Goal: Task Accomplishment & Management: Manage account settings

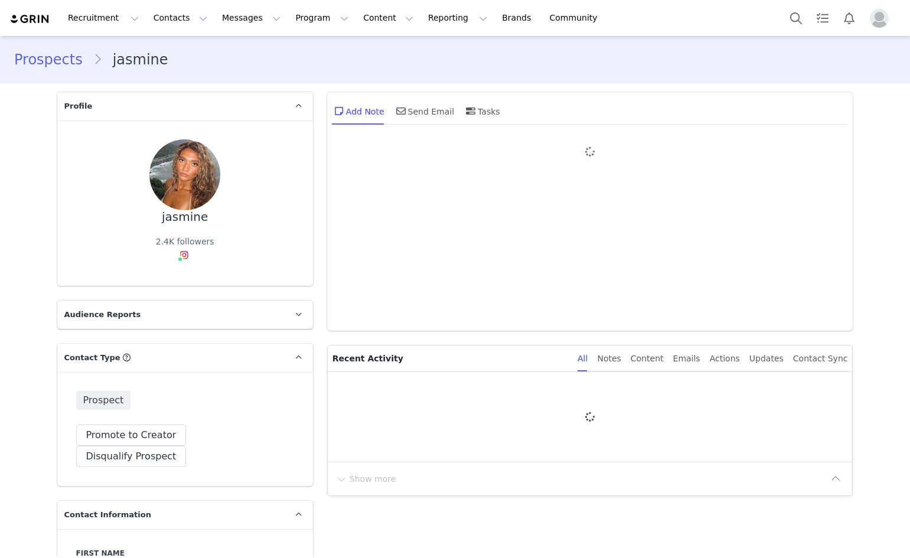
type input "+1 ([GEOGRAPHIC_DATA])"
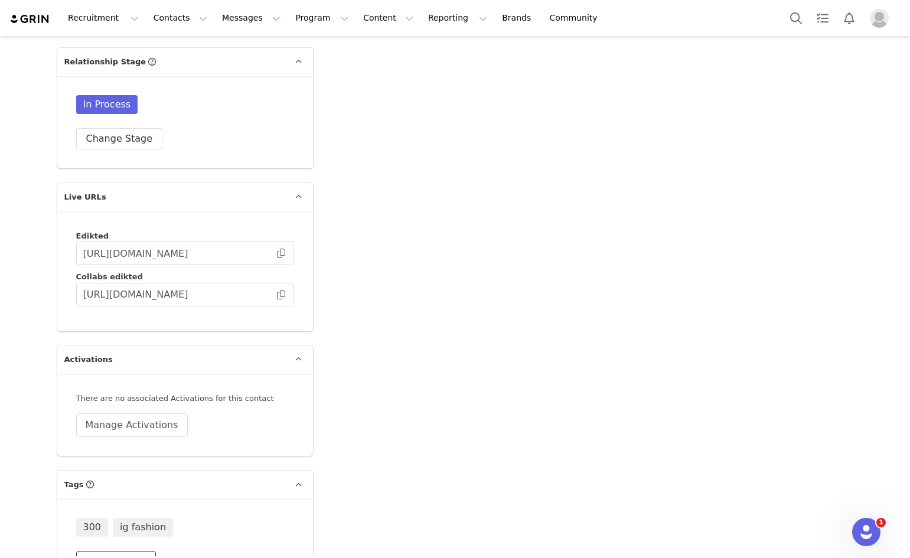
click at [93, 551] on button "Change Tags" at bounding box center [116, 561] width 80 height 21
click at [144, 526] on input at bounding box center [185, 536] width 203 height 21
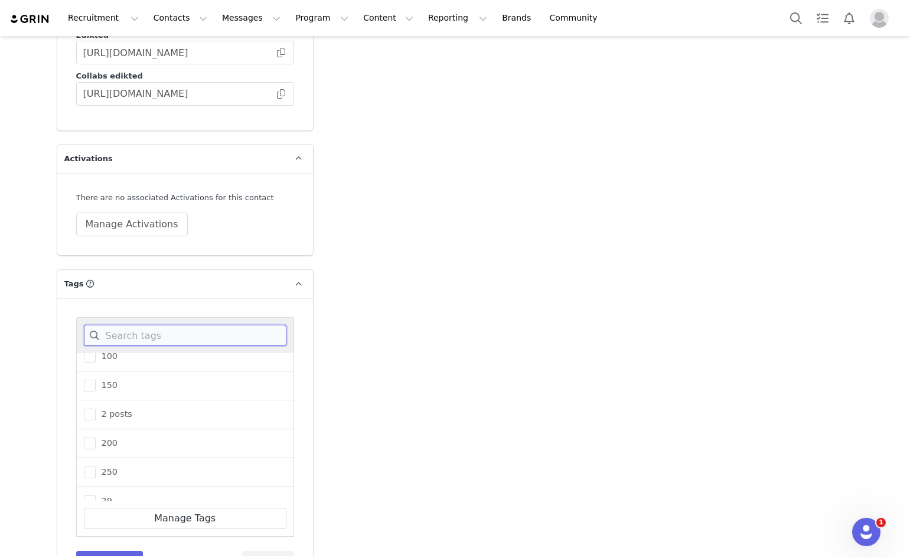
scroll to position [236, 0]
click at [84, 386] on span at bounding box center [90, 392] width 12 height 12
click at [96, 386] on input "300" at bounding box center [96, 386] width 0 height 0
click at [96, 389] on span "200" at bounding box center [107, 394] width 22 height 11
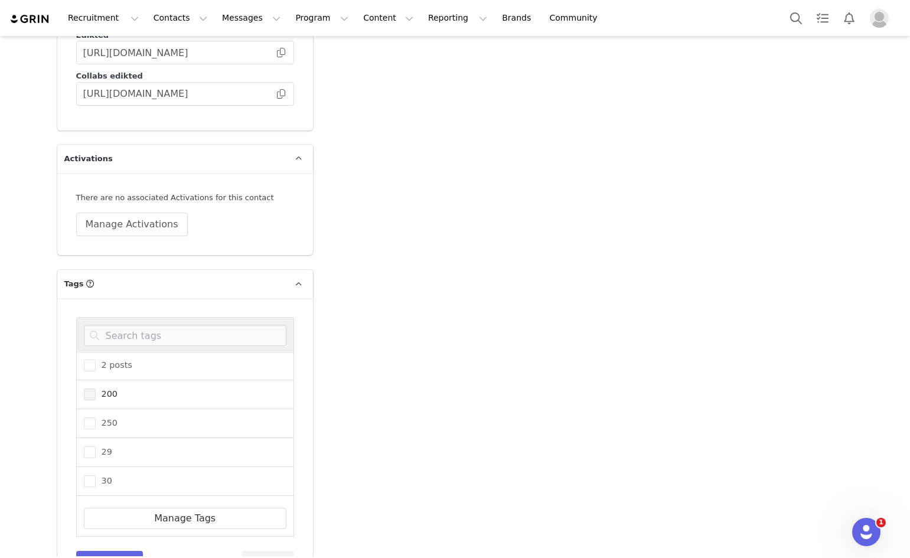
click at [96, 389] on input "200" at bounding box center [96, 389] width 0 height 0
click at [149, 325] on input at bounding box center [185, 335] width 203 height 21
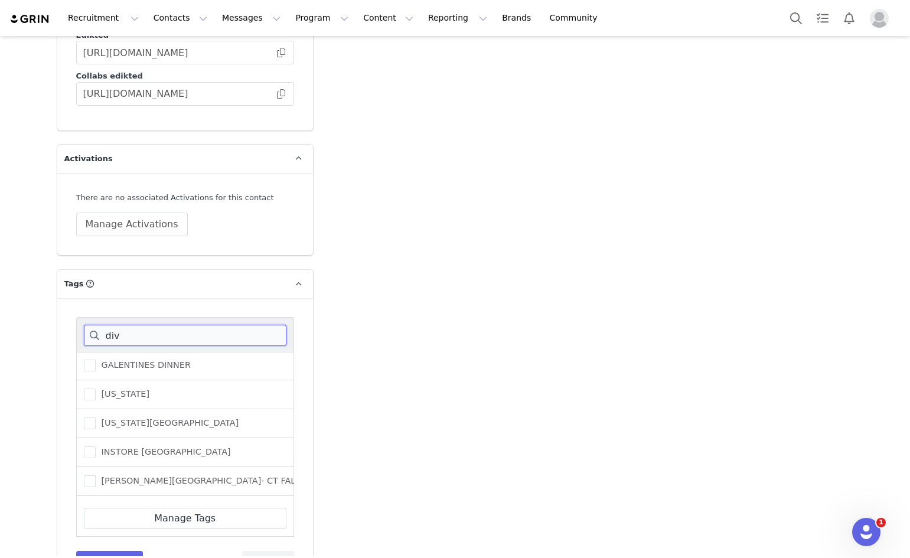
scroll to position [2824, 0]
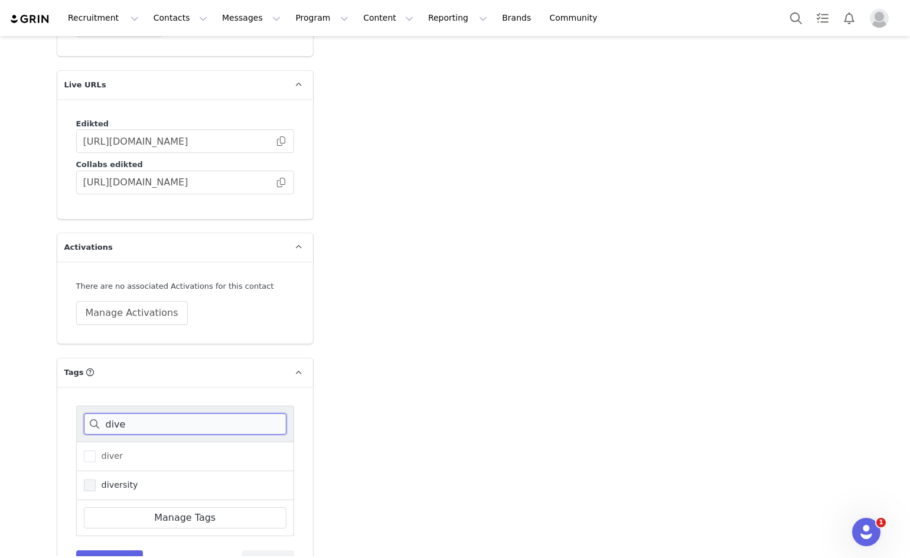
type input "dive"
click at [84, 480] on span at bounding box center [90, 486] width 12 height 12
click at [96, 480] on input "diversity" at bounding box center [96, 480] width 0 height 0
drag, startPoint x: 123, startPoint y: 379, endPoint x: 62, endPoint y: 348, distance: 67.9
click at [63, 387] on div "dive diver diversity Manage Tags Save Tags Cancel" at bounding box center [185, 489] width 256 height 204
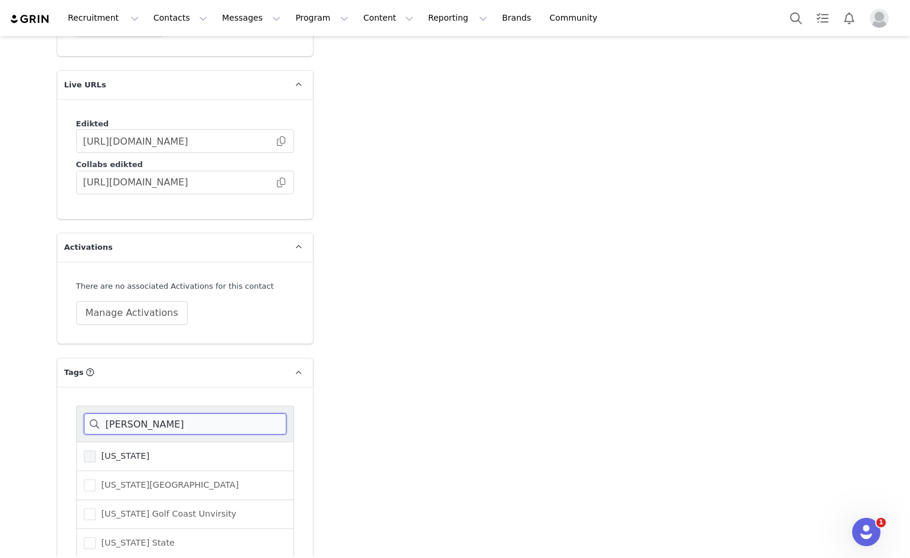
type input "flor"
click at [87, 451] on span at bounding box center [90, 457] width 12 height 12
click at [96, 451] on input "Florida" at bounding box center [96, 451] width 0 height 0
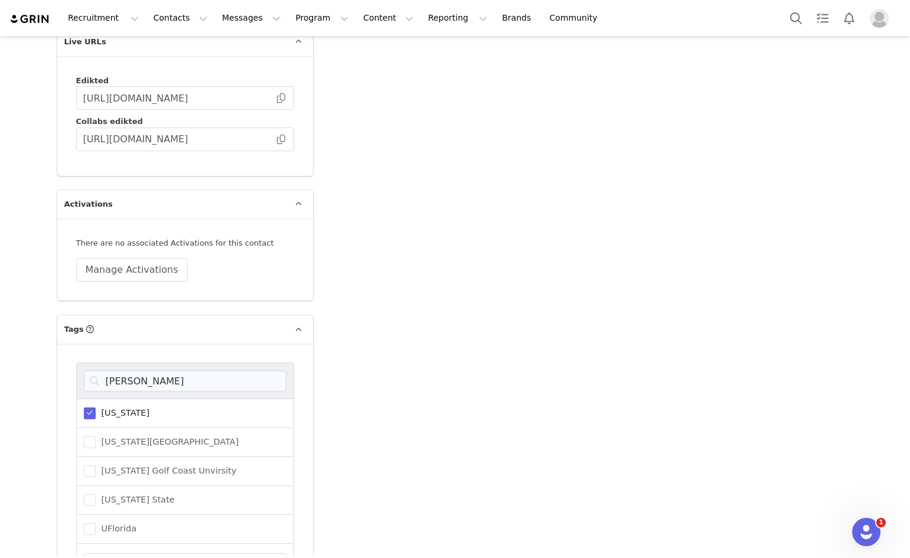
scroll to position [2912, 0]
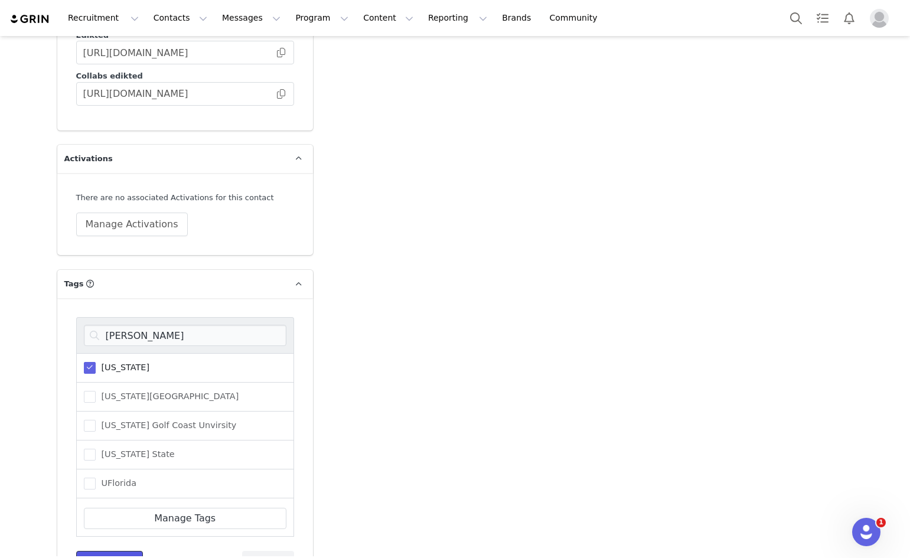
click at [85, 551] on button "Save Tags" at bounding box center [109, 561] width 67 height 21
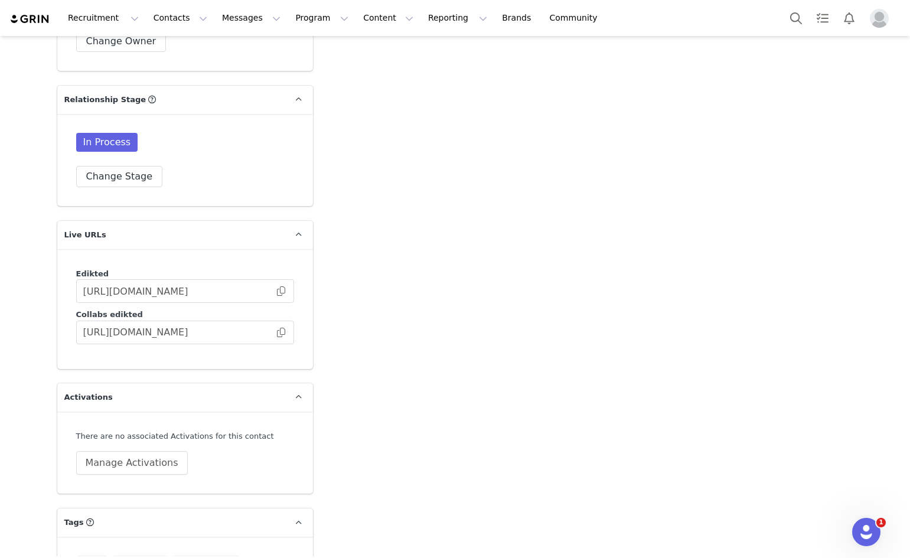
scroll to position [2653, 0]
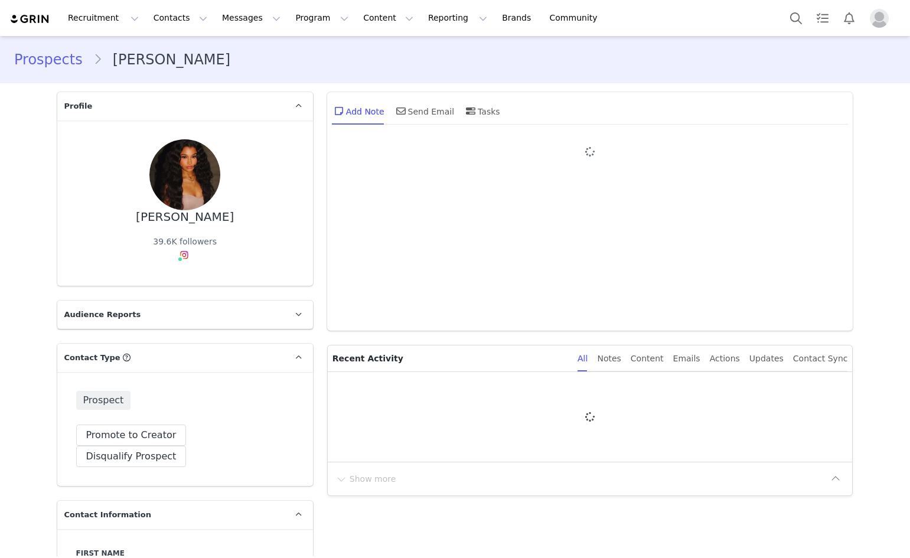
type input "+1 ([GEOGRAPHIC_DATA])"
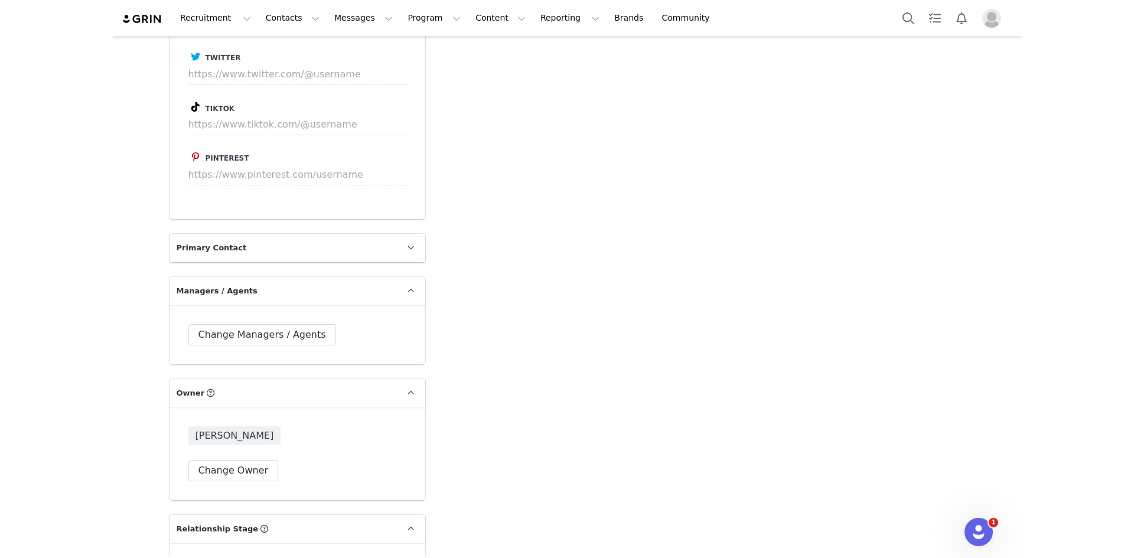
scroll to position [2422, 0]
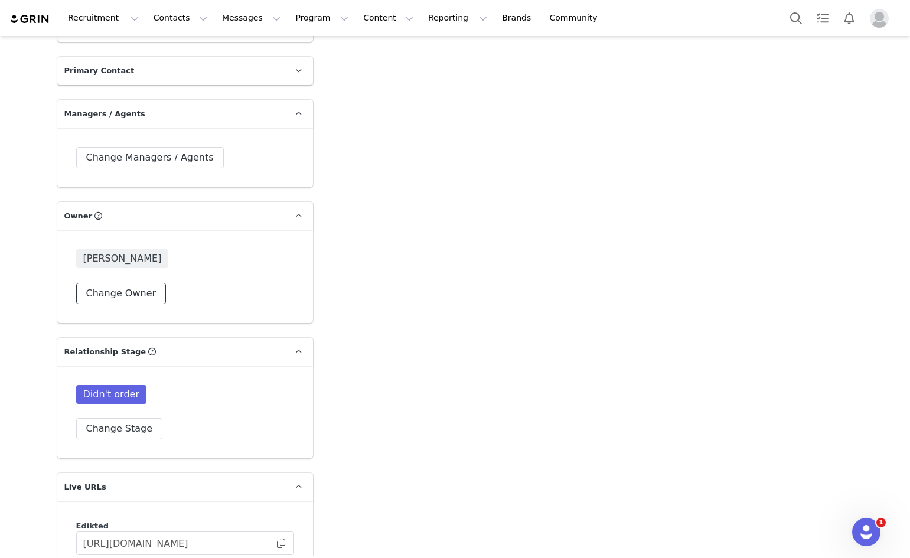
click at [126, 283] on button "Change Owner" at bounding box center [121, 293] width 90 height 21
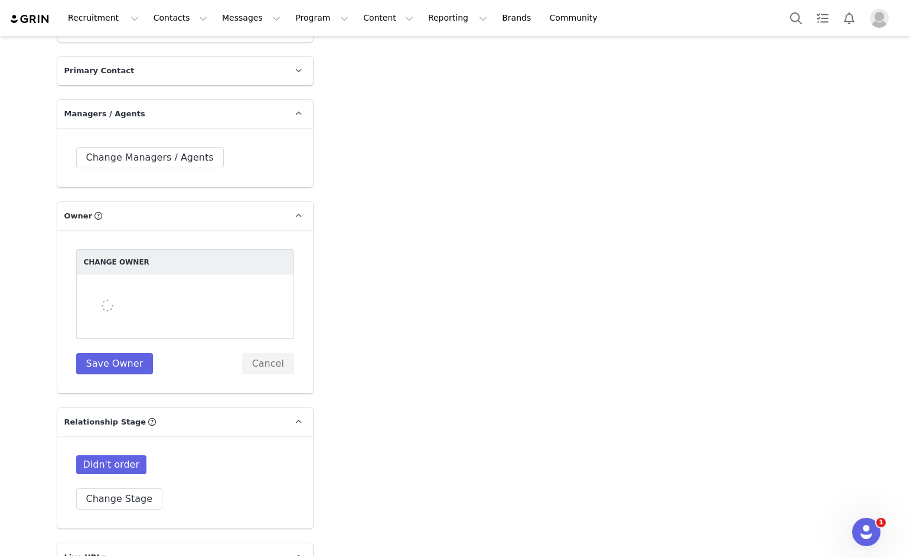
select select "34f81879-8a73-49c6-b116-8aa791cb48e2"
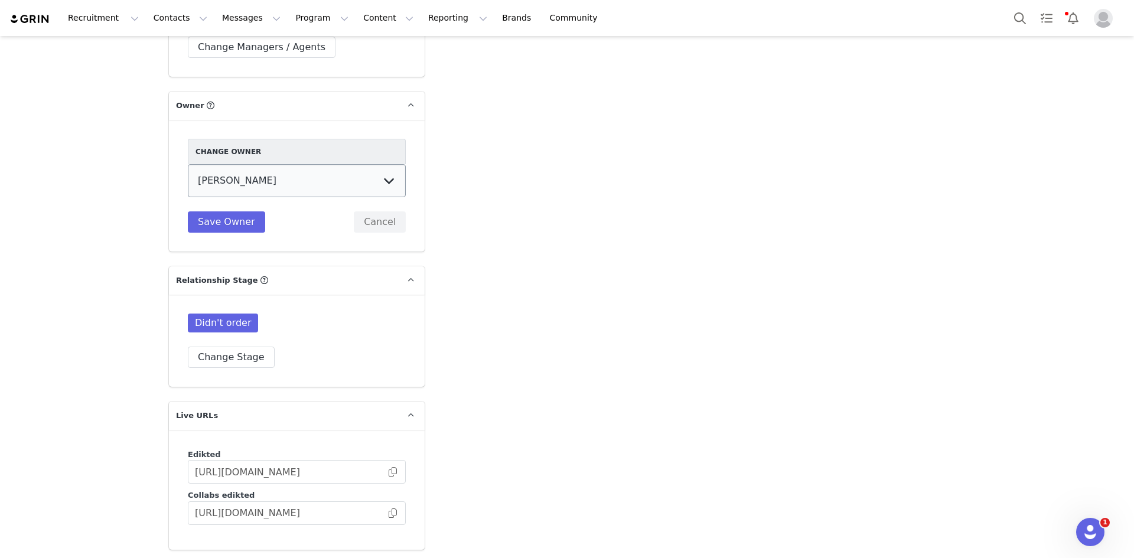
scroll to position [2658, 0]
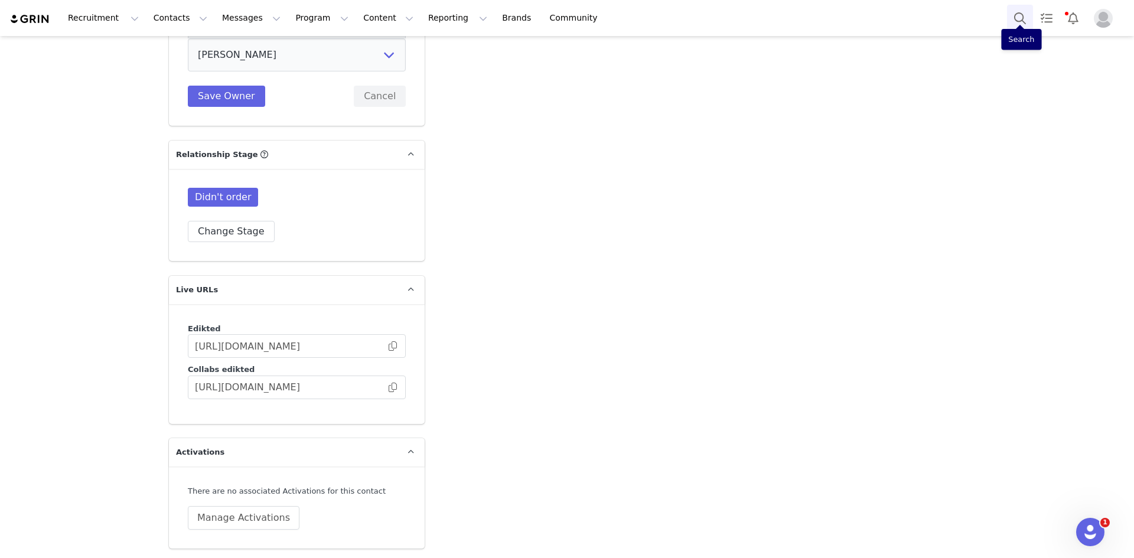
click at [910, 19] on button "Search" at bounding box center [1020, 18] width 26 height 27
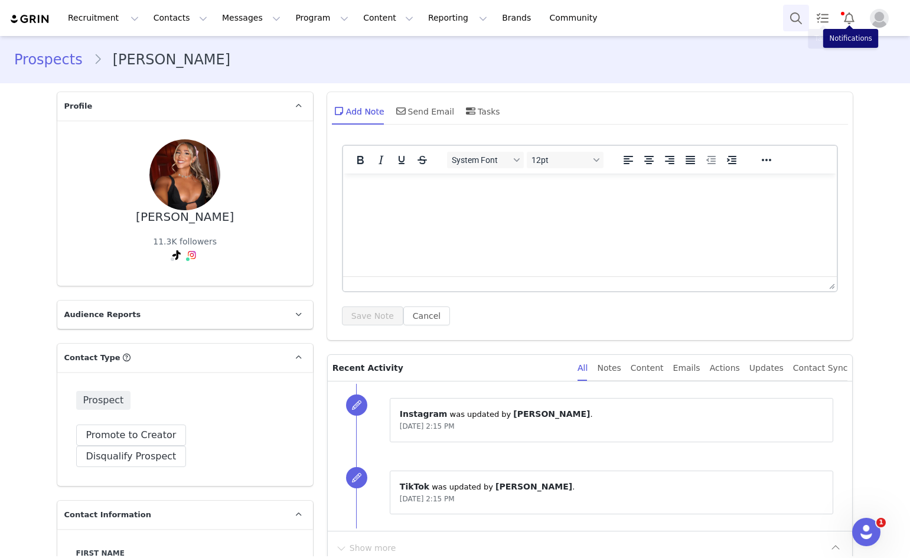
click at [799, 19] on button "Search" at bounding box center [796, 18] width 26 height 27
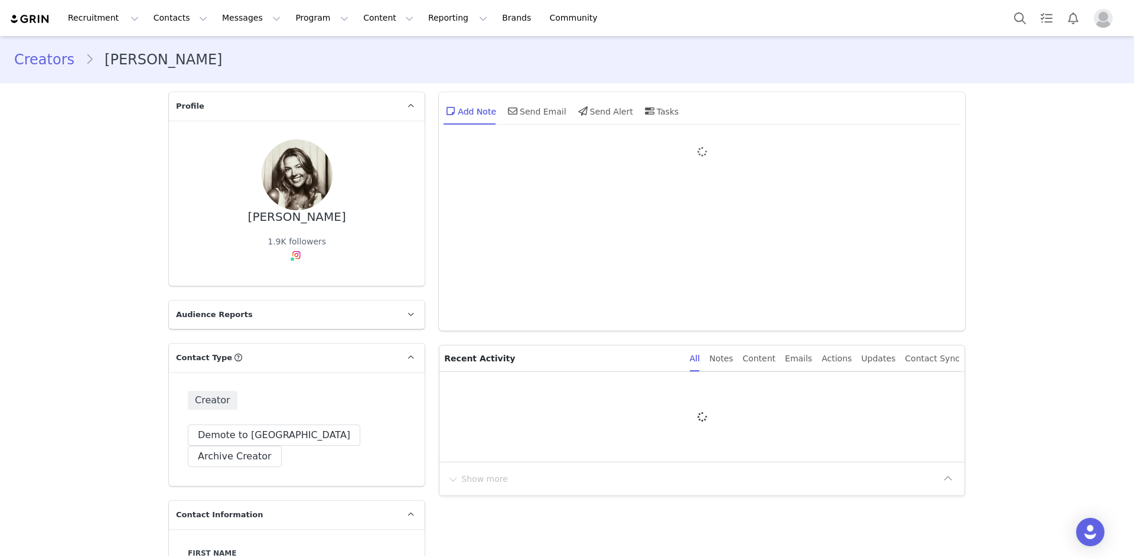
type input "+1 ([GEOGRAPHIC_DATA])"
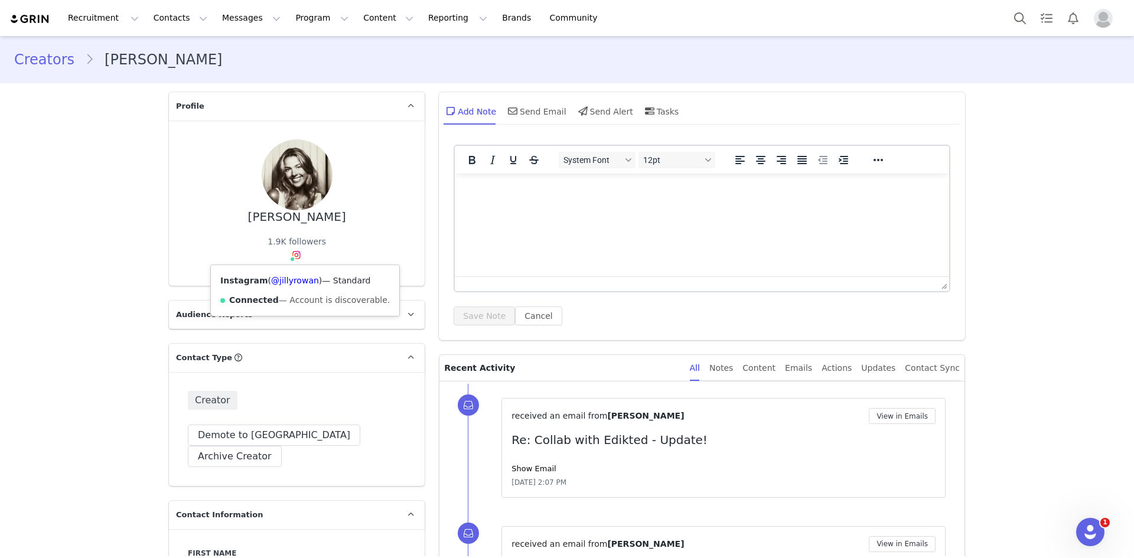
click at [295, 255] on img at bounding box center [296, 254] width 9 height 9
click at [290, 276] on link "@jillyrowan" at bounding box center [295, 280] width 48 height 9
click at [1010, 15] on button "Search" at bounding box center [1020, 18] width 26 height 27
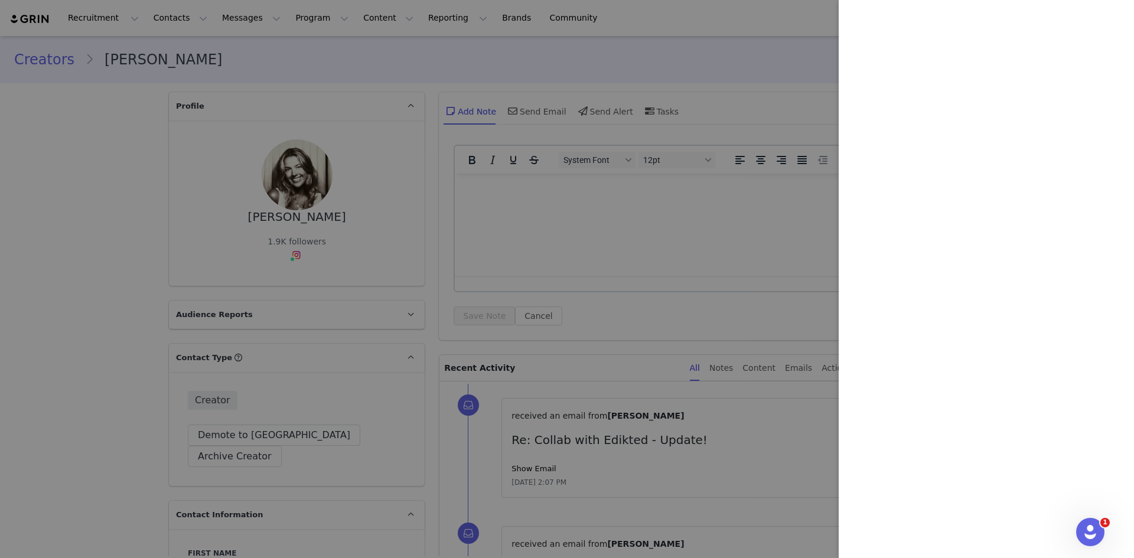
click at [359, 263] on div at bounding box center [567, 279] width 1134 height 558
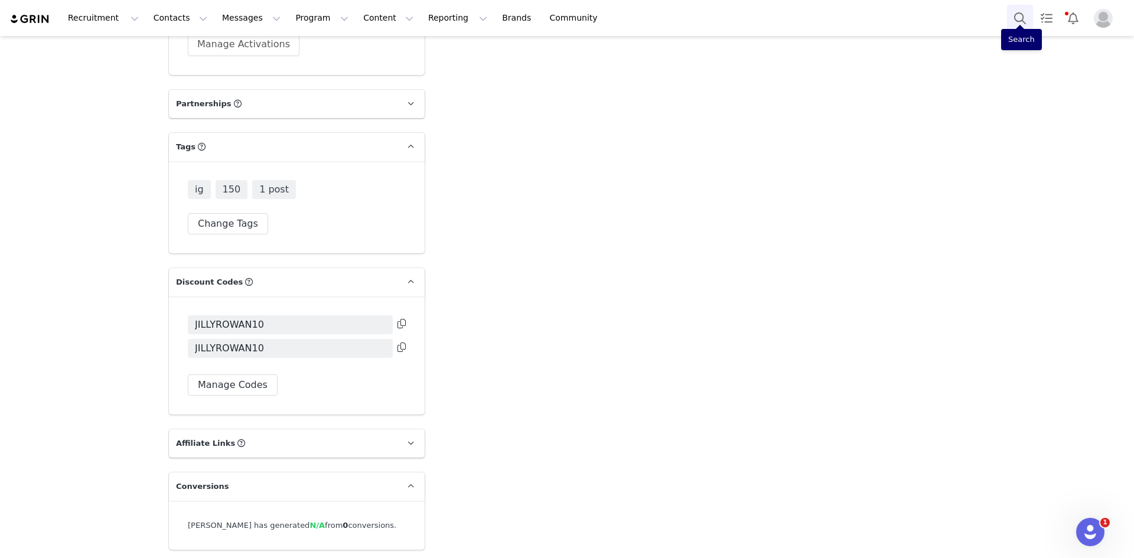
scroll to position [3138, 0]
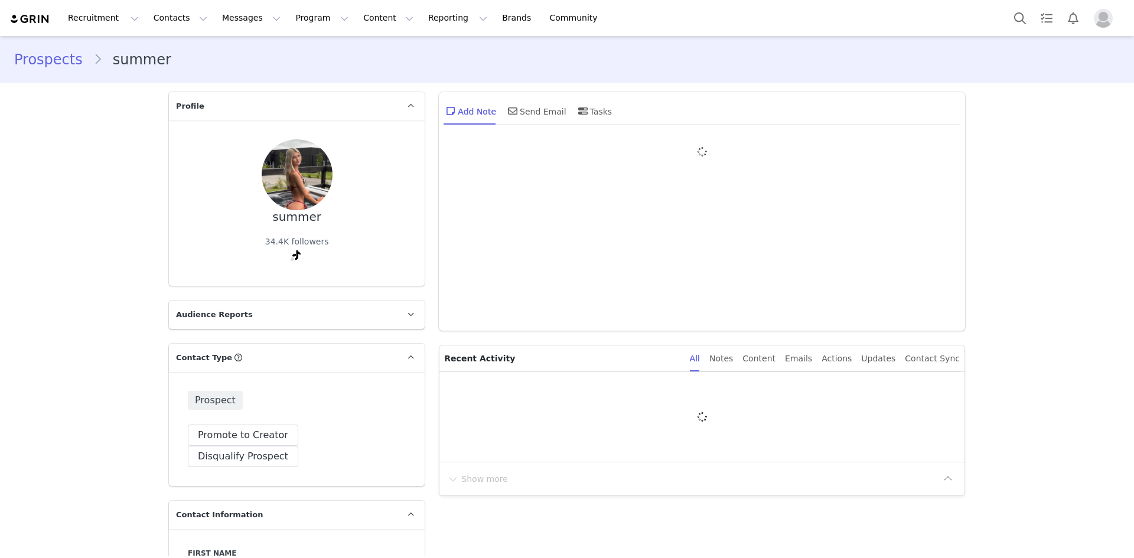
type input "+1 ([GEOGRAPHIC_DATA])"
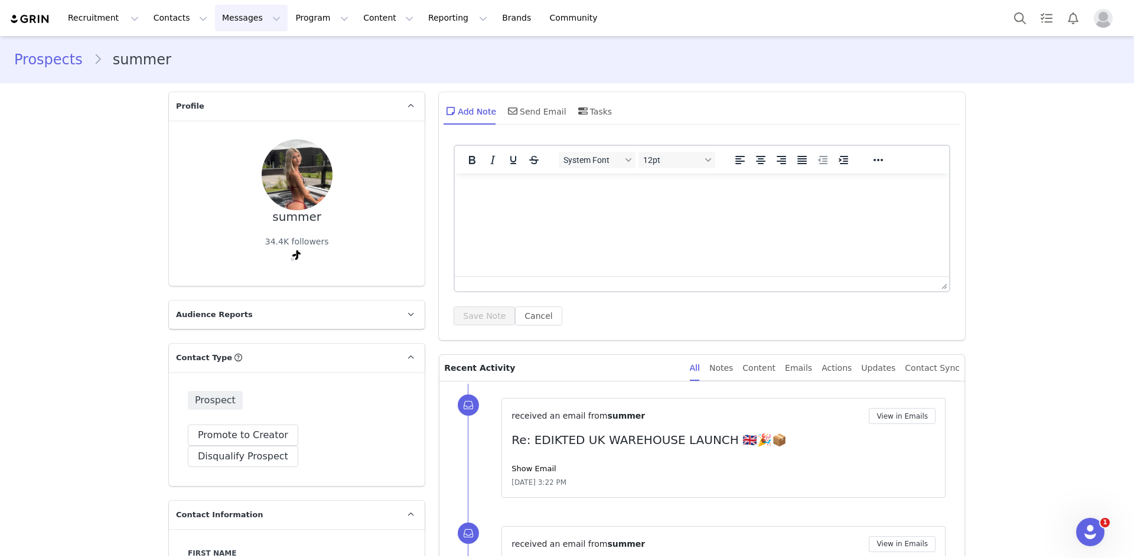
click at [236, 15] on button "Messages Messages" at bounding box center [251, 18] width 73 height 27
click at [237, 71] on div "Inbox" at bounding box center [242, 74] width 79 height 12
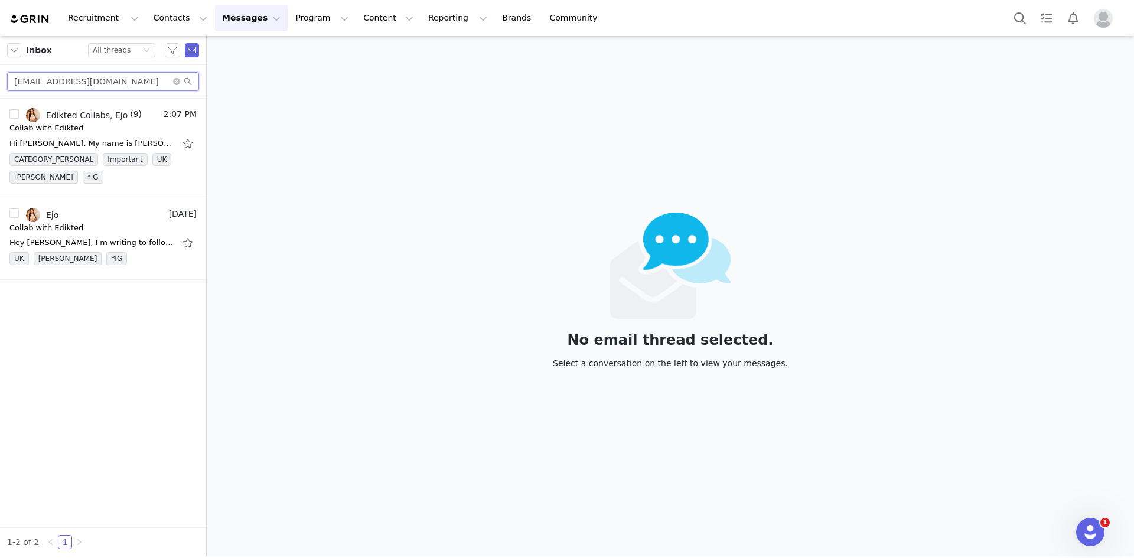
drag, startPoint x: 106, startPoint y: 83, endPoint x: 0, endPoint y: 83, distance: 105.7
click at [0, 83] on div "ejo.pela@yahoo.com" at bounding box center [103, 82] width 206 height 34
paste input "summer_enquiries@outlook"
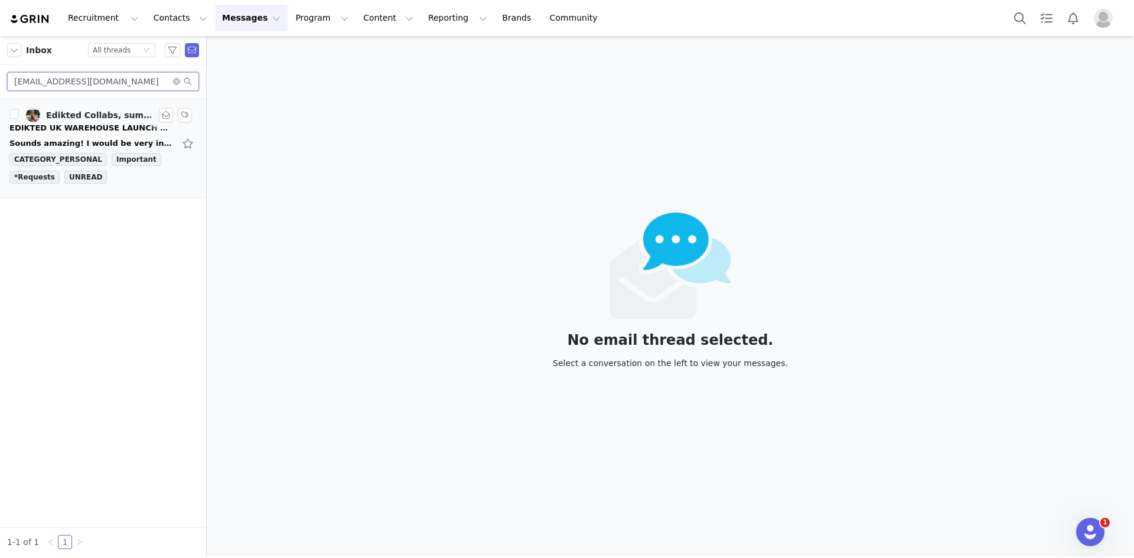
type input "summer_enquiries@outlook.com"
click at [85, 110] on div "Edikted Collabs, summer" at bounding box center [99, 114] width 106 height 9
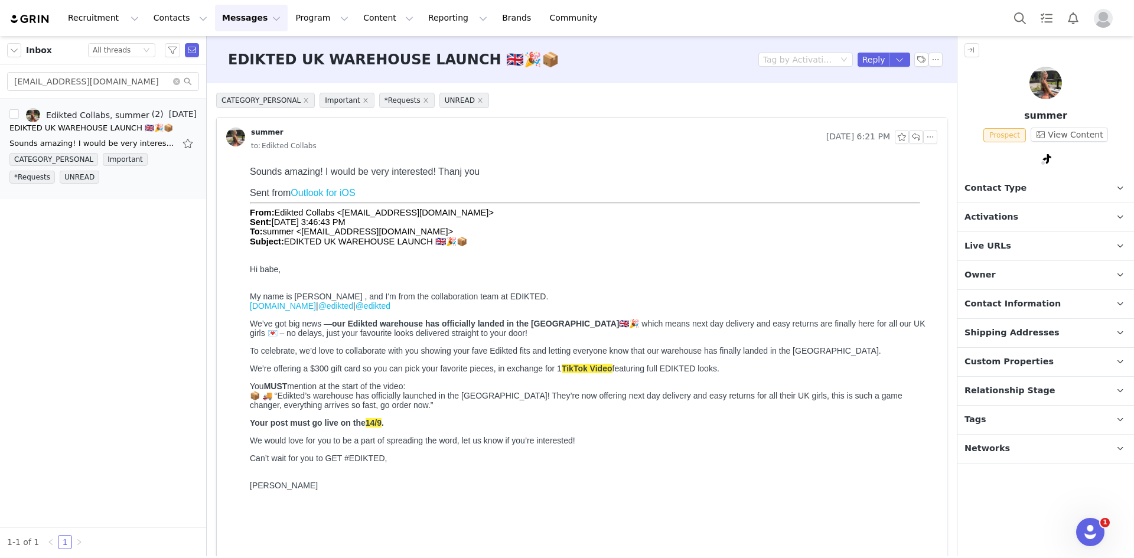
click at [1004, 190] on span "Contact Type" at bounding box center [995, 188] width 62 height 13
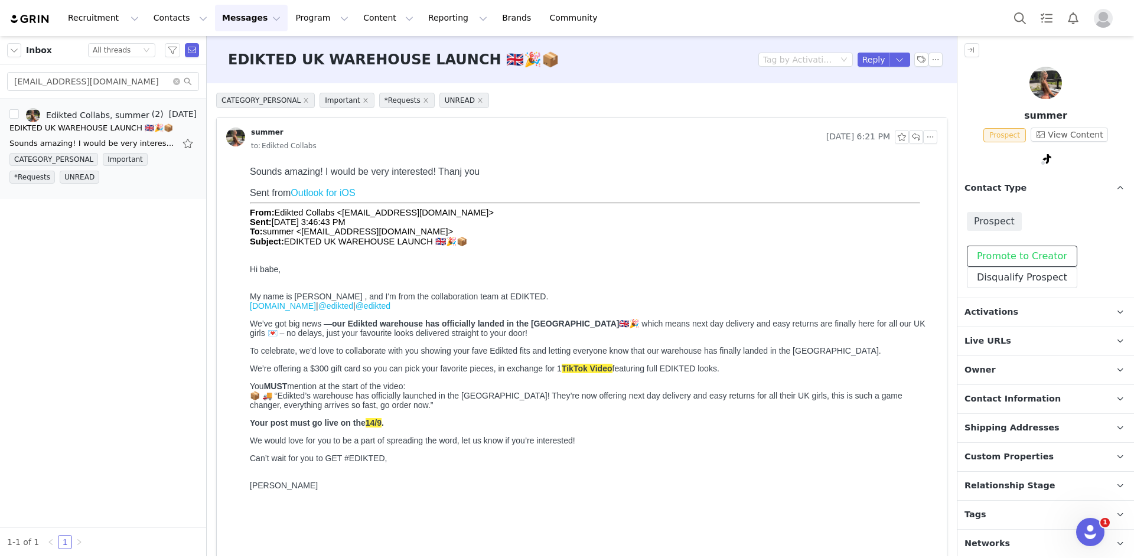
click at [995, 255] on button "Promote to Creator" at bounding box center [1022, 256] width 110 height 21
click at [1015, 314] on p "Activations" at bounding box center [1031, 312] width 148 height 28
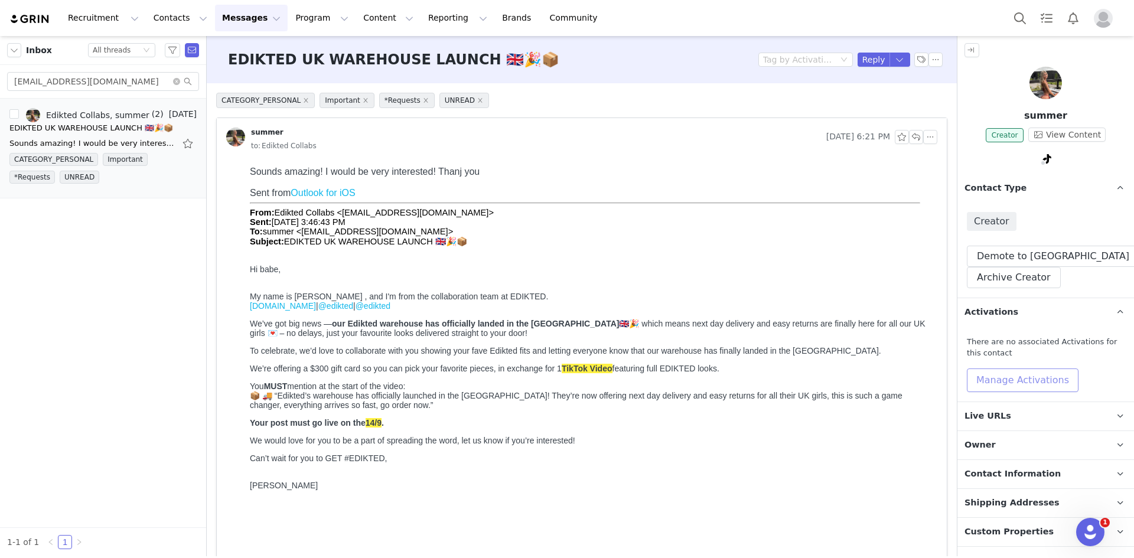
click at [999, 379] on button "Manage Activations" at bounding box center [1023, 381] width 112 height 24
click at [988, 422] on div "Select Activation" at bounding box center [968, 425] width 70 height 18
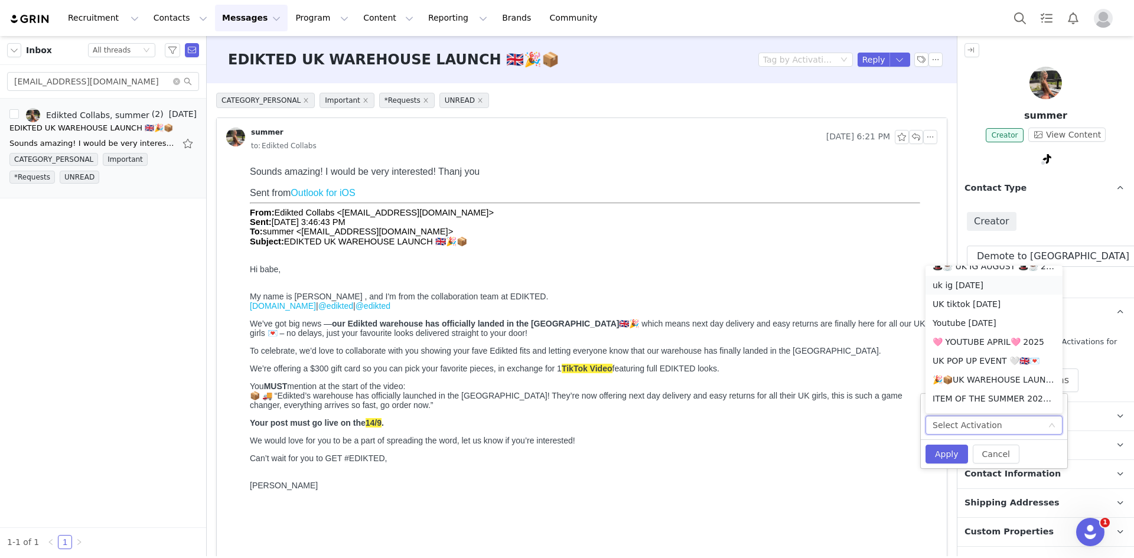
scroll to position [656, 0]
click at [996, 300] on li "🎉📦UK WAREHOUSE LAUNCH SEPT 25🎉📦" at bounding box center [994, 302] width 137 height 19
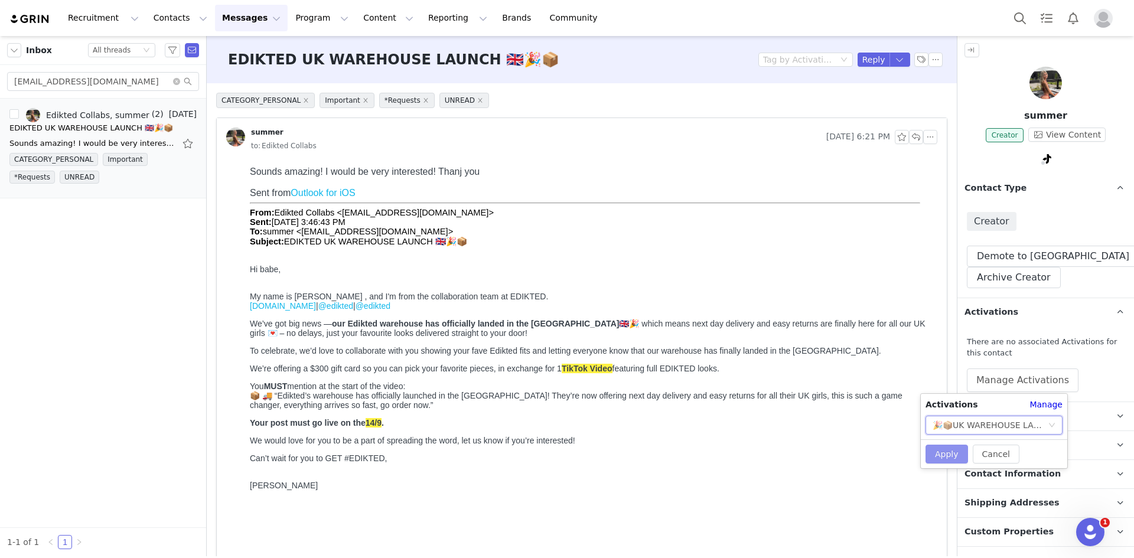
click at [949, 454] on button "Apply" at bounding box center [947, 454] width 43 height 19
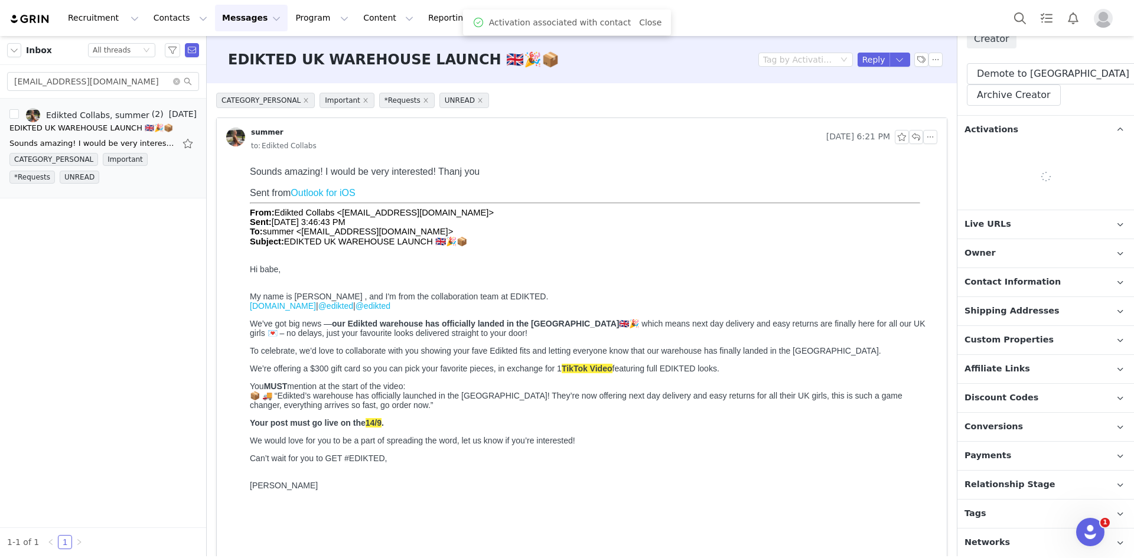
drag, startPoint x: 1042, startPoint y: 474, endPoint x: 1028, endPoint y: 421, distance: 54.3
click at [1041, 474] on p "Relationship Stage Use relationship stages to move contacts through a logical s…" at bounding box center [1031, 485] width 148 height 28
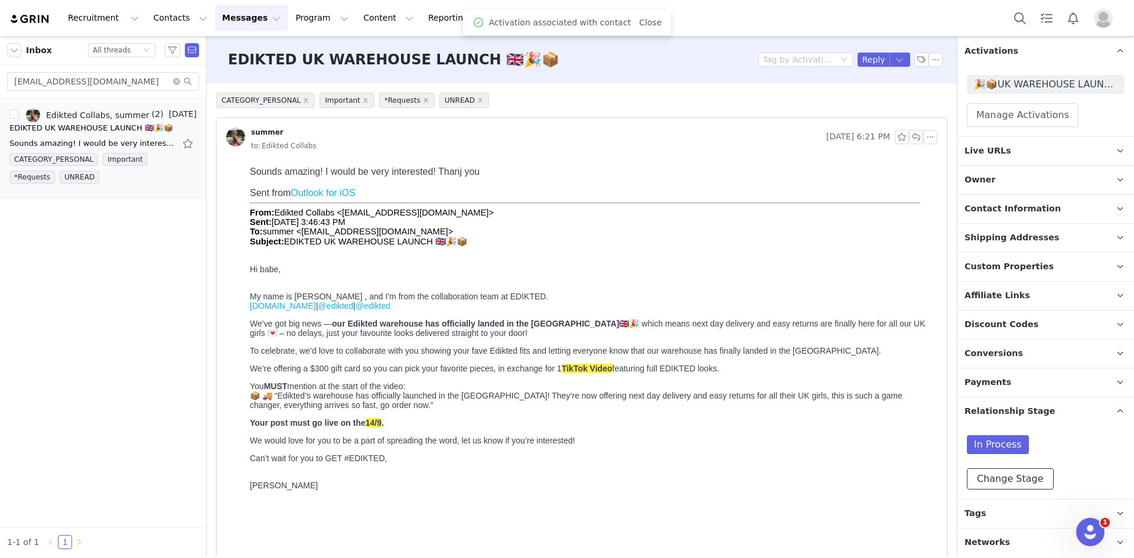
click at [1017, 478] on button "Change Stage" at bounding box center [1010, 478] width 87 height 21
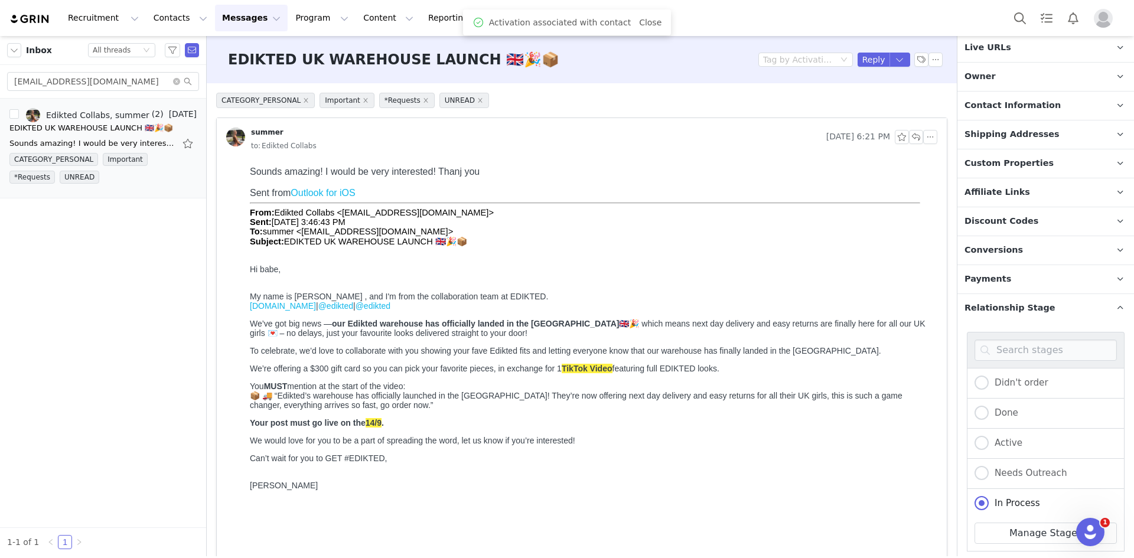
scroll to position [462, 0]
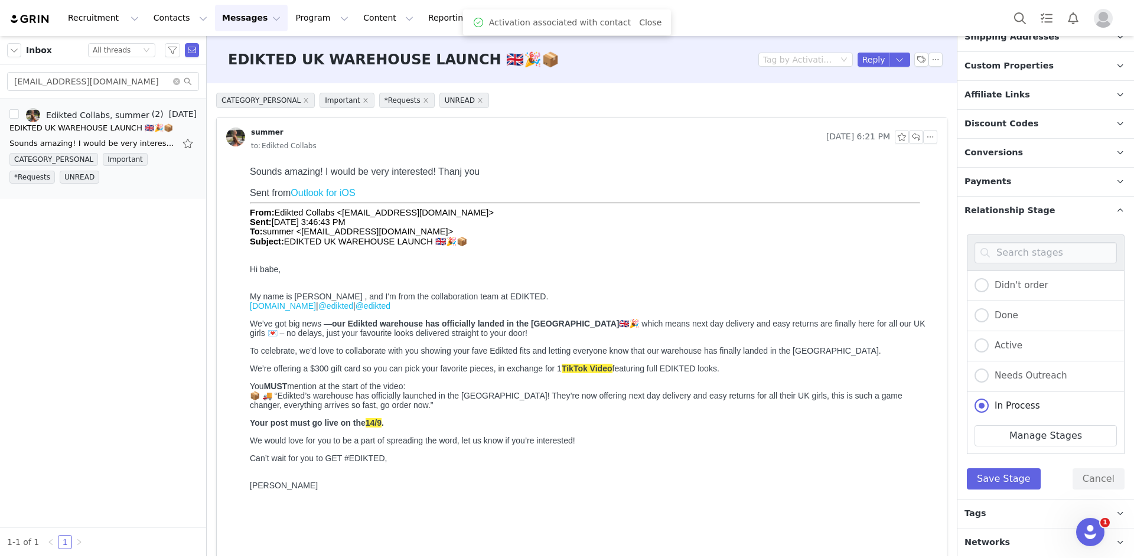
click at [985, 358] on div "Active" at bounding box center [1046, 346] width 158 height 30
click at [982, 346] on span at bounding box center [982, 345] width 14 height 14
click at [982, 346] on input "Active" at bounding box center [982, 345] width 14 height 15
radio input "true"
radio input "false"
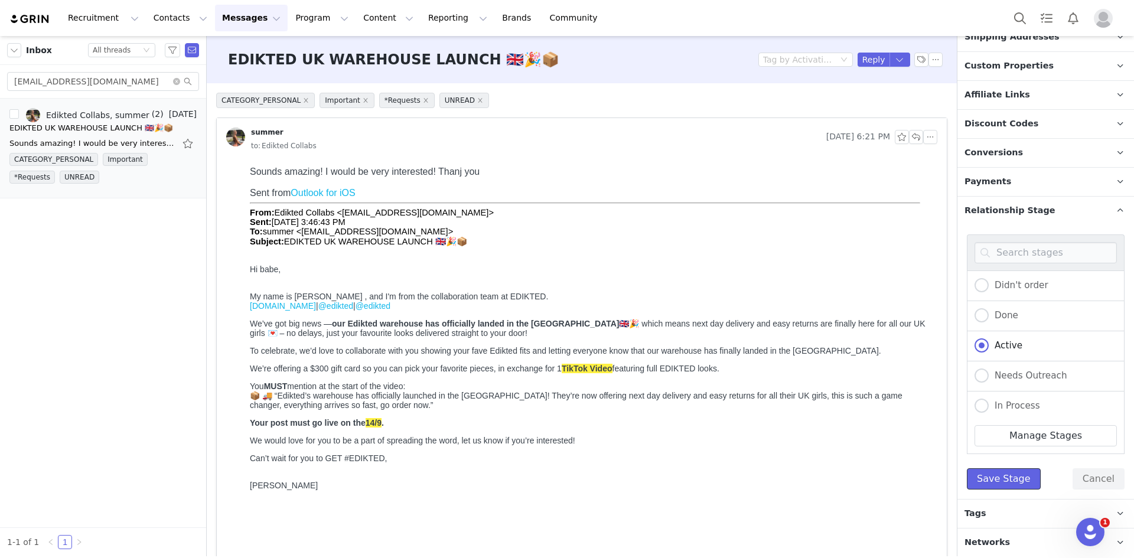
drag, startPoint x: 1013, startPoint y: 481, endPoint x: 1008, endPoint y: 475, distance: 7.5
click at [1011, 480] on button "Save Stage" at bounding box center [1004, 478] width 74 height 21
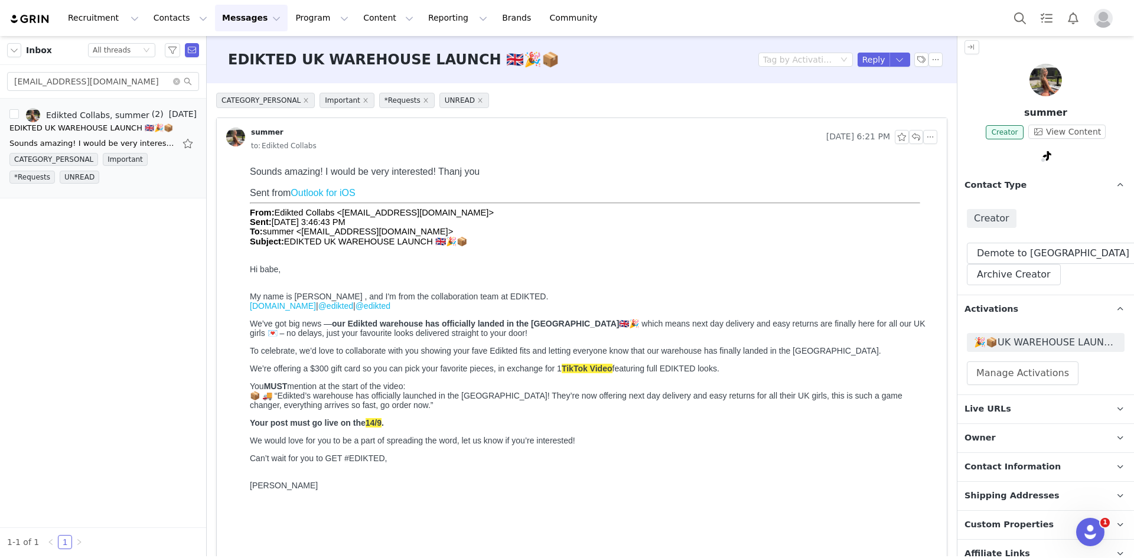
scroll to position [0, 0]
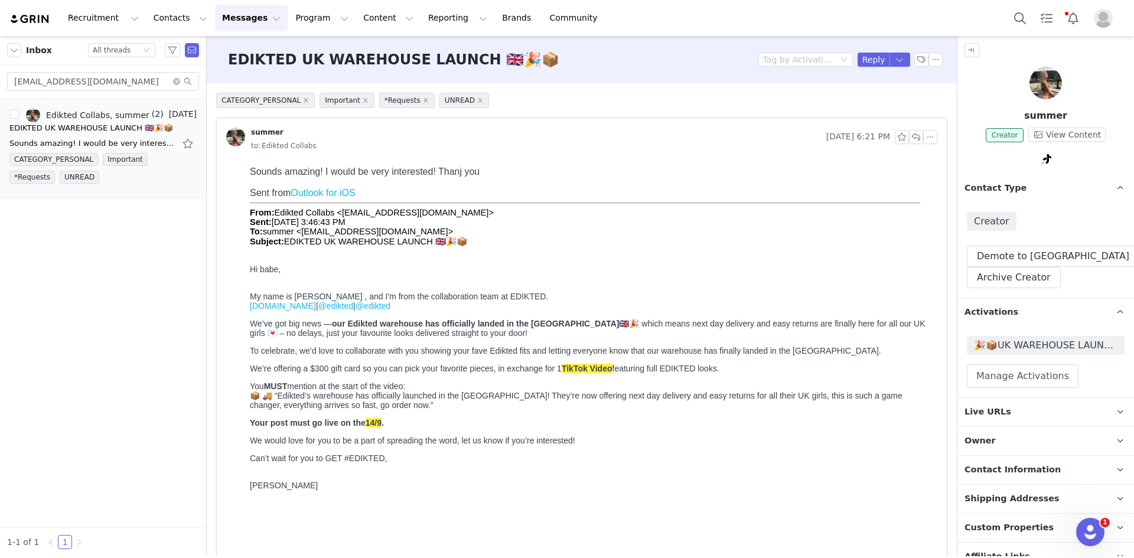
click at [1047, 84] on img at bounding box center [1045, 83] width 32 height 32
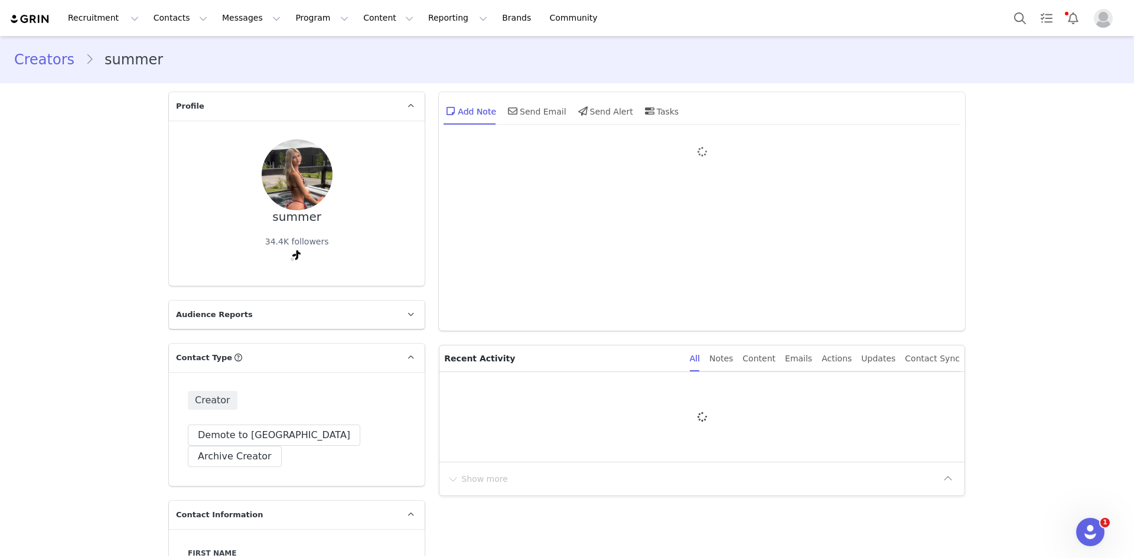
type input "+1 ([GEOGRAPHIC_DATA])"
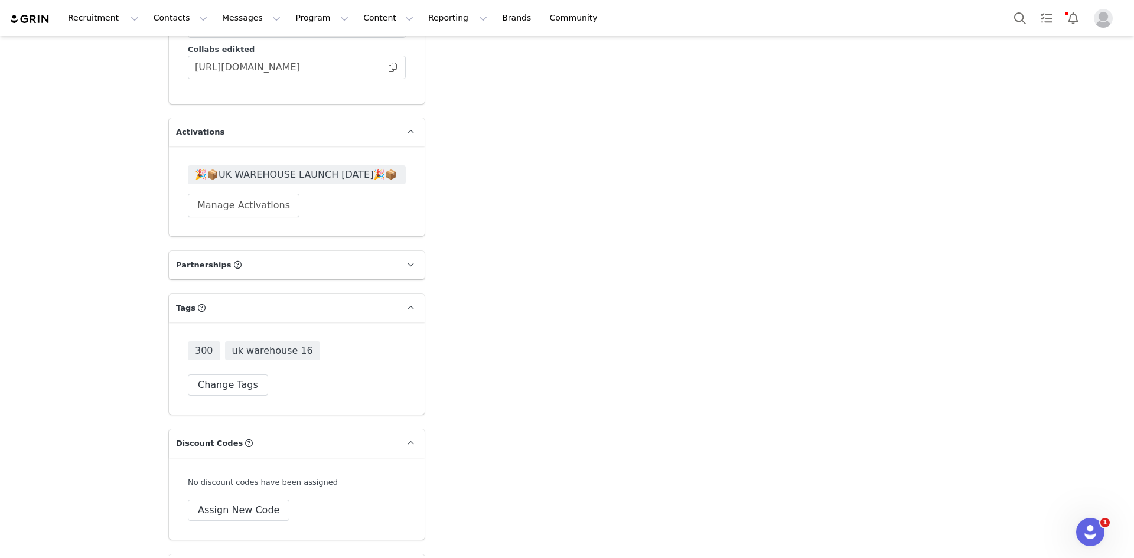
scroll to position [3012, 0]
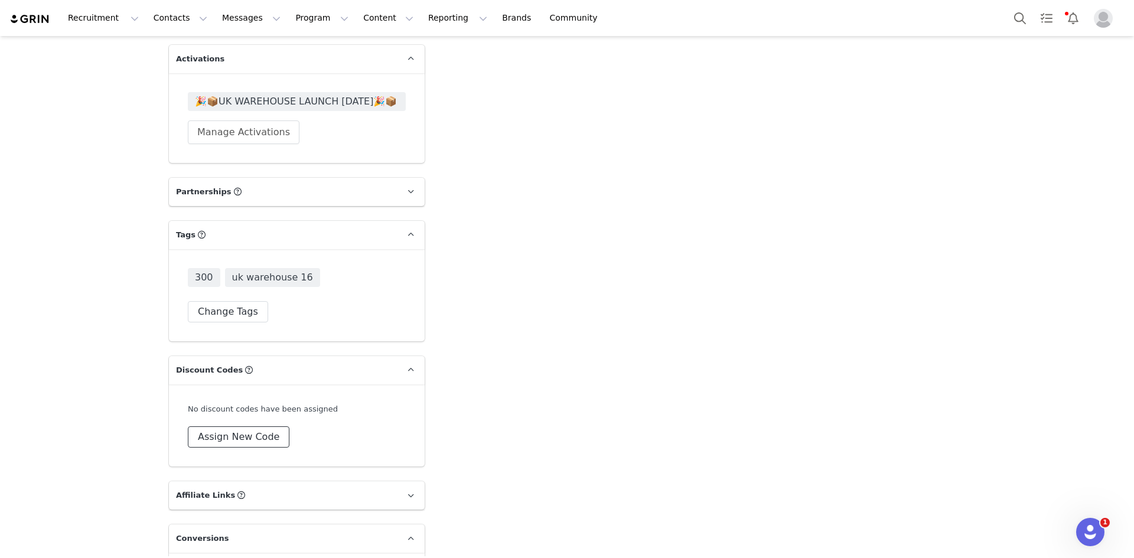
click at [250, 426] on button "Assign New Code" at bounding box center [239, 436] width 102 height 21
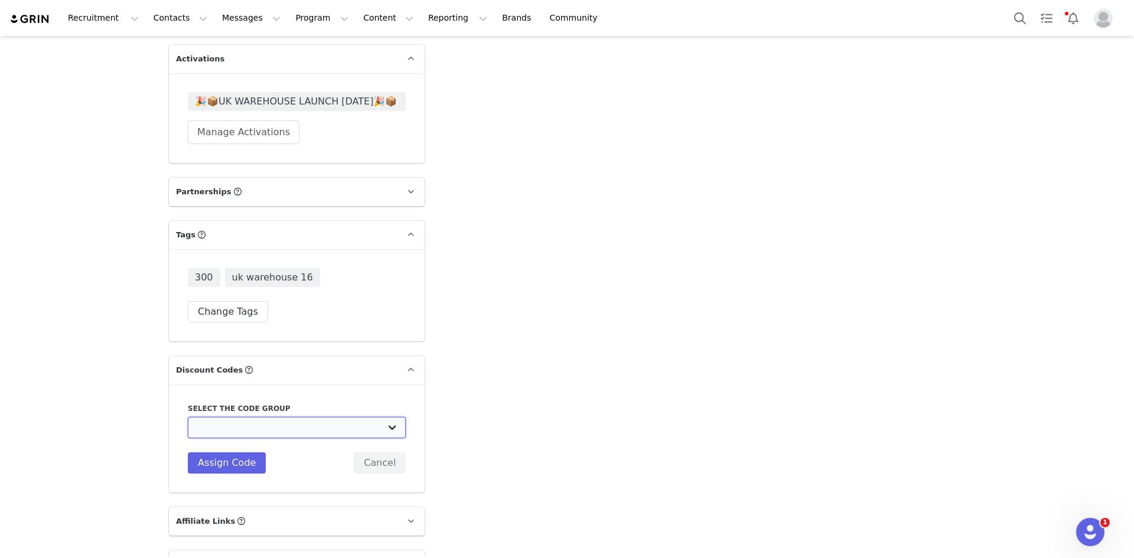
click at [337, 417] on select "Edikted UK: NEW TIKTOK ❤️ Edikted UK: NEW IG ❤️ Edikted: Students + IG Edikted:…" at bounding box center [297, 427] width 218 height 21
select select "10009859"
click at [188, 417] on select "Edikted UK: NEW TIKTOK ❤️ Edikted UK: NEW IG ❤️ Edikted: Students + IG Edikted:…" at bounding box center [297, 427] width 218 height 21
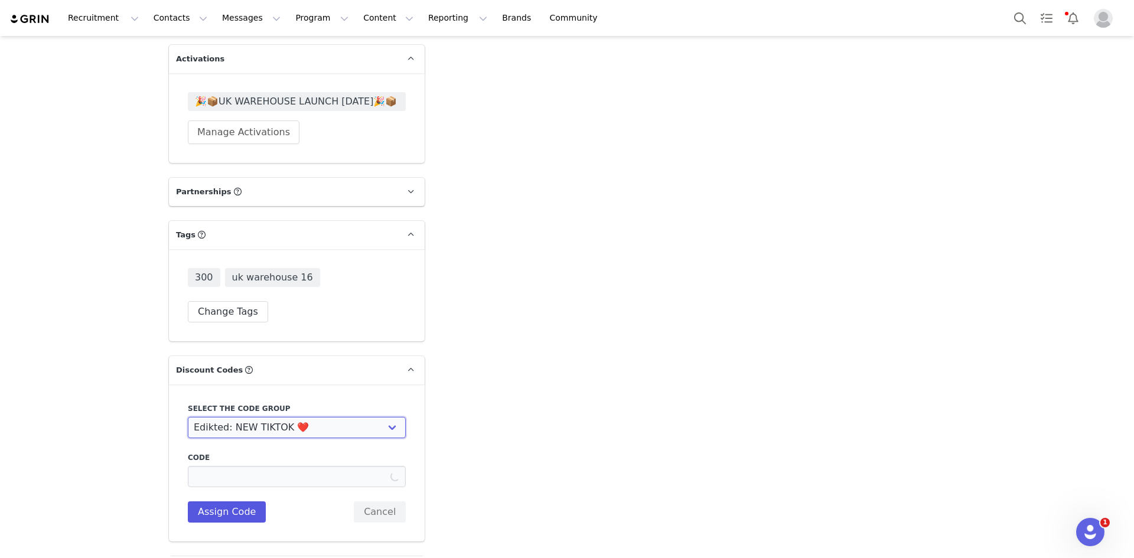
type input "SUMMERMCENTEE10"
click at [233, 501] on button "Assign Code" at bounding box center [227, 511] width 78 height 21
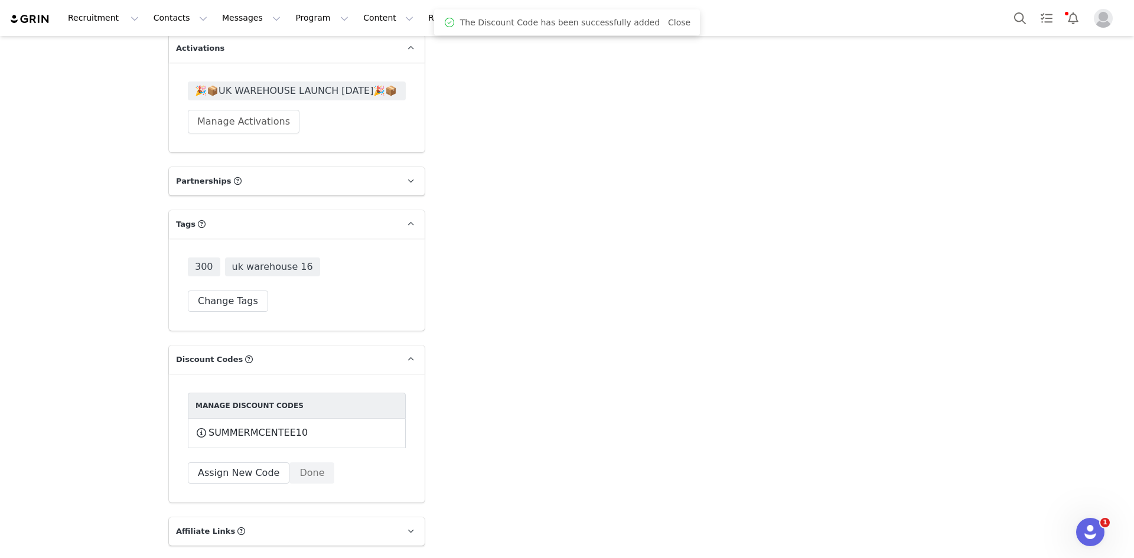
scroll to position [3112, 0]
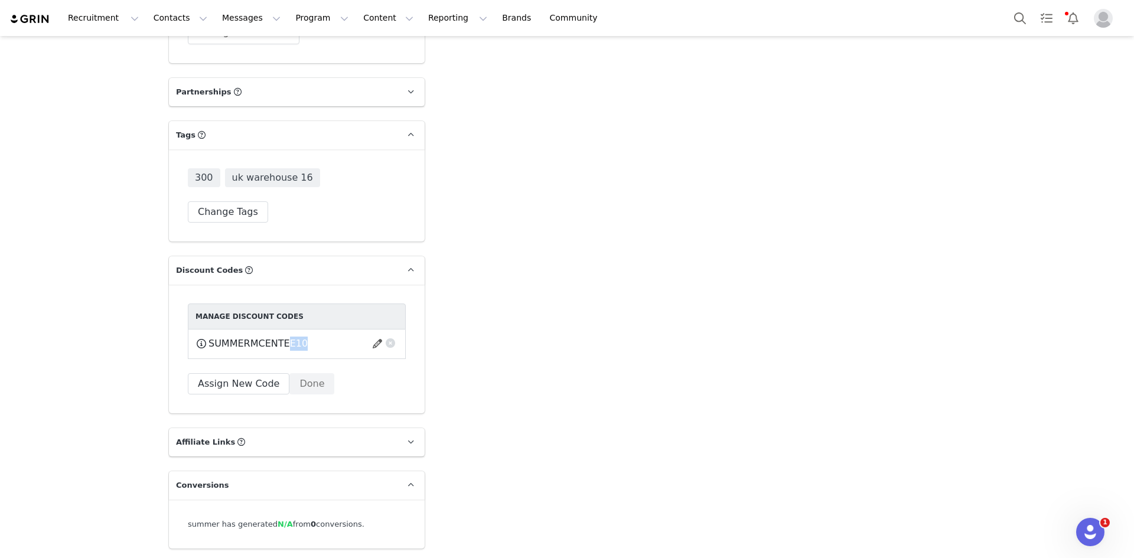
drag, startPoint x: 305, startPoint y: 298, endPoint x: 279, endPoint y: 301, distance: 25.6
click at [279, 337] on div "SUMMERMCENTEE10 This code will no longer be usable and any revenue attribution …" at bounding box center [296, 344] width 203 height 15
click at [322, 337] on span "This code will no longer be usable and any revenue attribution will be lost. De…" at bounding box center [334, 344] width 24 height 15
click at [299, 373] on button "Done" at bounding box center [311, 383] width 45 height 21
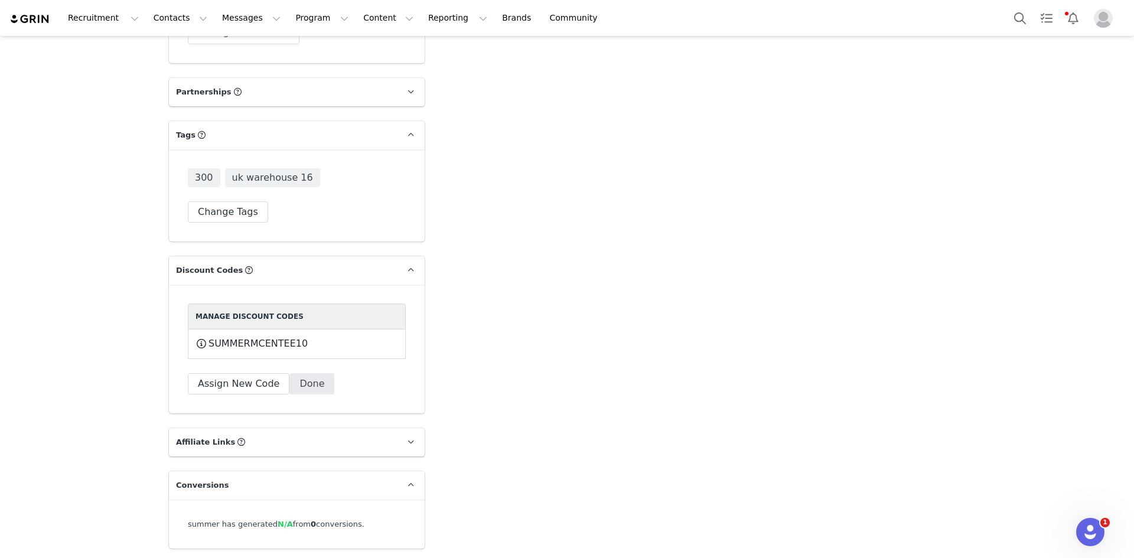
scroll to position [3078, 0]
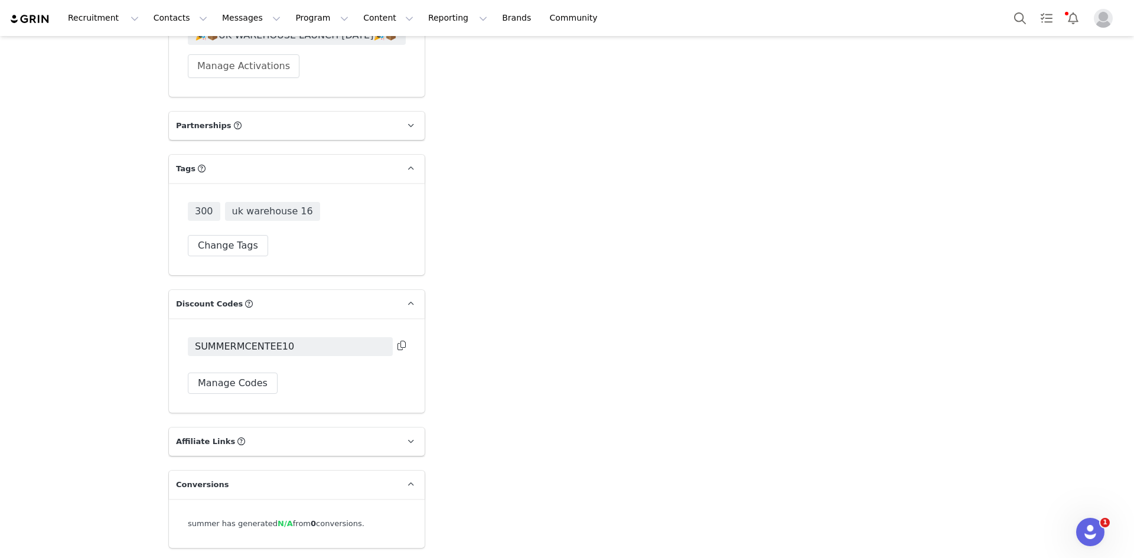
click at [397, 341] on icon at bounding box center [401, 345] width 8 height 9
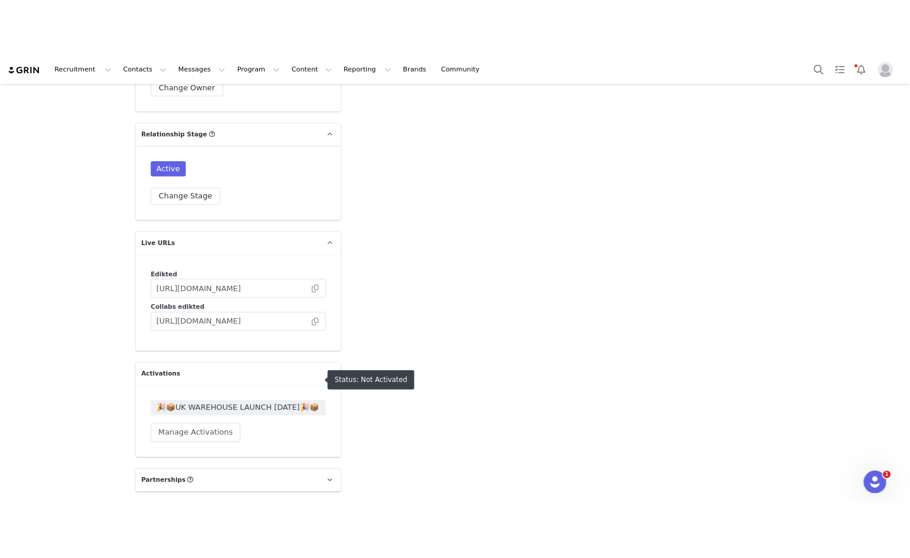
scroll to position [2665, 0]
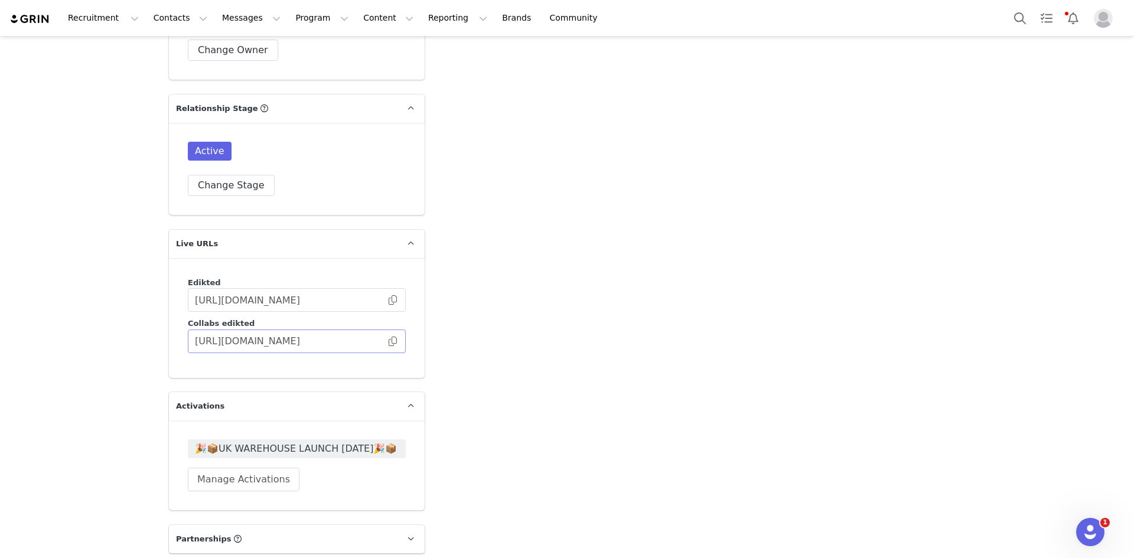
click at [389, 341] on span at bounding box center [393, 341] width 12 height 0
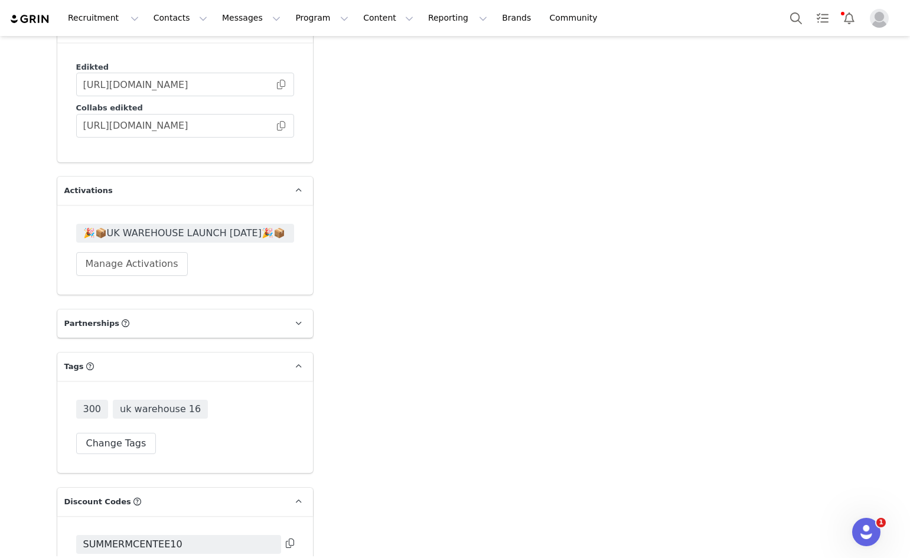
scroll to position [3019, 0]
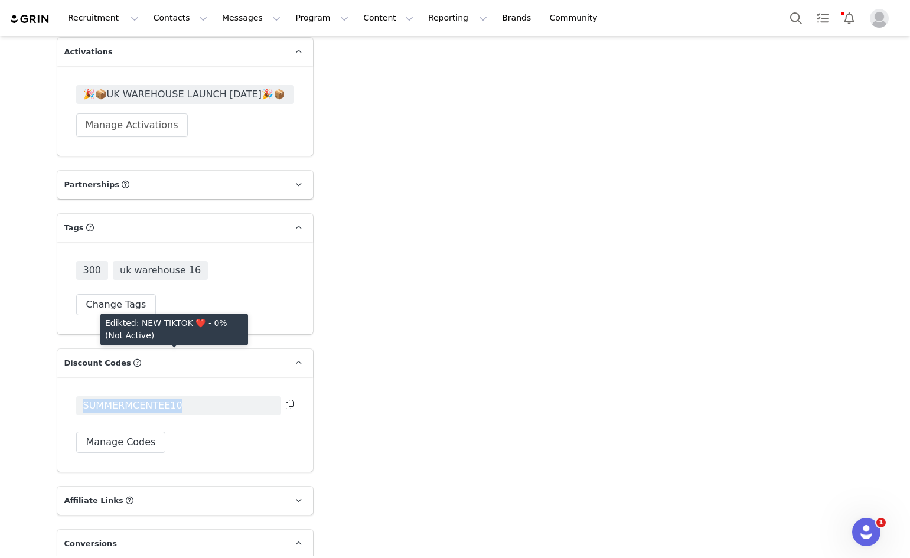
drag, startPoint x: 178, startPoint y: 359, endPoint x: 79, endPoint y: 361, distance: 98.7
click at [79, 396] on span "SUMMERMCENTEE10" at bounding box center [178, 405] width 205 height 19
copy span "SUMMERMCENTEE10"
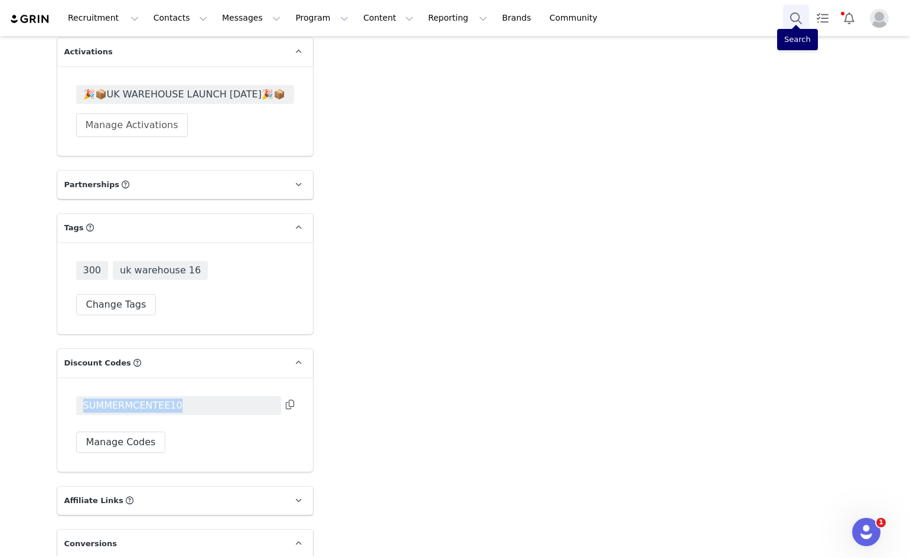
click at [801, 21] on button "Search" at bounding box center [796, 18] width 26 height 27
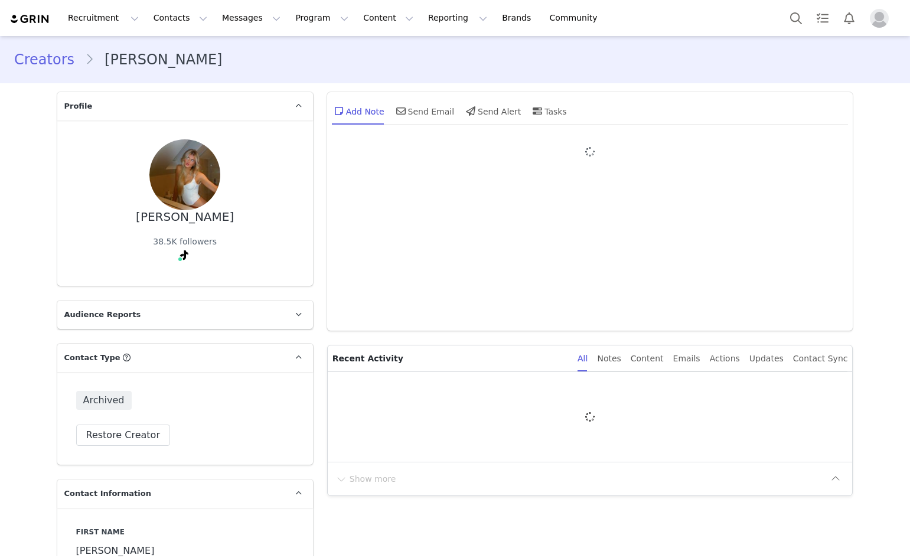
type input "+1 ([GEOGRAPHIC_DATA])"
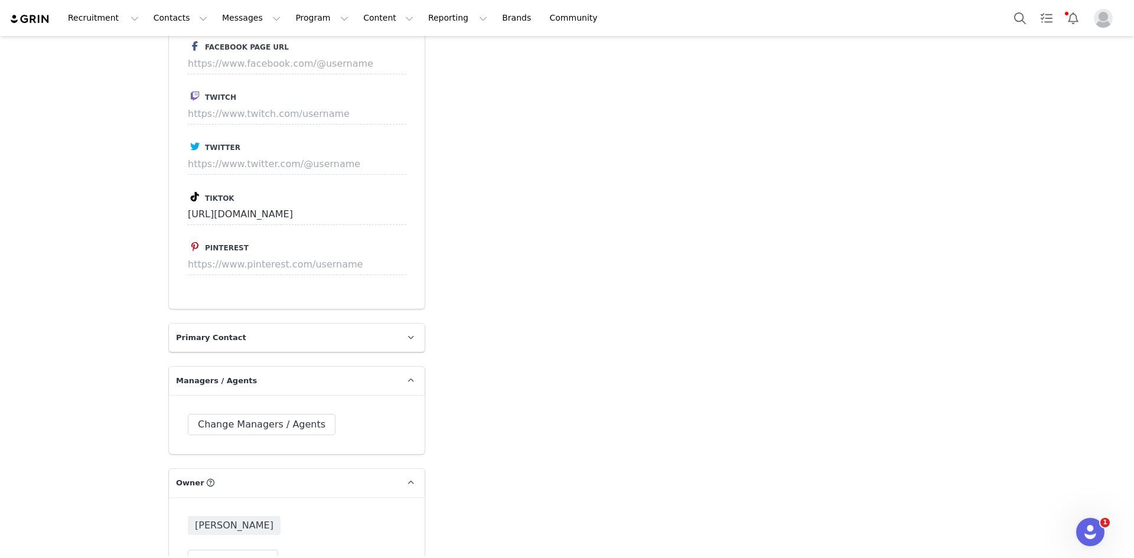
scroll to position [1992, 0]
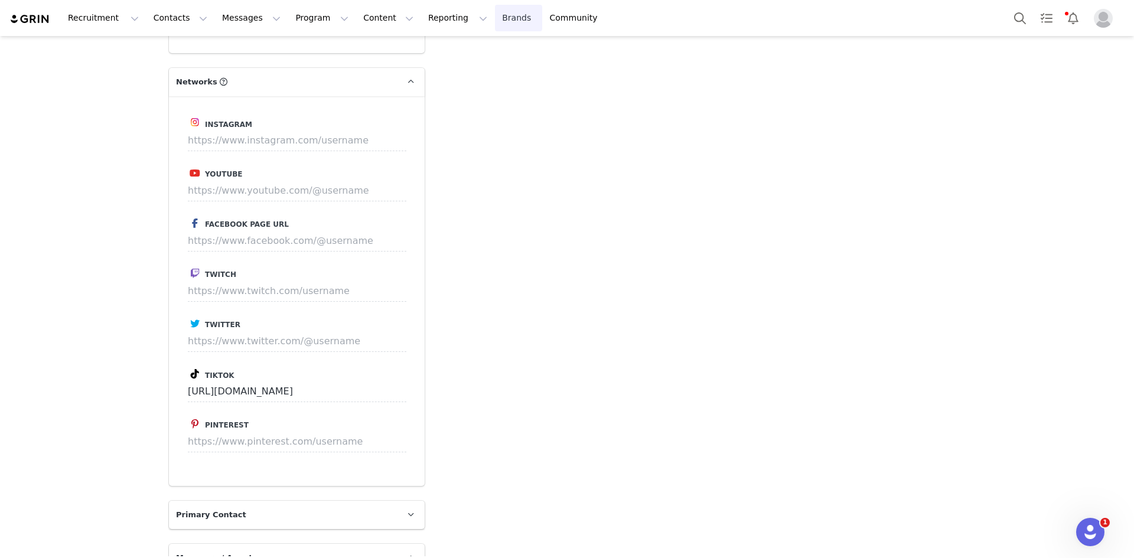
click at [495, 13] on link "Brands Brands" at bounding box center [518, 18] width 47 height 27
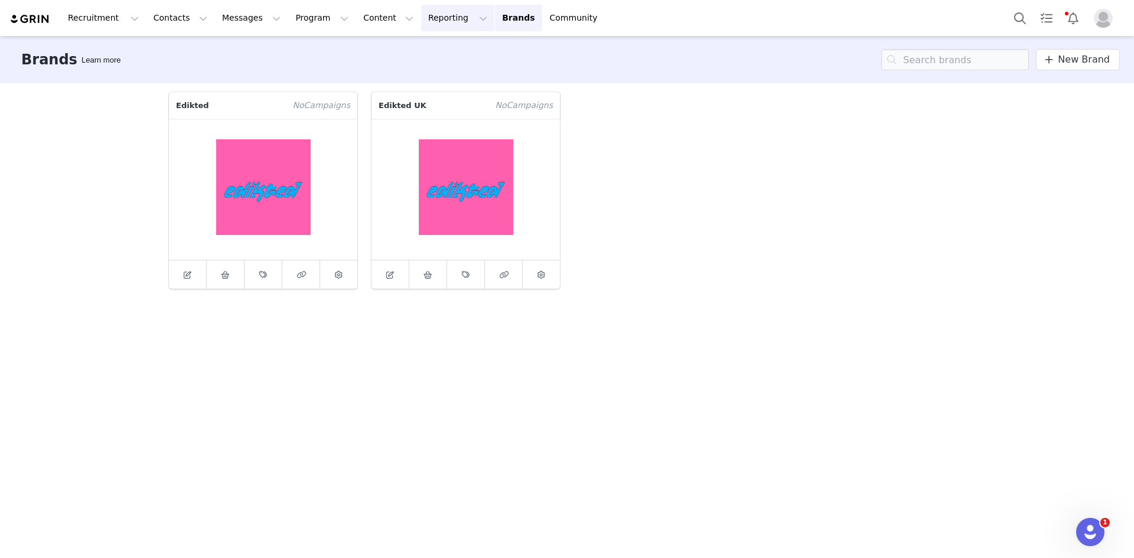
click at [421, 22] on button "Reporting Reporting" at bounding box center [457, 18] width 73 height 27
click at [412, 68] on p "Report Builder" at bounding box center [416, 74] width 59 height 12
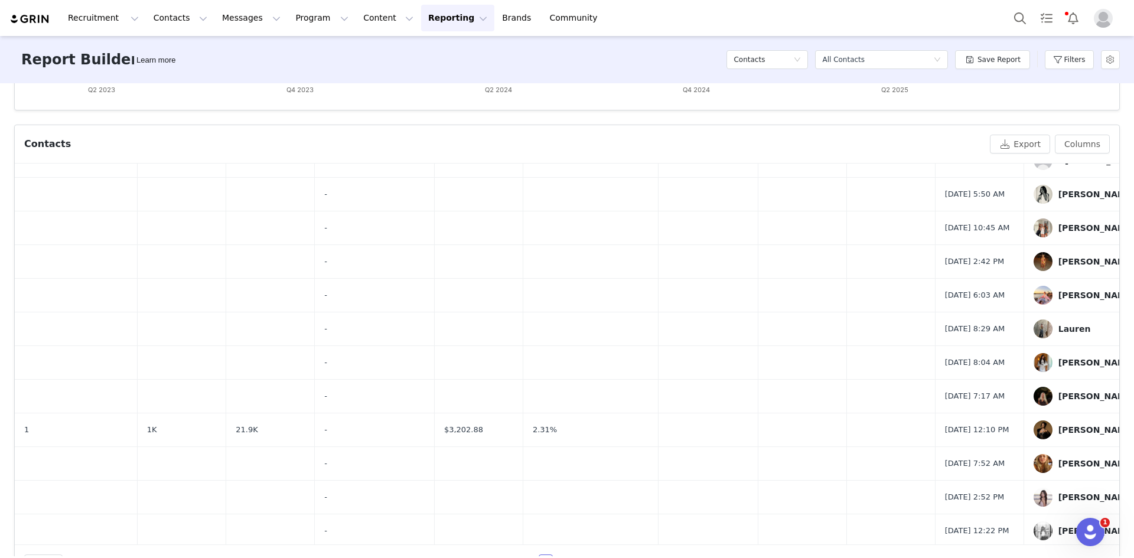
scroll to position [311, 0]
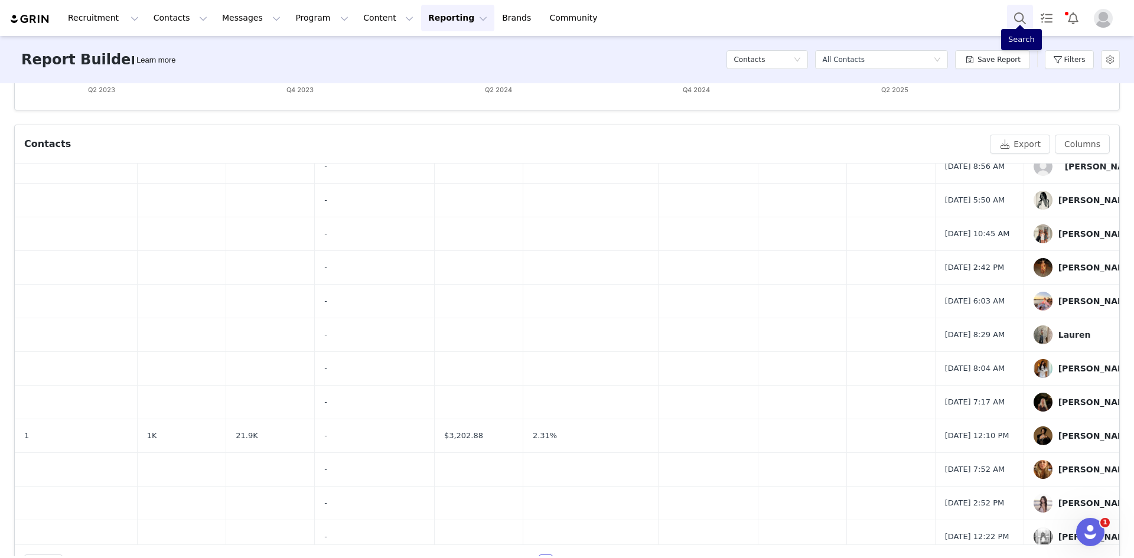
click at [910, 11] on button "Search" at bounding box center [1020, 18] width 26 height 27
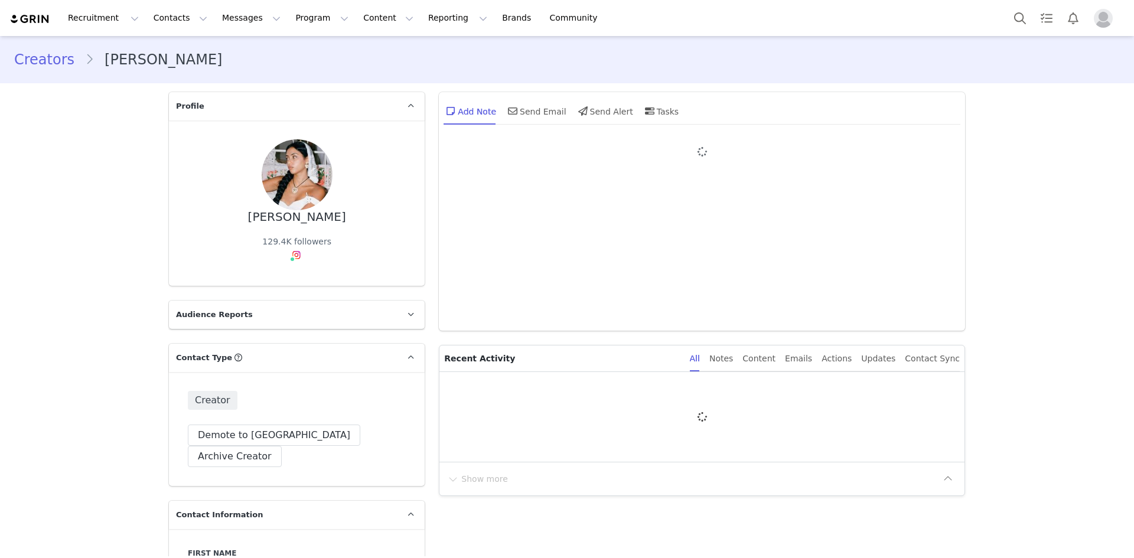
type input "+1 ([GEOGRAPHIC_DATA])"
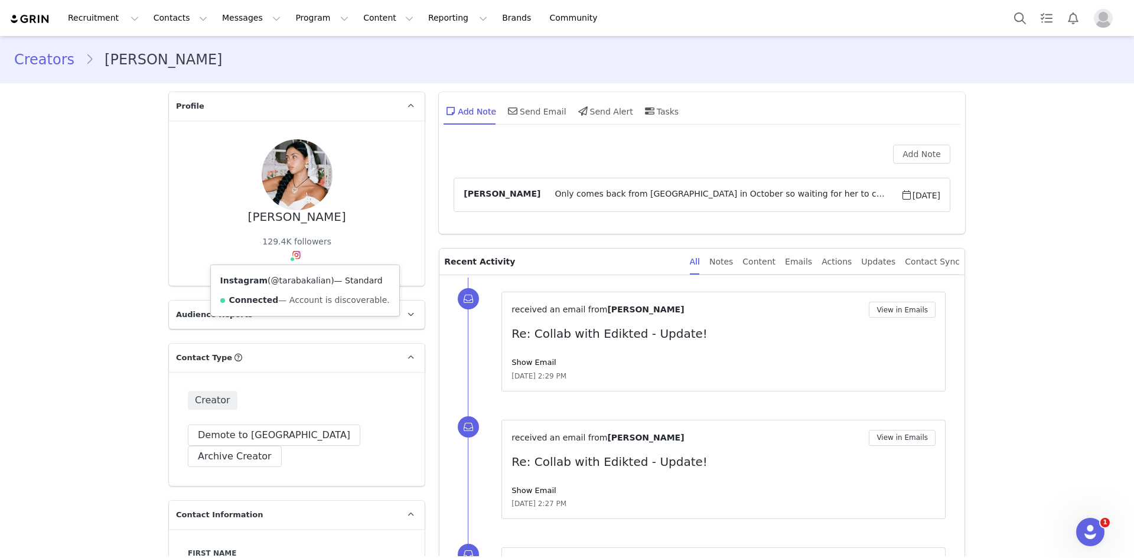
click at [284, 278] on link "@tarabakalian" at bounding box center [301, 280] width 60 height 9
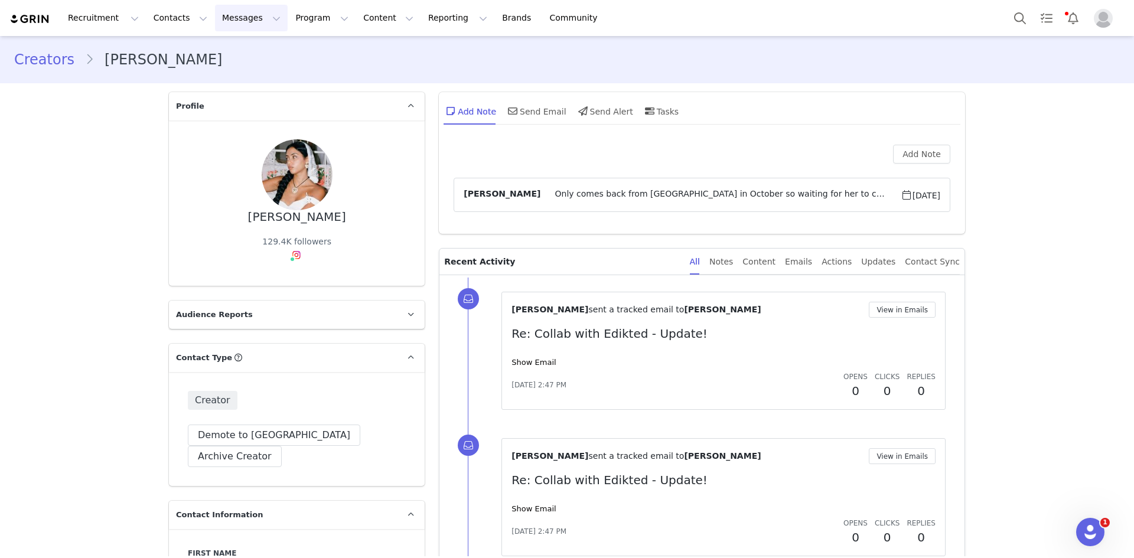
click at [234, 22] on button "Messages Messages" at bounding box center [251, 18] width 73 height 27
click at [215, 78] on p "Inbox" at bounding box center [216, 74] width 22 height 12
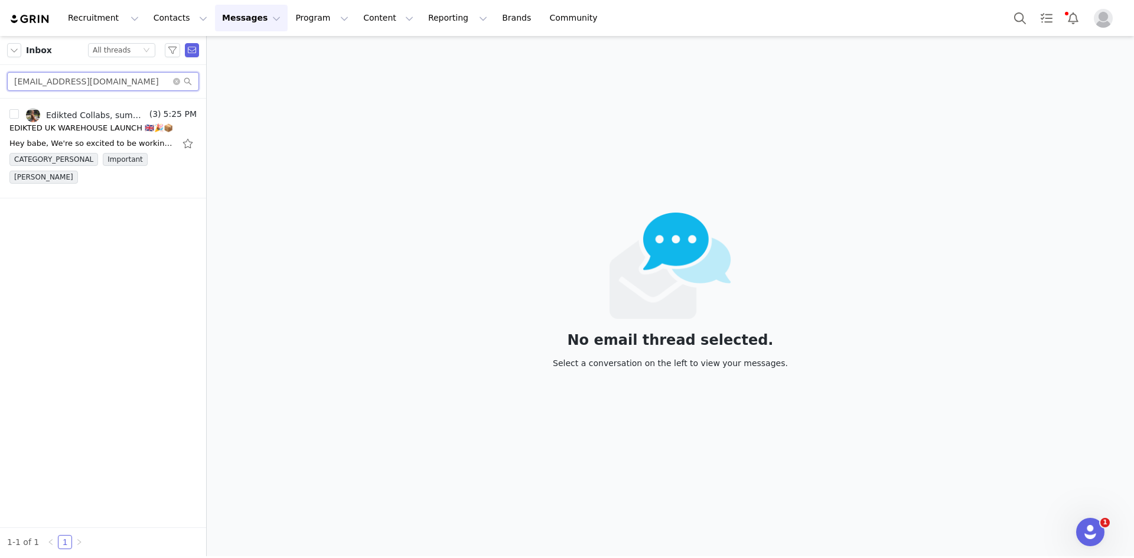
drag, startPoint x: 134, startPoint y: 81, endPoint x: 0, endPoint y: 82, distance: 134.1
click at [0, 82] on div "summer_enquiries@outlook.com" at bounding box center [103, 82] width 206 height 34
paste input "leoniehenk@t-online.de"
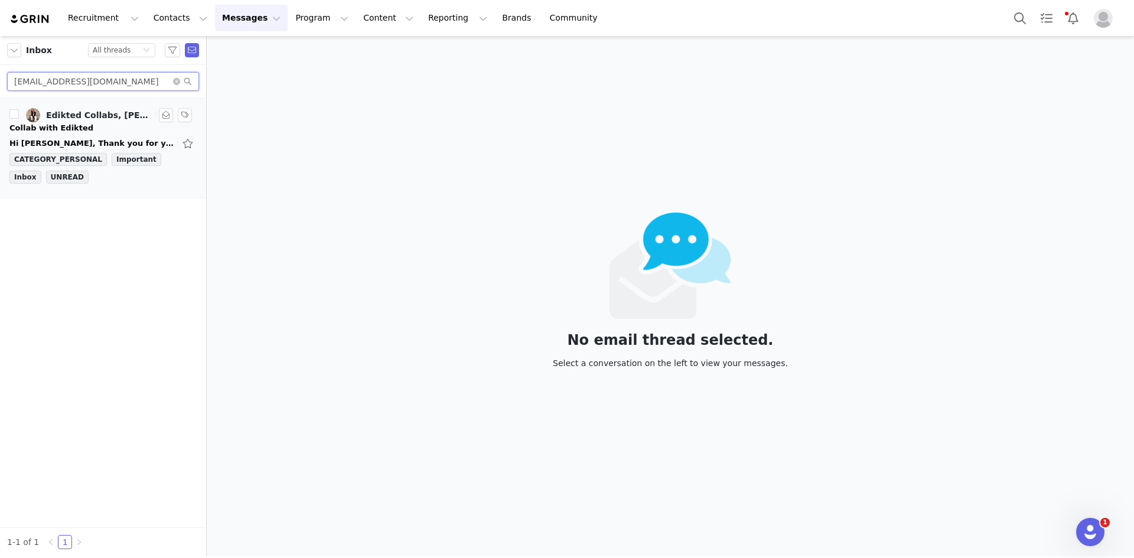
type input "leoniehenk@t-online.de"
click at [99, 122] on div "Collab with Edikted" at bounding box center [102, 128] width 187 height 12
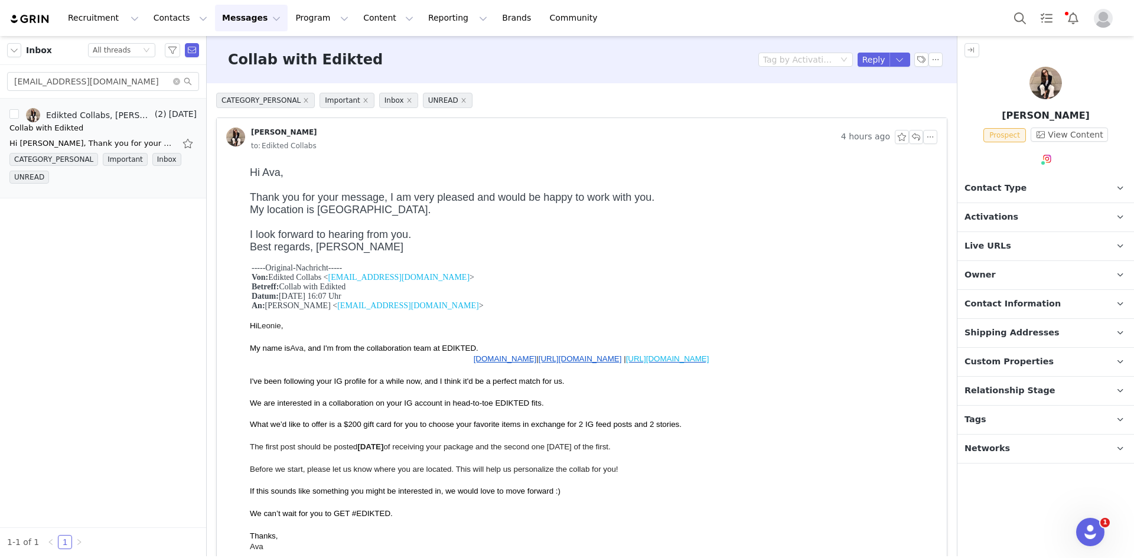
click at [992, 180] on p "Contact Type Contact type can be Creator, Prospect, Application, or Manager." at bounding box center [1031, 188] width 148 height 28
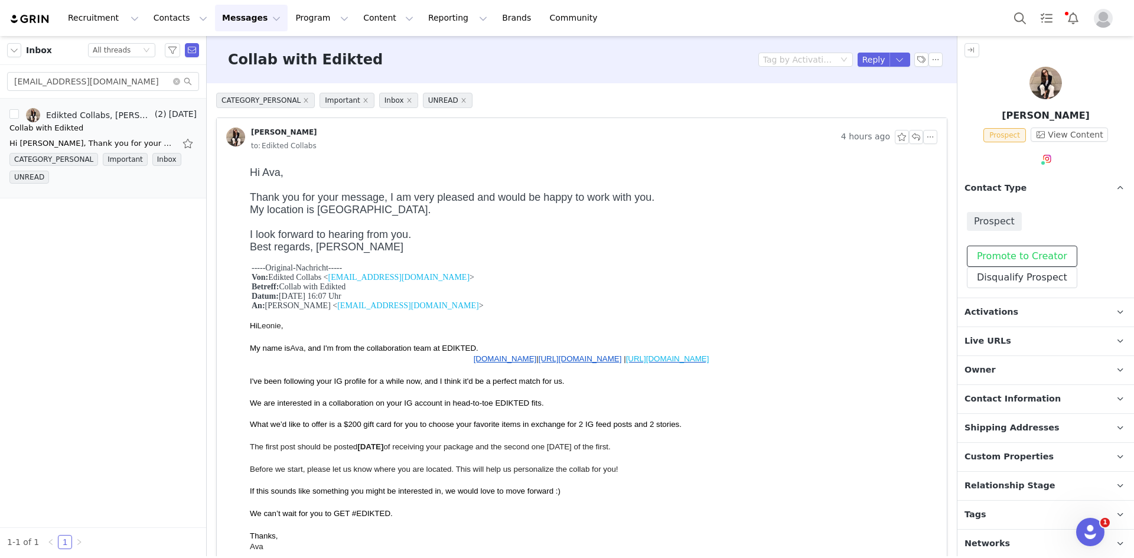
click at [995, 248] on button "Promote to Creator" at bounding box center [1022, 256] width 110 height 21
click at [992, 312] on span "Activations" at bounding box center [991, 312] width 54 height 13
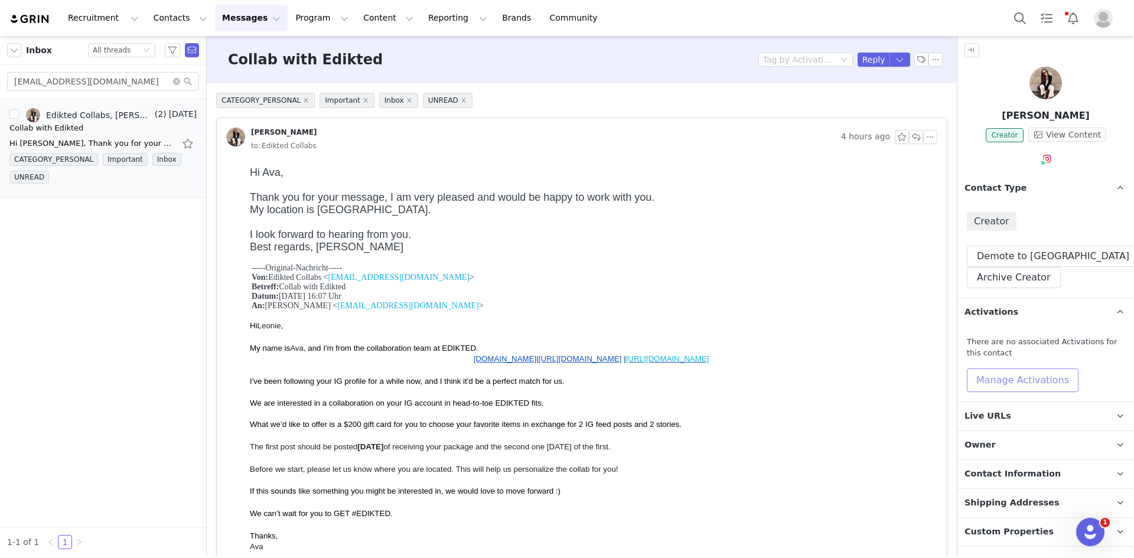
click at [989, 377] on button "Manage Activations" at bounding box center [1023, 381] width 112 height 24
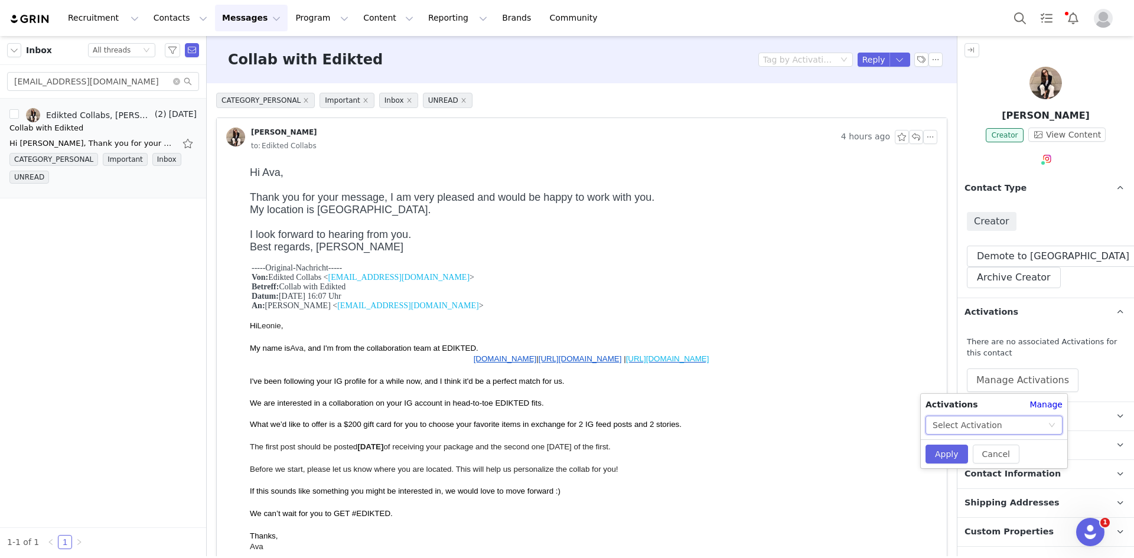
click at [976, 424] on div "Select Activation" at bounding box center [968, 425] width 70 height 18
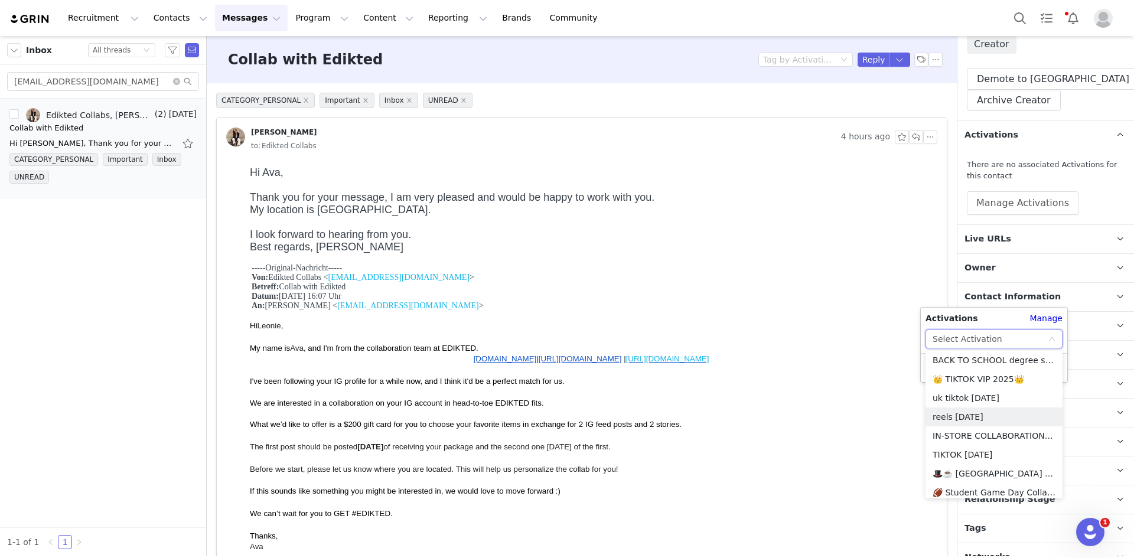
scroll to position [945, 0]
click at [990, 378] on li "💜 IG AUG + SEP 💜 2025" at bounding box center [994, 381] width 137 height 19
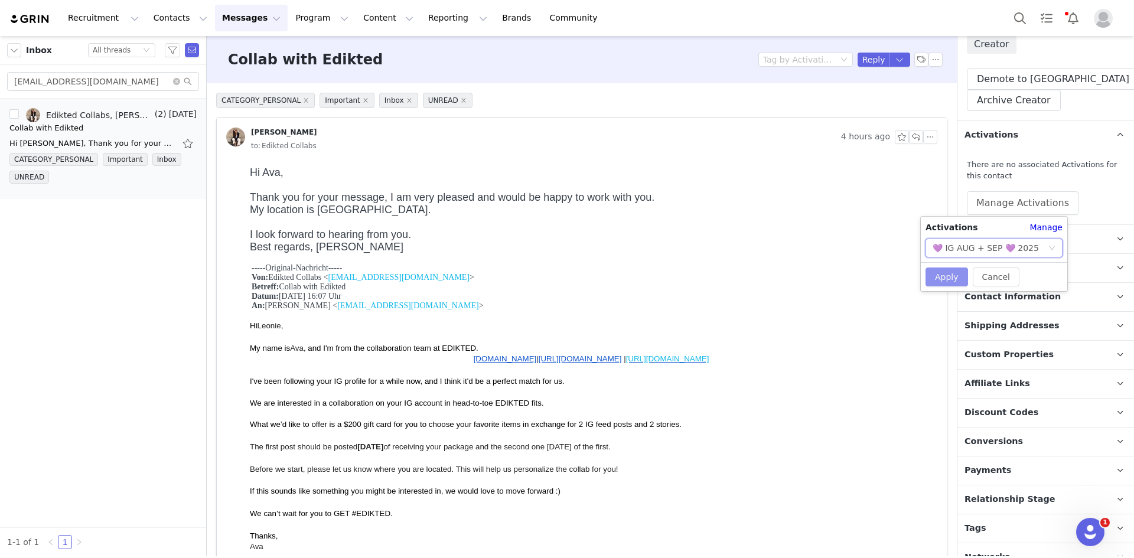
click at [941, 276] on button "Apply" at bounding box center [947, 277] width 43 height 19
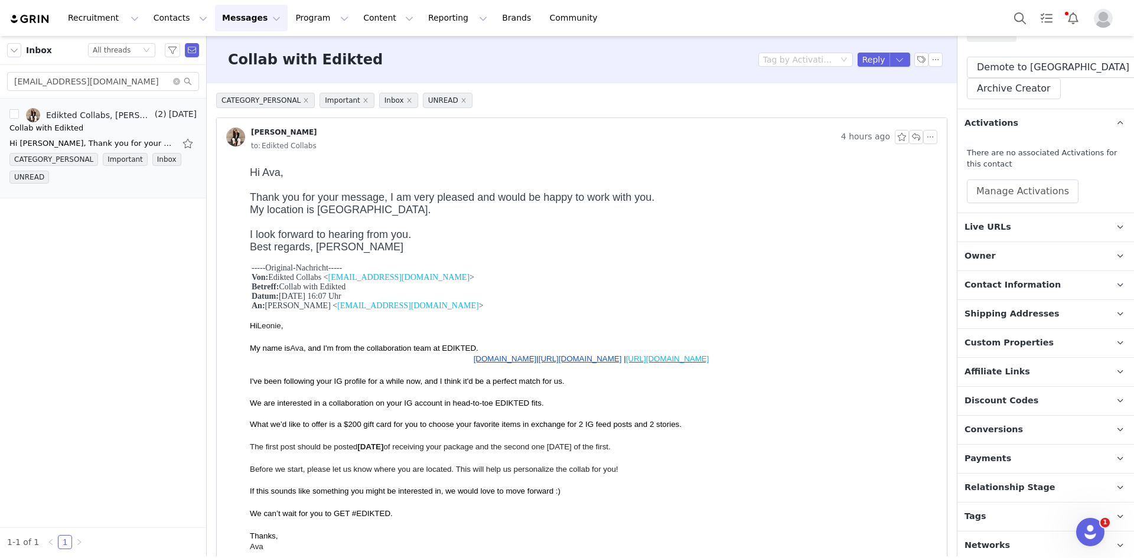
scroll to position [192, 0]
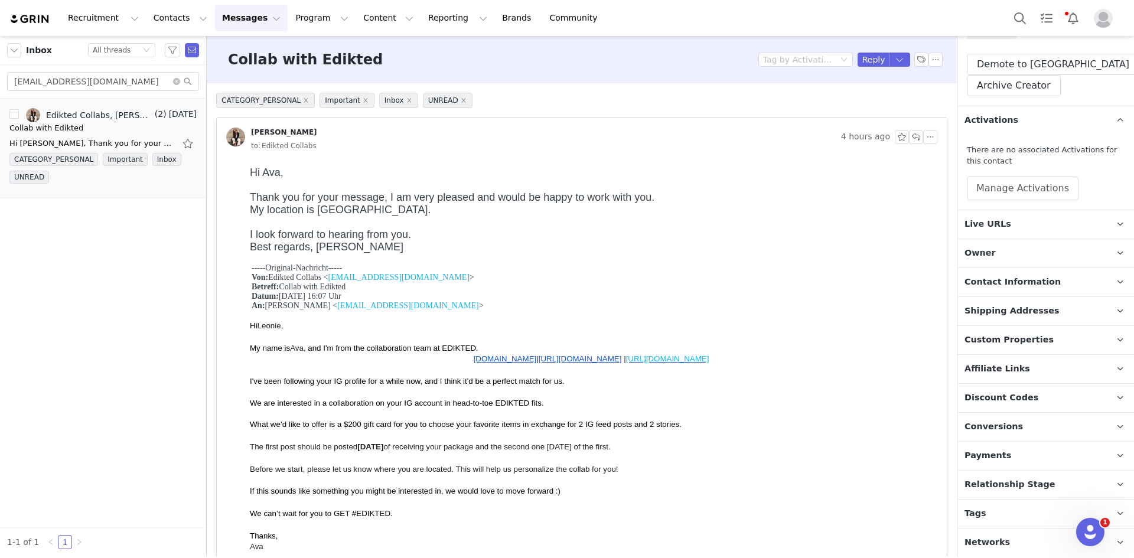
click at [1015, 482] on span "Relationship Stage" at bounding box center [1009, 484] width 91 height 13
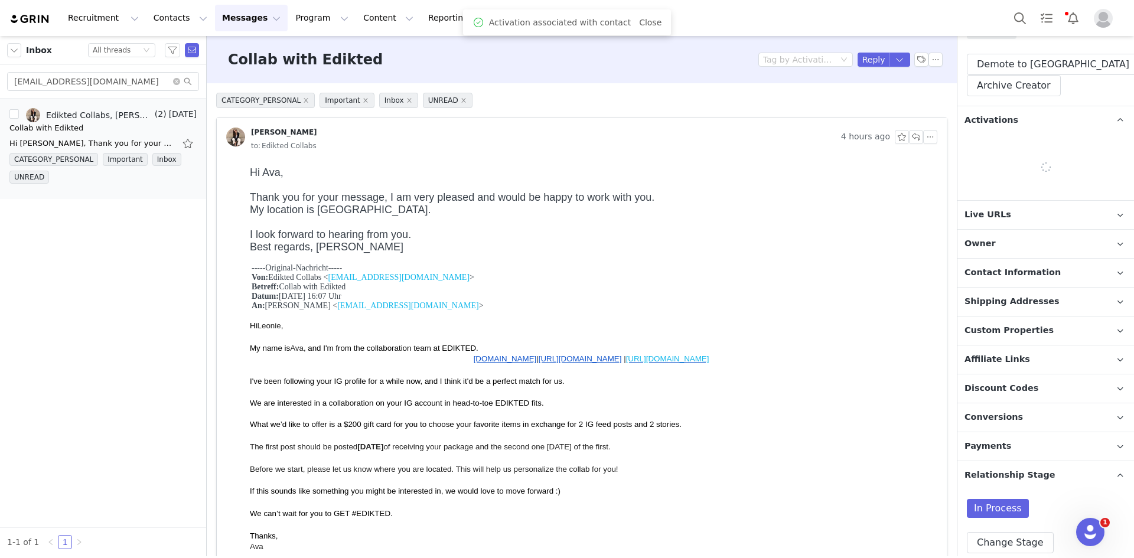
scroll to position [256, 0]
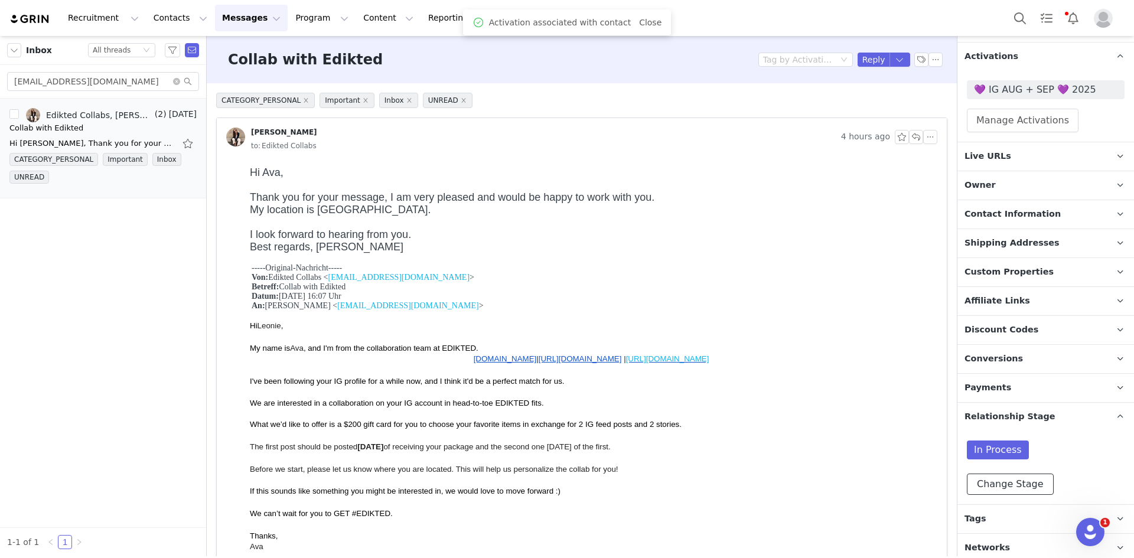
click at [1007, 481] on button "Change Stage" at bounding box center [1010, 484] width 87 height 21
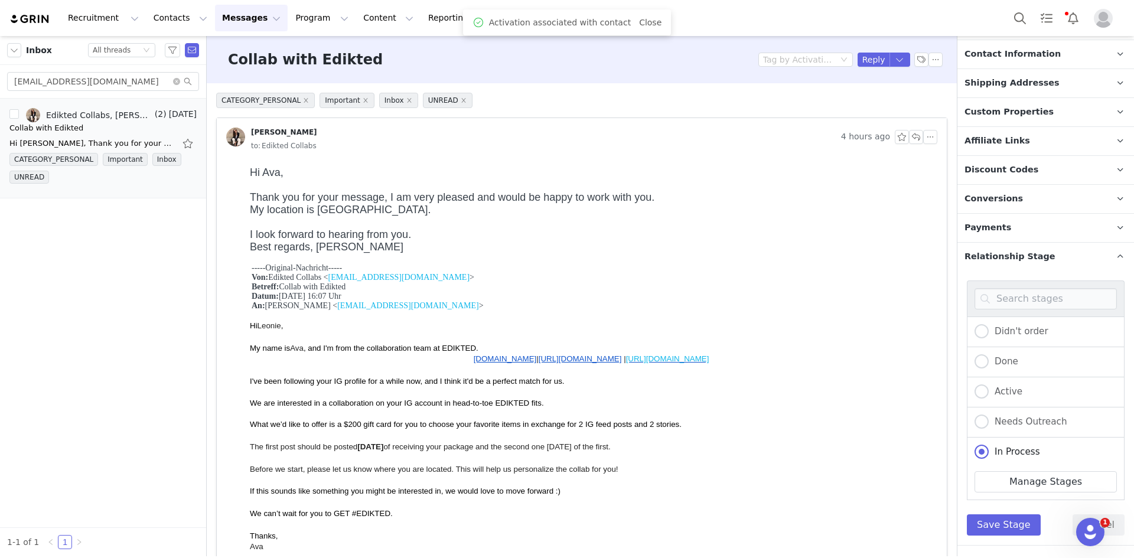
scroll to position [433, 0]
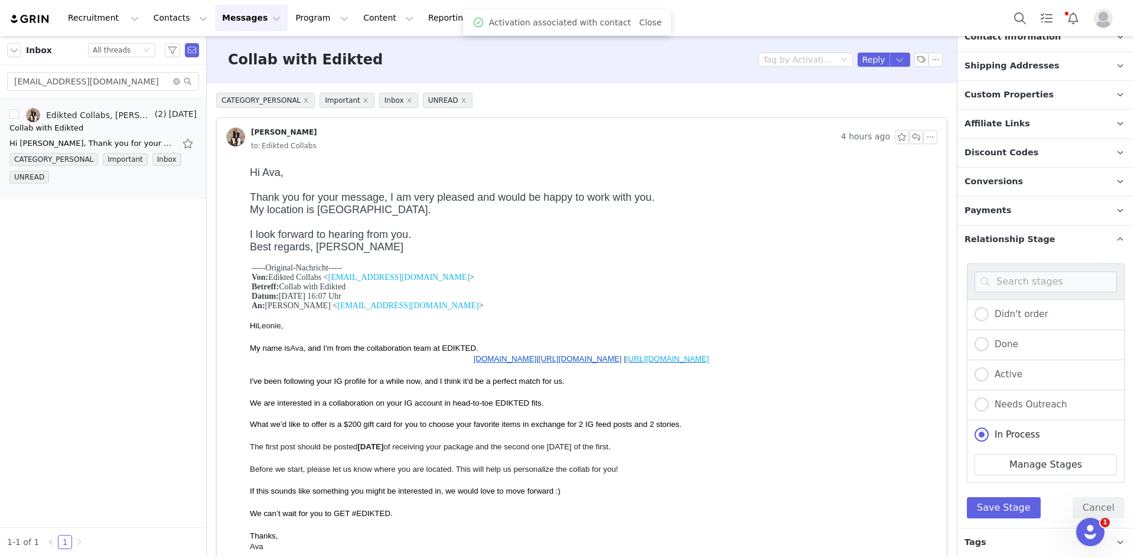
click at [976, 363] on div "Active" at bounding box center [1046, 375] width 158 height 30
click at [979, 373] on span at bounding box center [982, 374] width 14 height 14
click at [979, 373] on input "Active" at bounding box center [982, 374] width 14 height 15
radio input "true"
radio input "false"
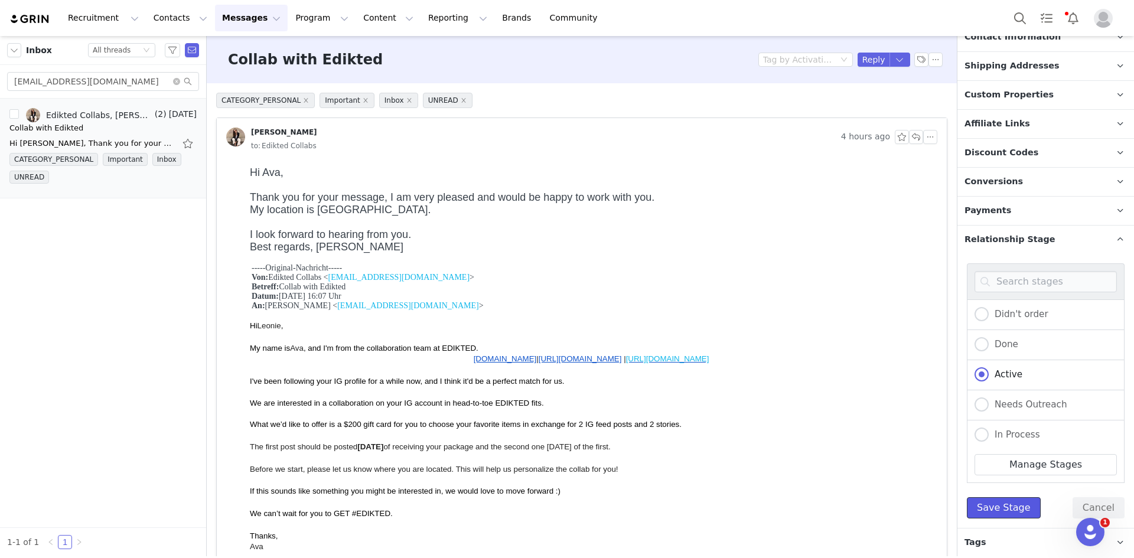
click at [992, 507] on button "Save Stage" at bounding box center [1004, 507] width 74 height 21
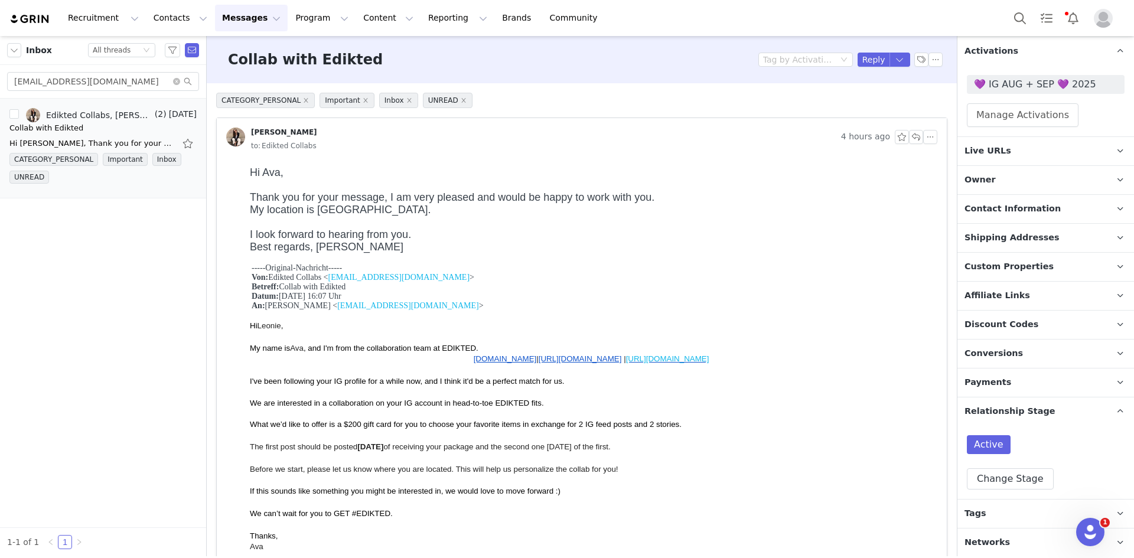
click at [1010, 503] on p "Tags Keep track of your contacts by assigning them tags. You can then filter yo…" at bounding box center [1031, 514] width 148 height 28
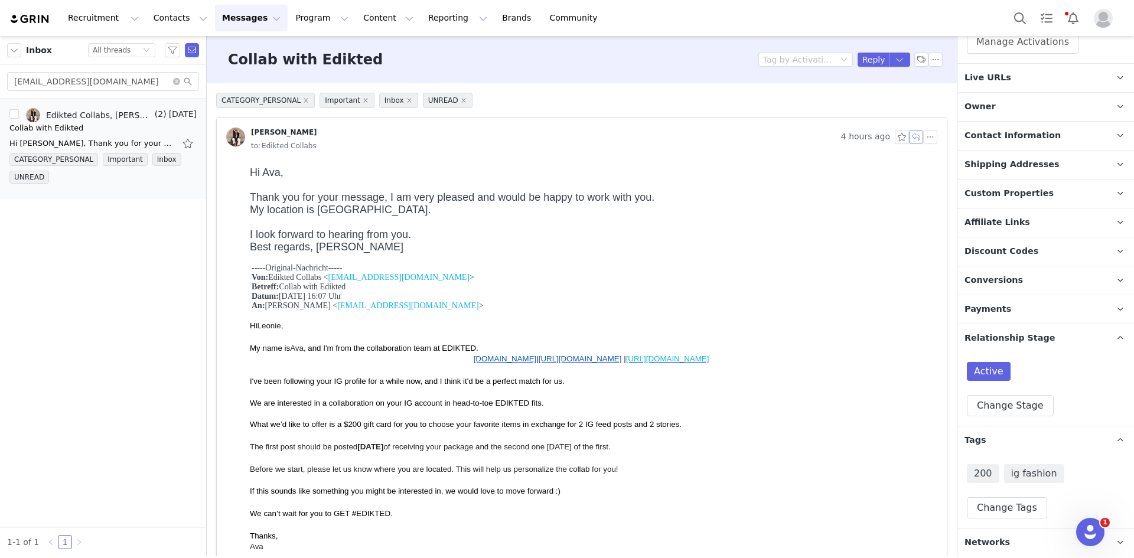
click at [911, 135] on button "button" at bounding box center [916, 137] width 14 height 14
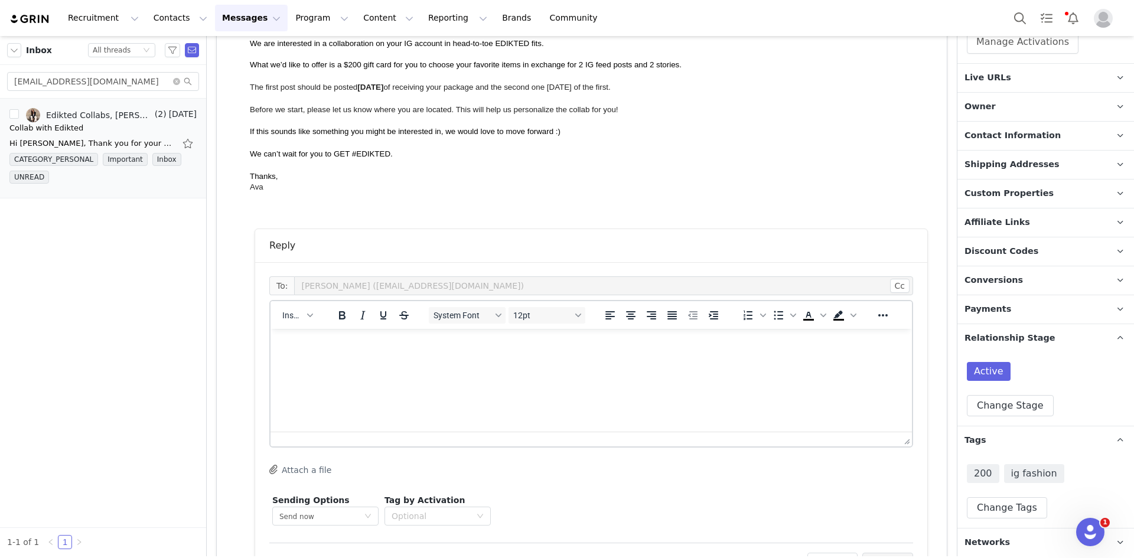
scroll to position [0, 0]
click at [299, 315] on span "Insert" at bounding box center [292, 315] width 21 height 9
click at [347, 335] on div "Insert Template" at bounding box center [341, 336] width 106 height 14
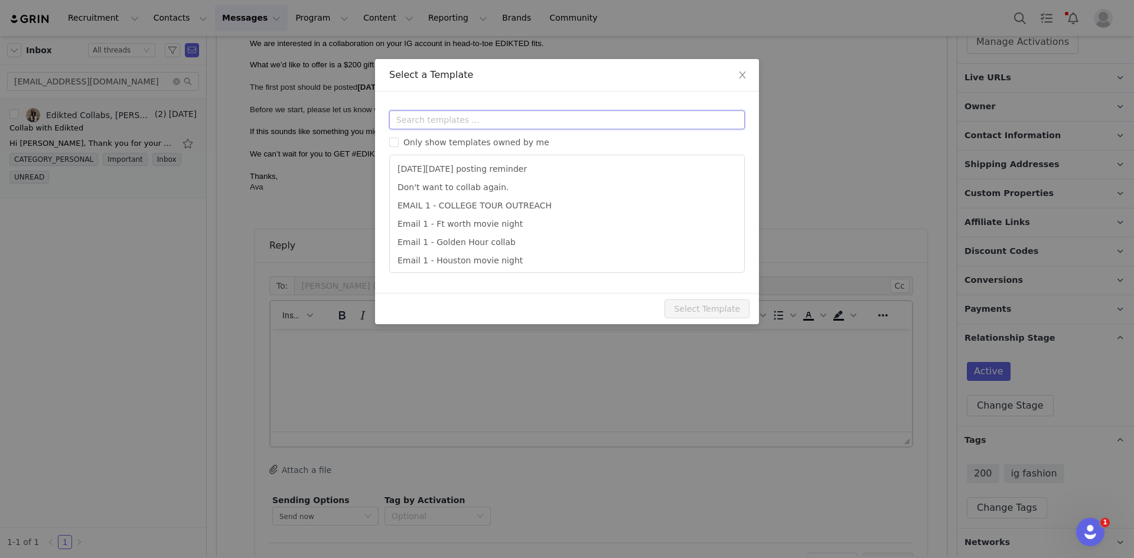
click at [465, 123] on input "text" at bounding box center [567, 119] width 356 height 19
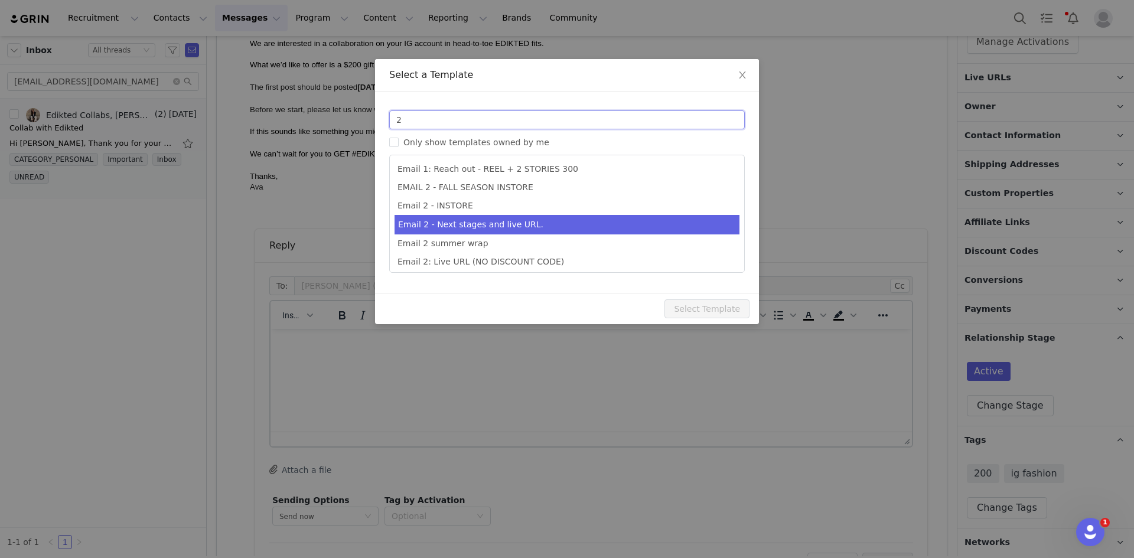
type input "2"
type input "Collab with Edikted"
click at [517, 222] on li "Email 2 - Next stages and live URL." at bounding box center [567, 224] width 345 height 19
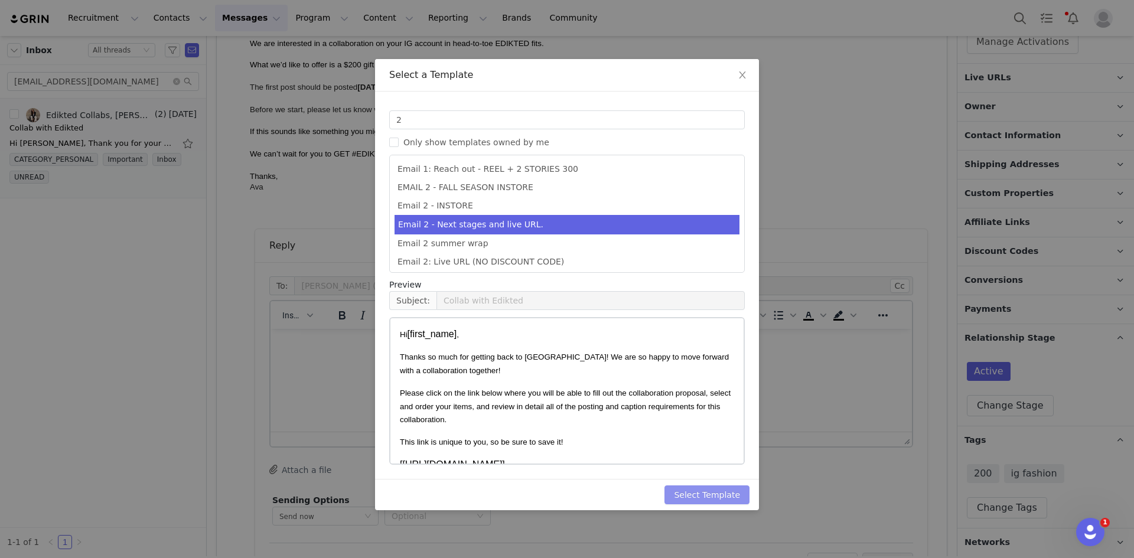
click at [705, 500] on button "Select Template" at bounding box center [706, 494] width 85 height 19
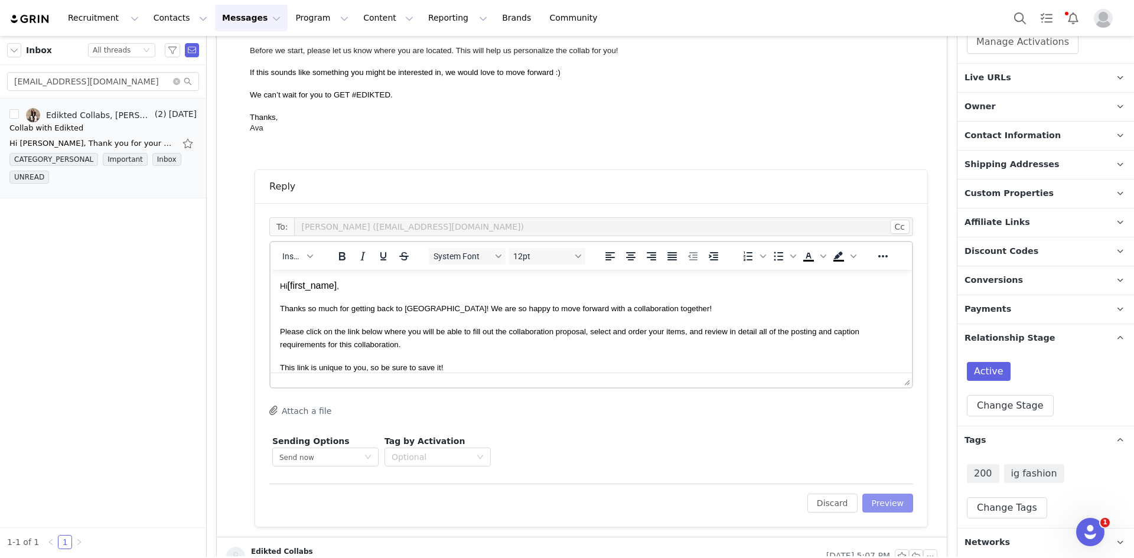
click at [867, 501] on button "Preview" at bounding box center [887, 503] width 51 height 19
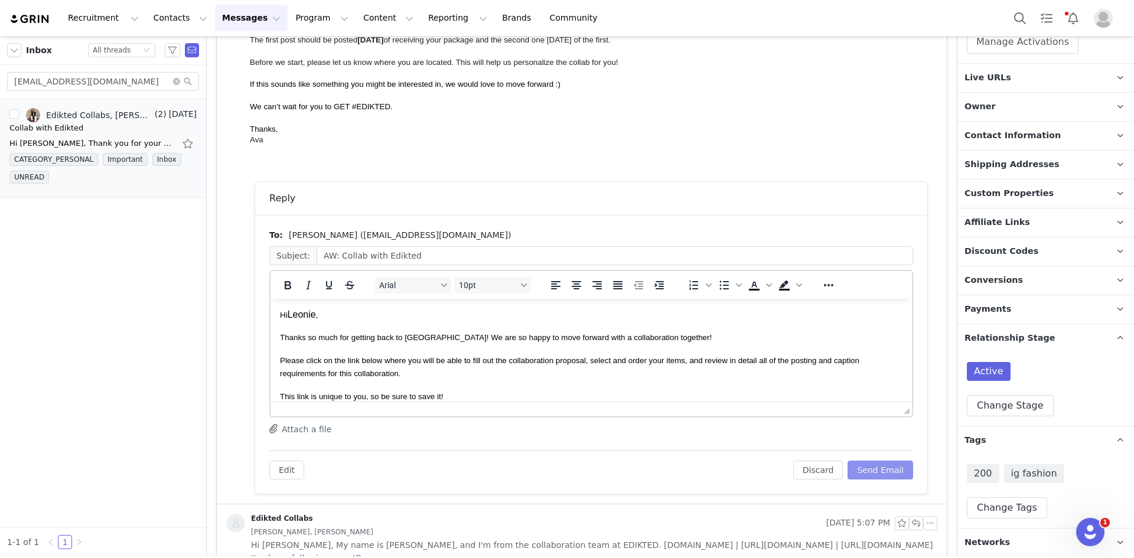
scroll to position [413, 0]
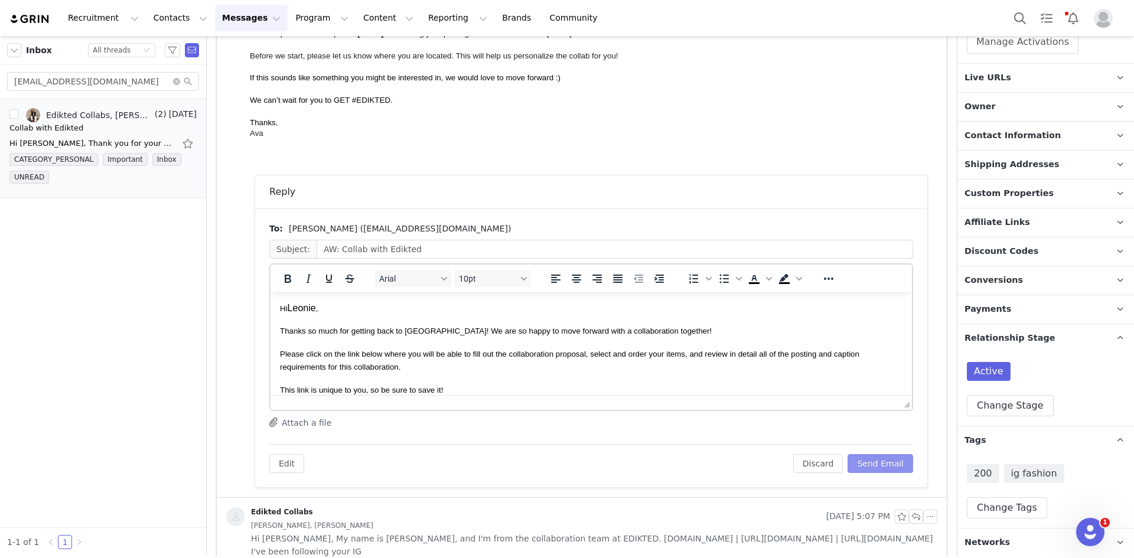
click at [878, 464] on button "Send Email" at bounding box center [881, 463] width 66 height 19
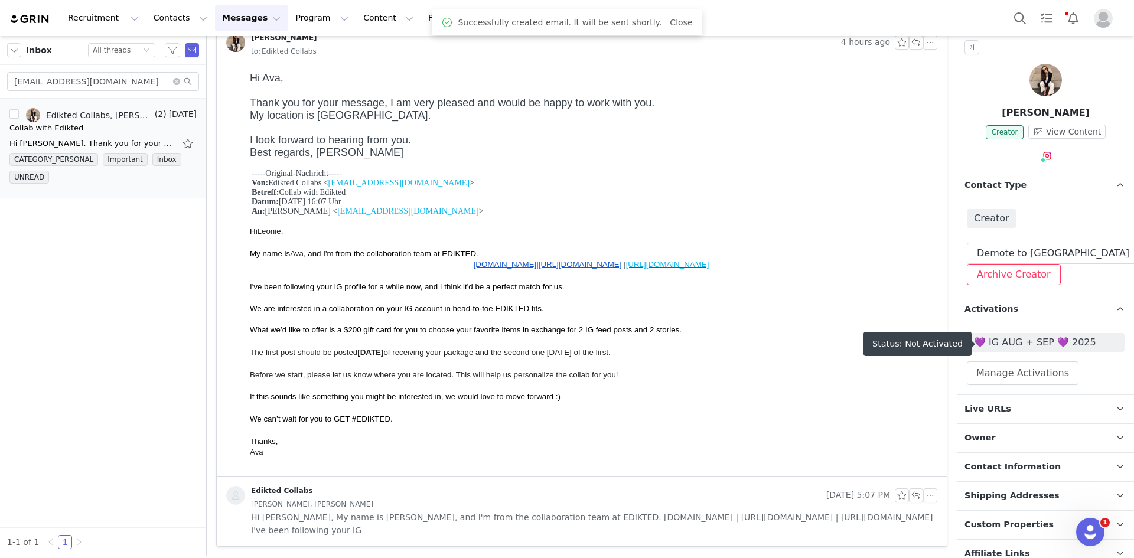
scroll to position [0, 0]
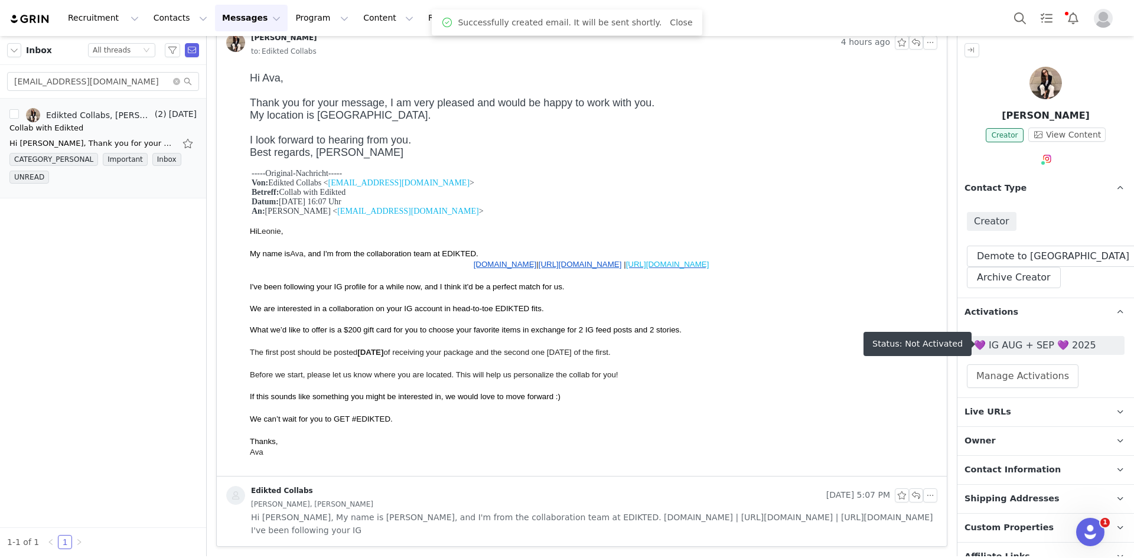
click at [1027, 344] on span "💜 IG AUG + SEP 💜 2025" at bounding box center [1046, 345] width 144 height 14
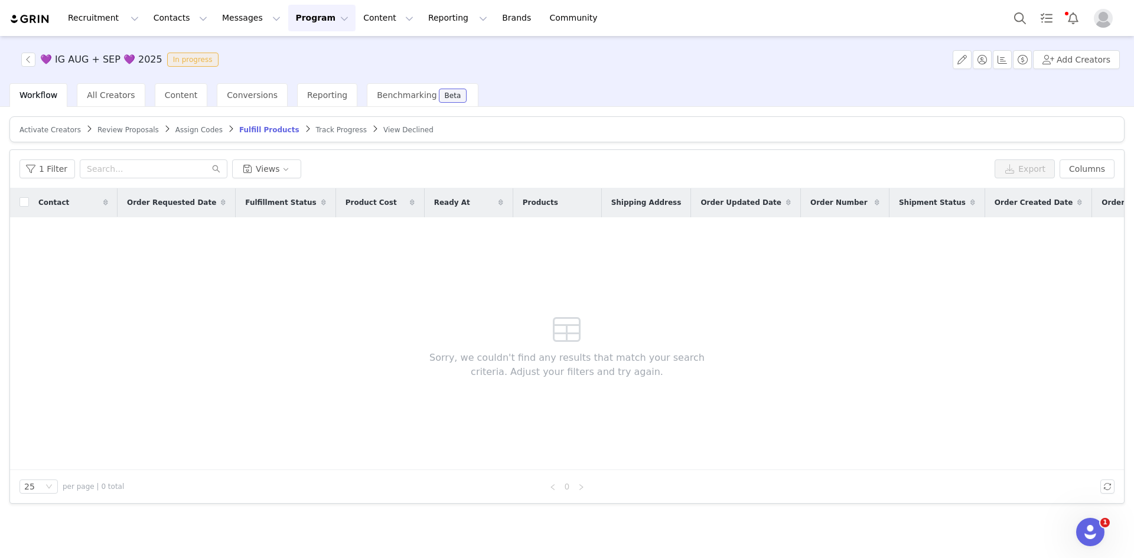
click at [109, 132] on span "Review Proposals" at bounding box center [127, 130] width 61 height 8
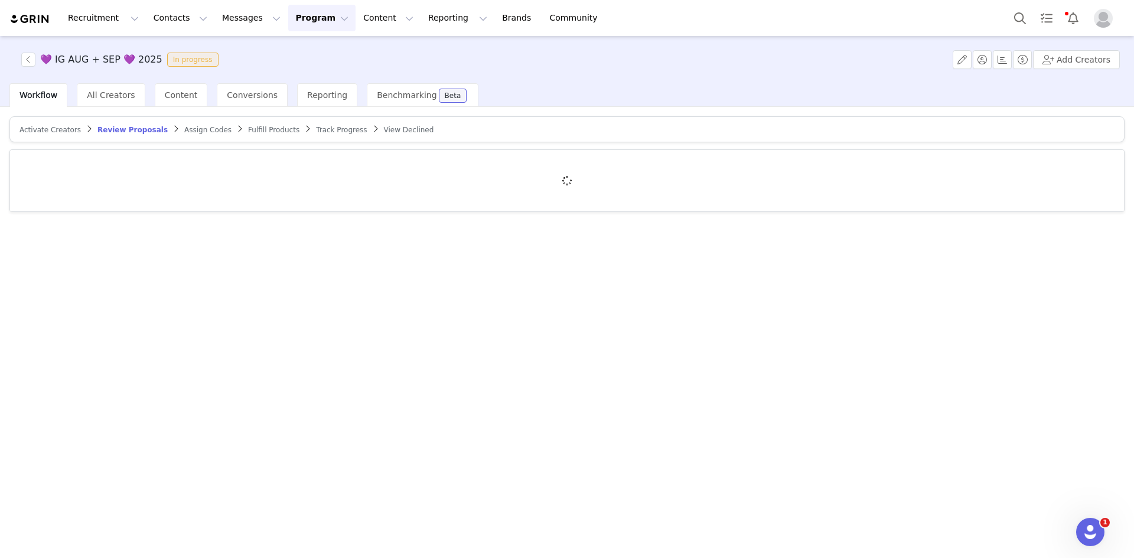
click at [54, 132] on span "Activate Creators" at bounding box center [49, 130] width 61 height 8
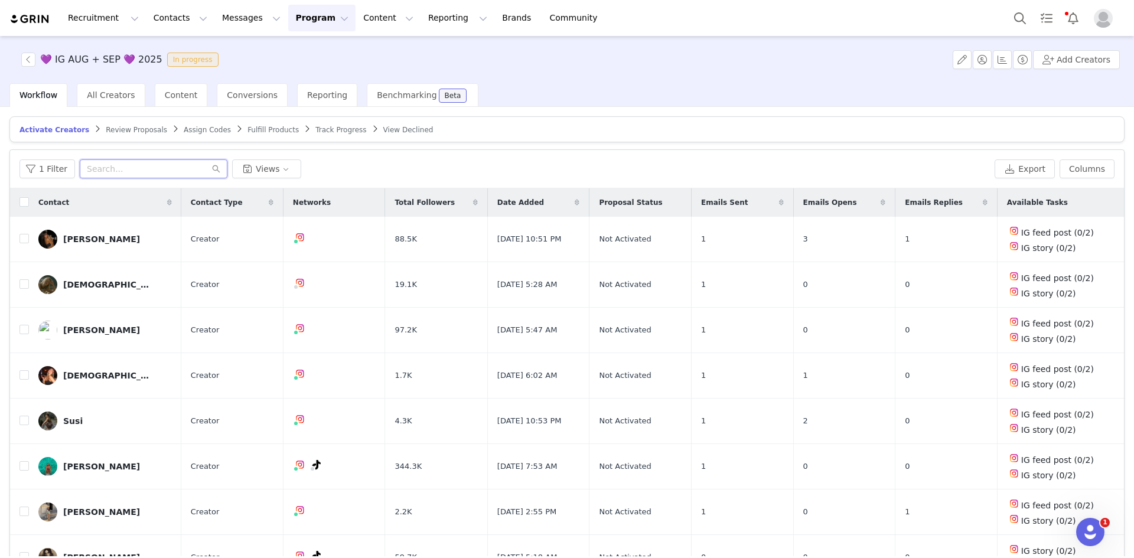
click at [142, 170] on input "text" at bounding box center [154, 168] width 148 height 19
paste input "leoniehenk@t-online.de"
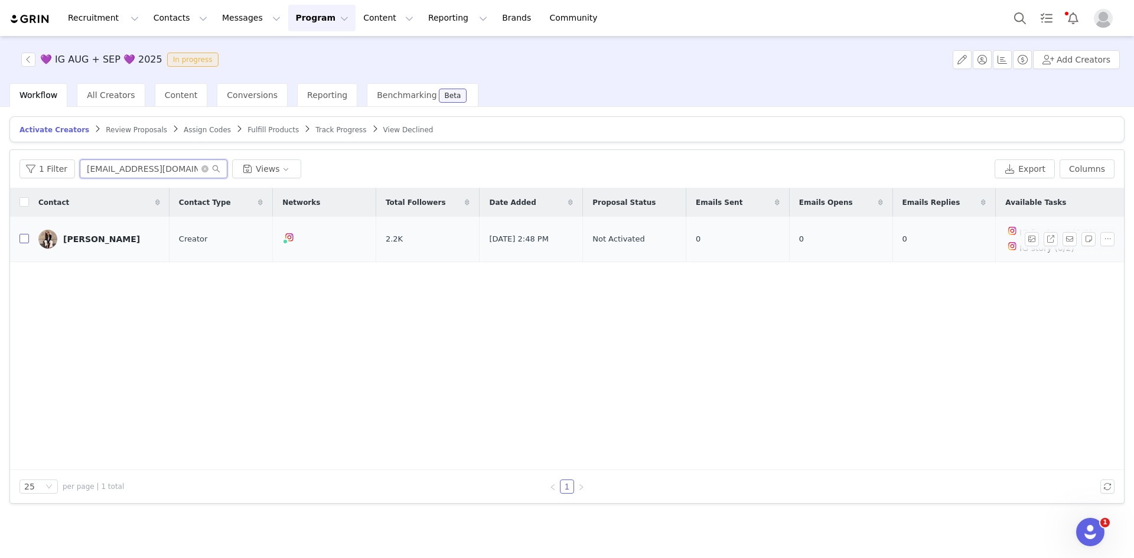
type input "leoniehenk@t-online.de"
click at [24, 239] on input "checkbox" at bounding box center [23, 238] width 9 height 9
checkbox input "true"
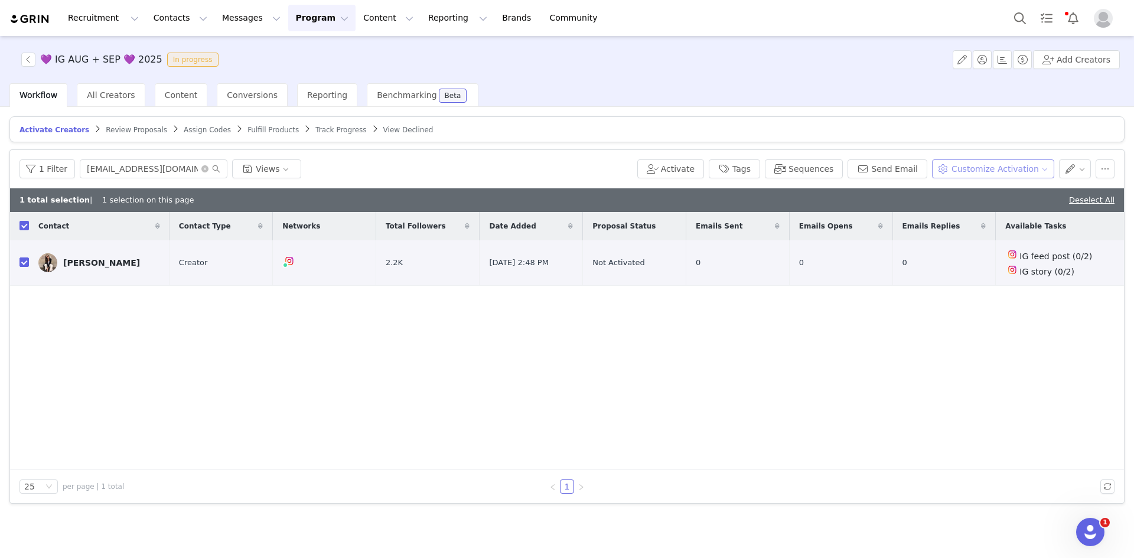
click at [969, 167] on button "Customize Activation" at bounding box center [993, 168] width 122 height 19
click at [984, 190] on span "Edit Product Selection" at bounding box center [1009, 191] width 91 height 13
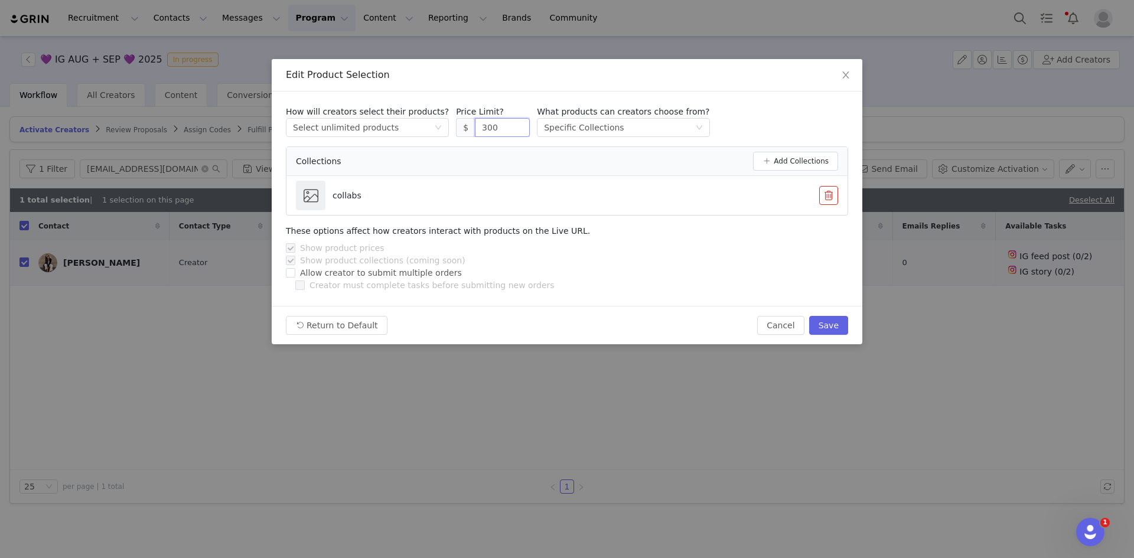
drag, startPoint x: 484, startPoint y: 131, endPoint x: 417, endPoint y: 140, distance: 67.3
click at [418, 140] on div "How will creators select their products? Select method Select unlimited product…" at bounding box center [567, 161] width 562 height 110
click at [838, 325] on button "Save" at bounding box center [828, 325] width 39 height 19
type input "300"
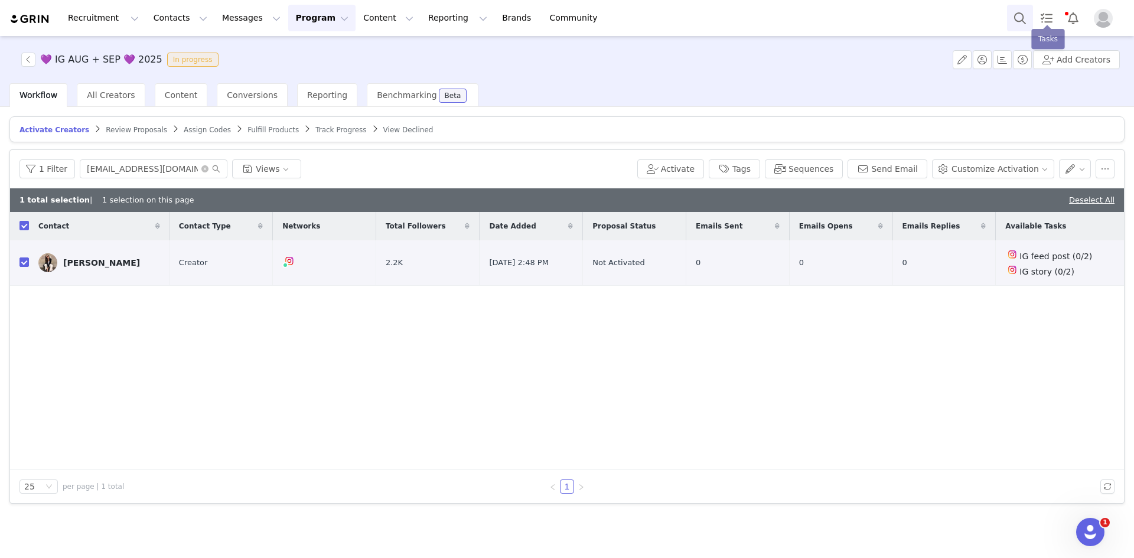
click at [1027, 12] on button "Search" at bounding box center [1020, 18] width 26 height 27
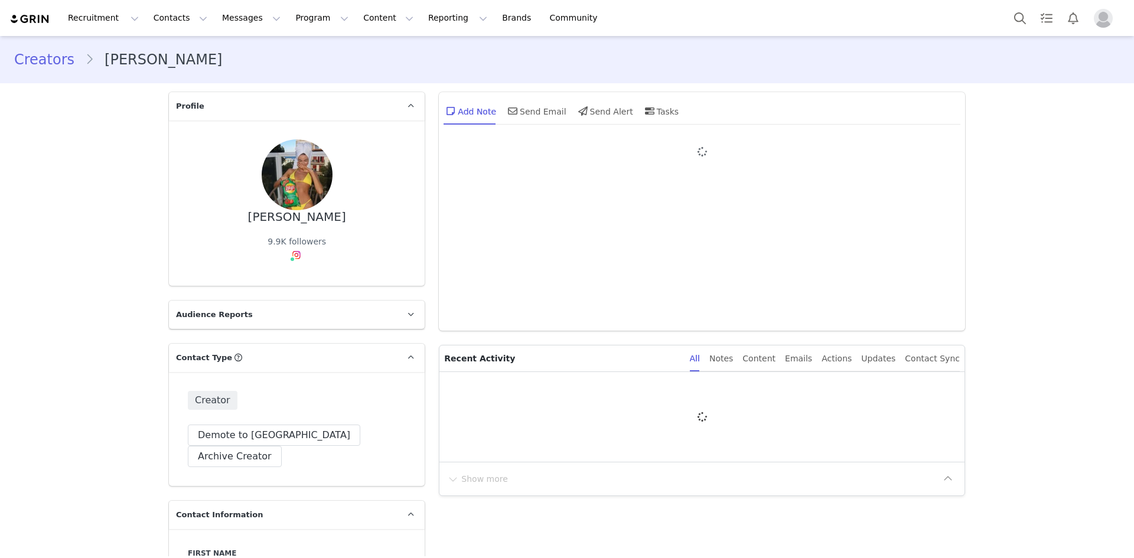
type input "+1 ([GEOGRAPHIC_DATA])"
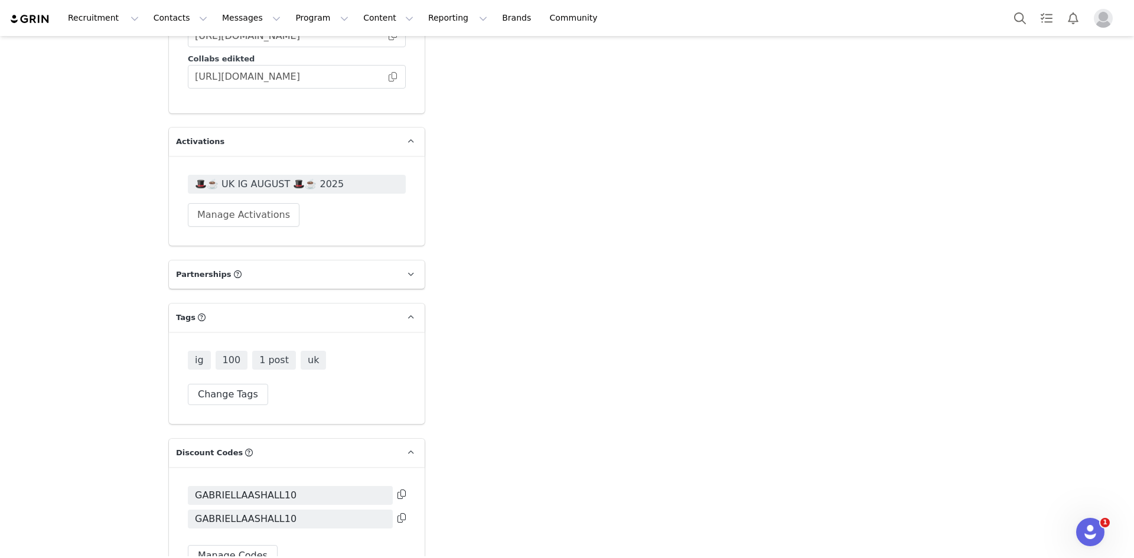
scroll to position [2953, 0]
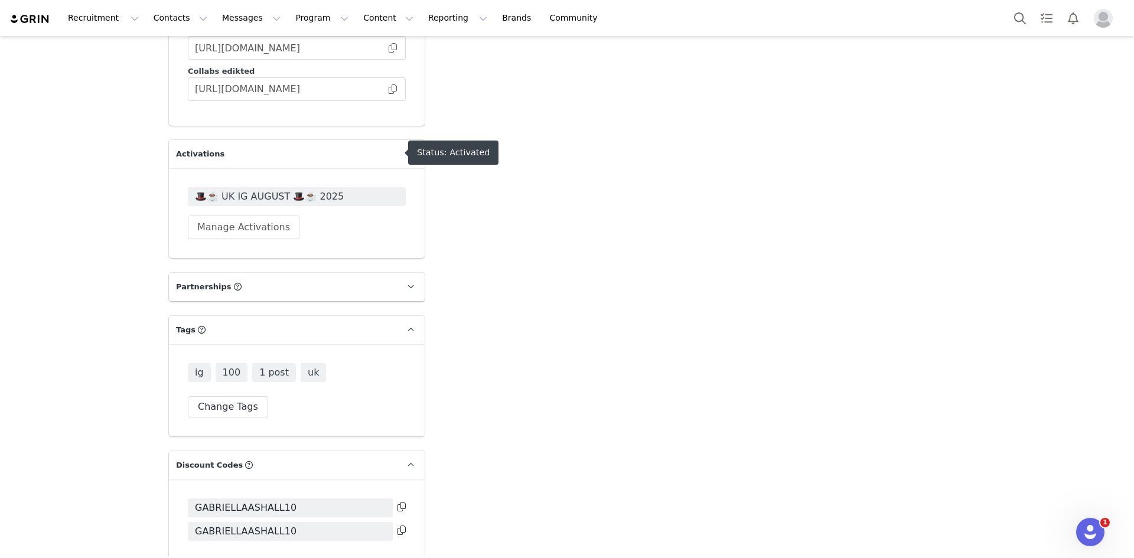
click at [279, 190] on span "🎩☕️ UK IG AUGUST 🎩☕️ 2025" at bounding box center [297, 197] width 204 height 14
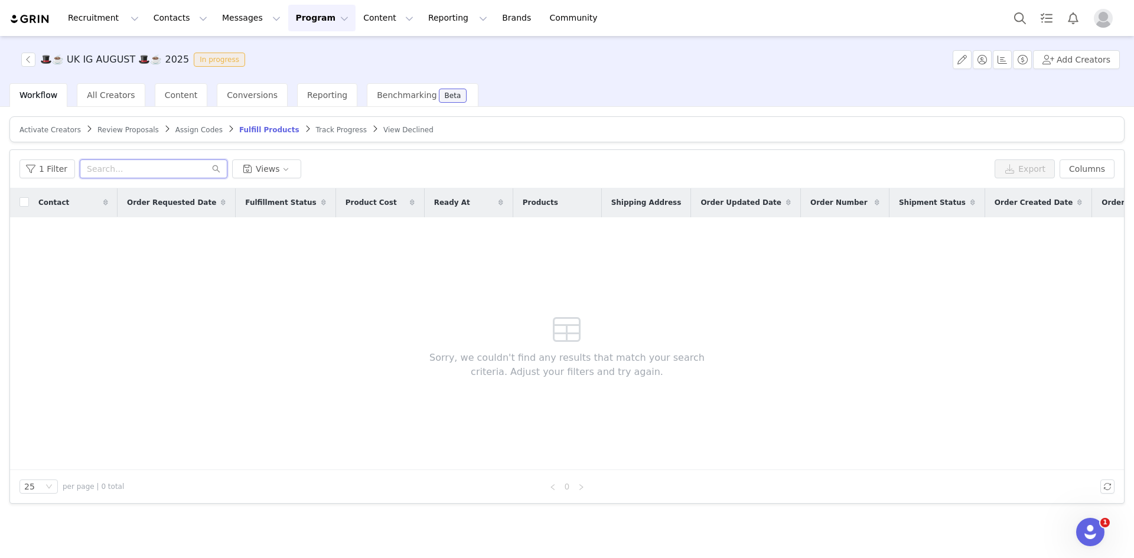
click at [176, 173] on input "text" at bounding box center [154, 168] width 148 height 19
paste input "[EMAIL_ADDRESS][DOMAIN_NAME]"
type input "[EMAIL_ADDRESS][DOMAIN_NAME]"
click at [60, 169] on button "1 Filter" at bounding box center [47, 168] width 56 height 19
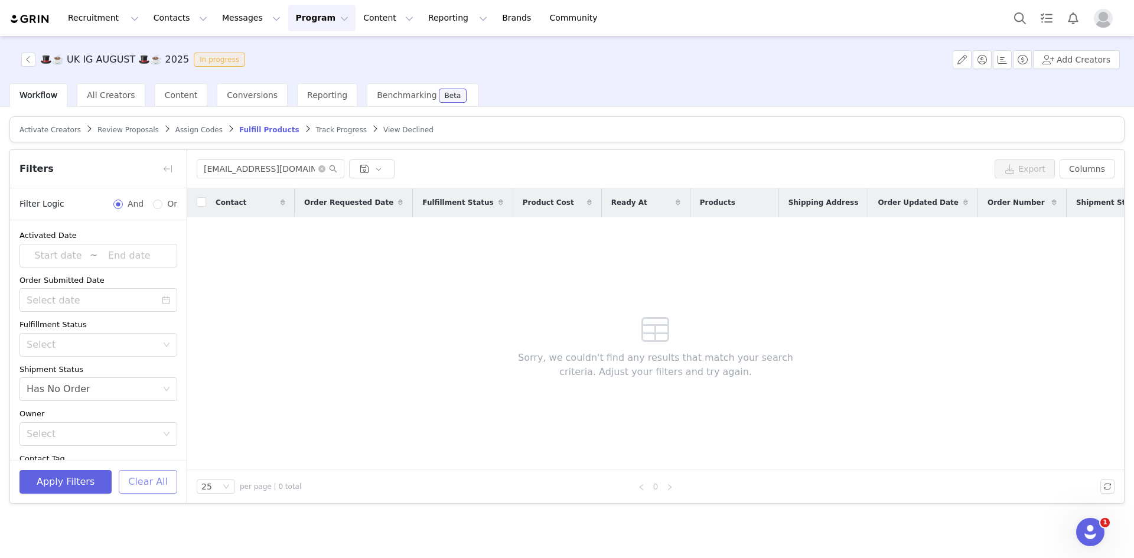
click at [152, 480] on button "Clear All" at bounding box center [148, 482] width 58 height 24
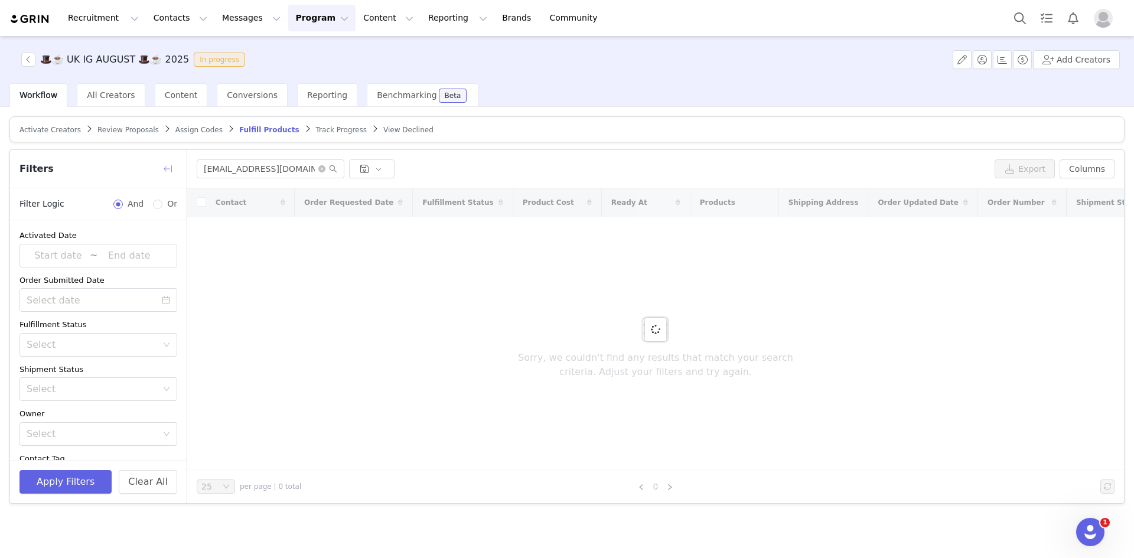
click at [159, 165] on button "button" at bounding box center [167, 168] width 19 height 19
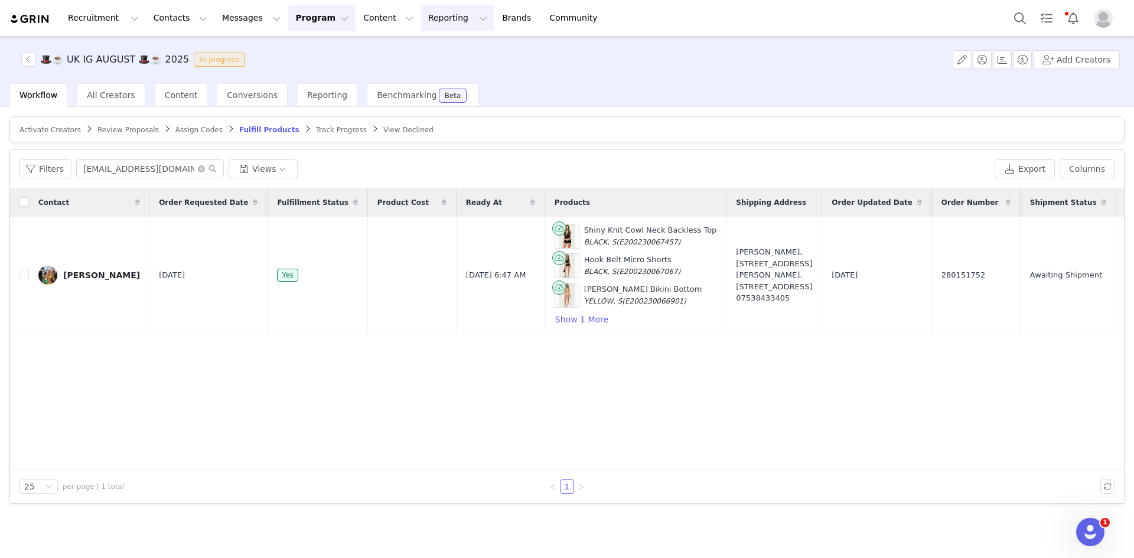
click at [421, 11] on button "Reporting Reporting" at bounding box center [457, 18] width 73 height 27
drag, startPoint x: 430, startPoint y: 74, endPoint x: 446, endPoint y: 73, distance: 16.0
click at [430, 74] on p "Report Builder" at bounding box center [416, 74] width 59 height 12
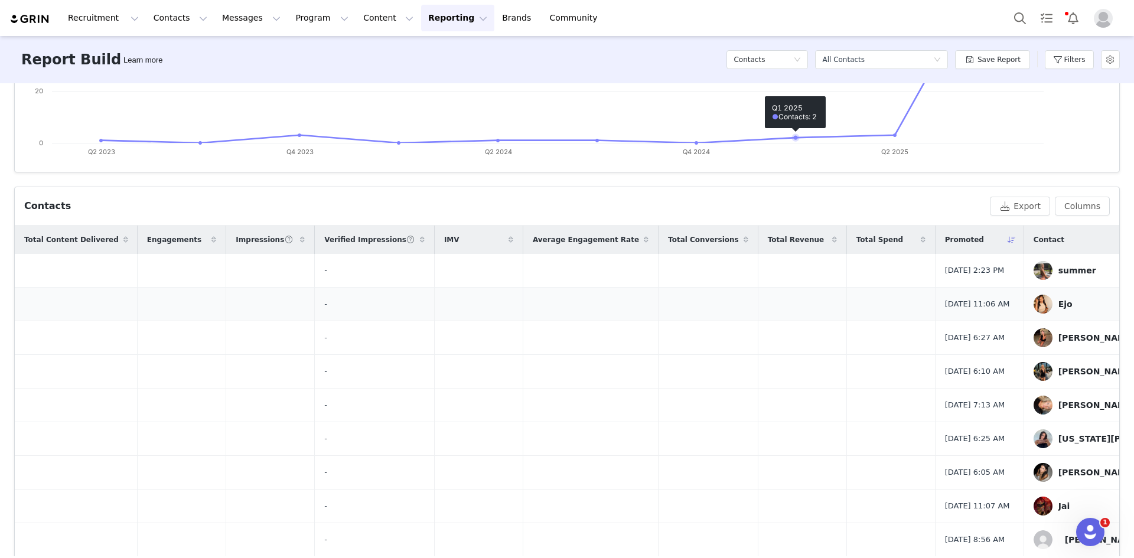
scroll to position [295, 0]
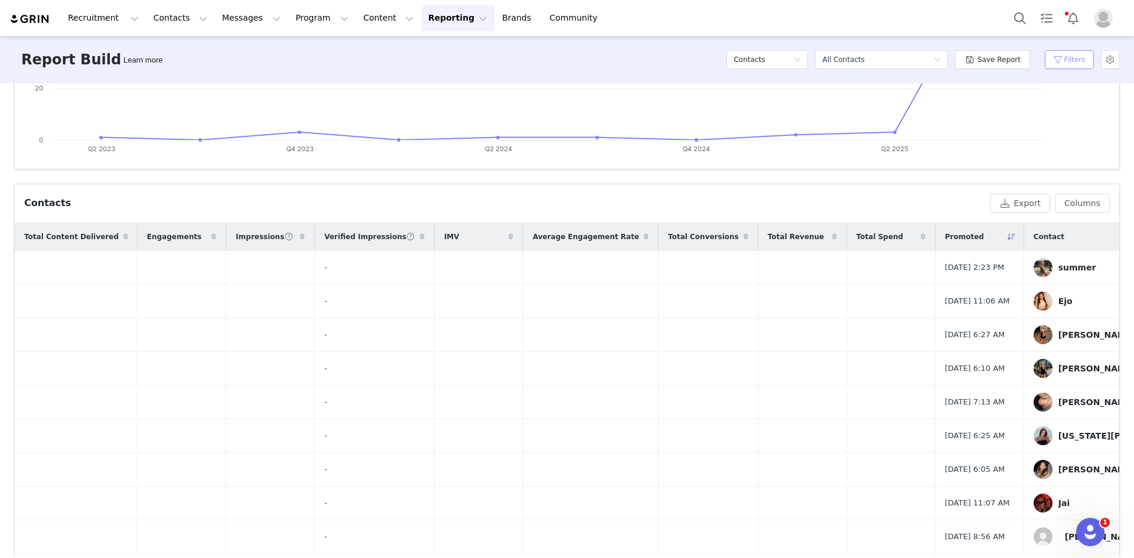
click at [1057, 56] on button "Filters" at bounding box center [1069, 59] width 49 height 19
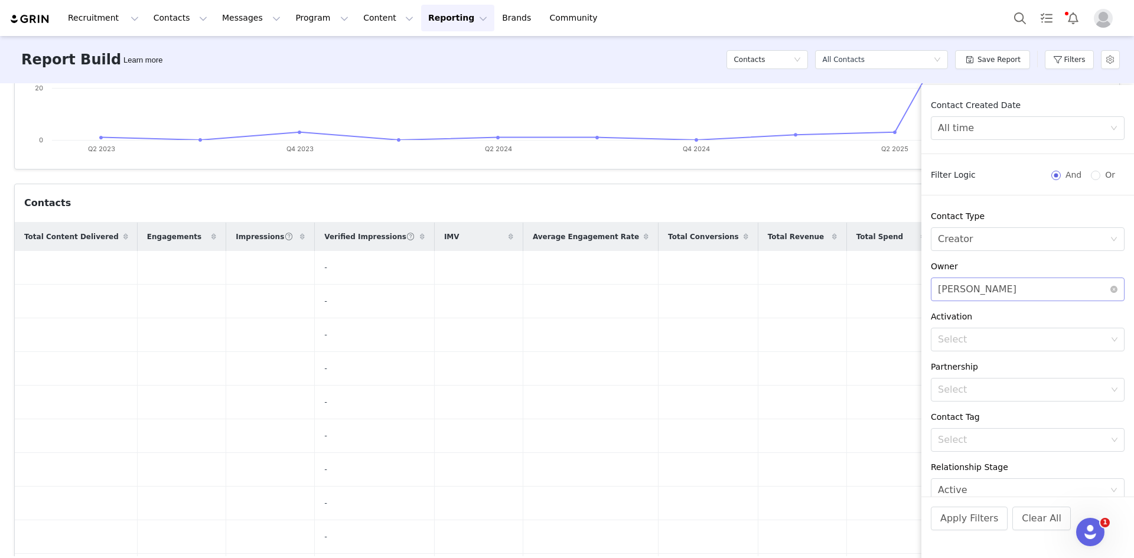
click at [993, 289] on div "[PERSON_NAME]" at bounding box center [977, 289] width 79 height 22
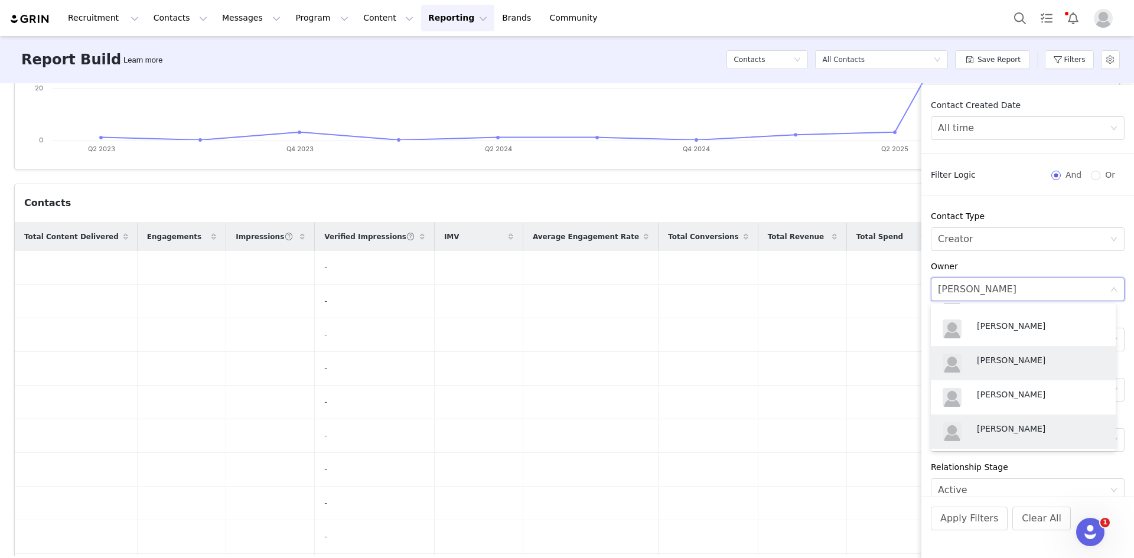
click at [1001, 425] on p "[PERSON_NAME]" at bounding box center [1040, 428] width 127 height 13
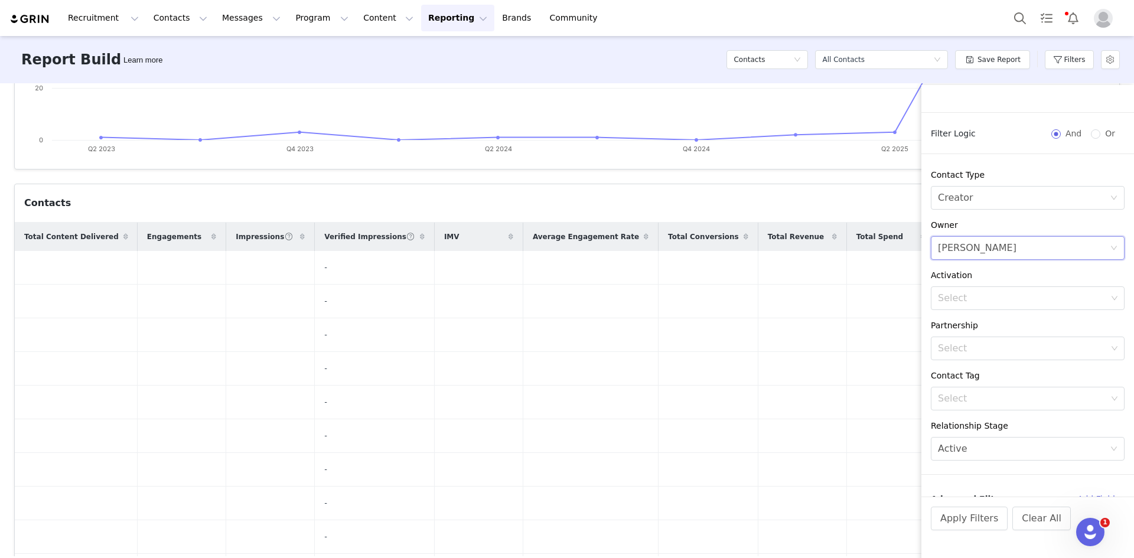
scroll to position [53, 0]
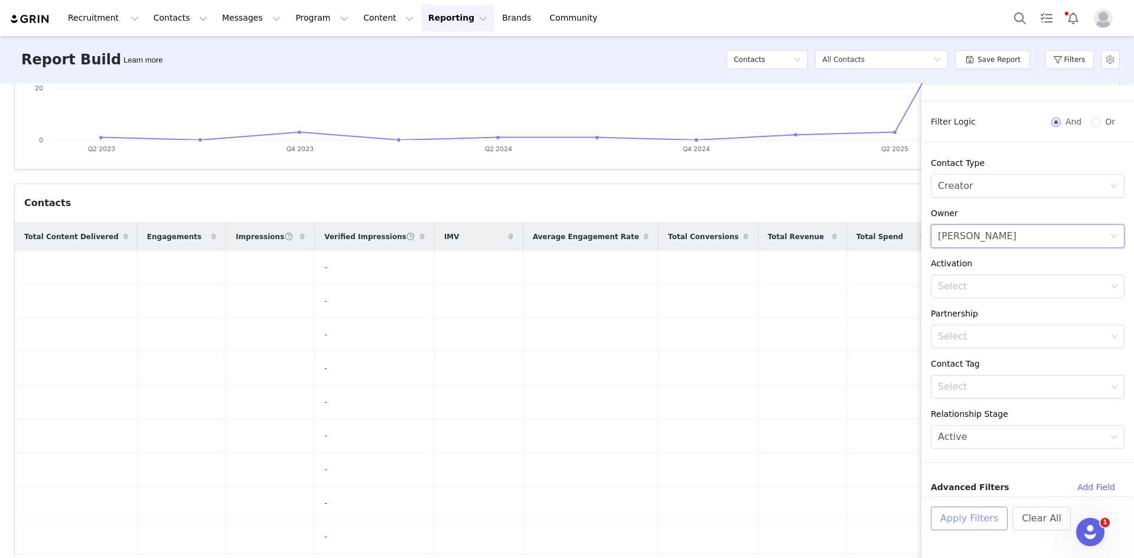
click at [973, 516] on button "Apply Filters" at bounding box center [969, 519] width 77 height 24
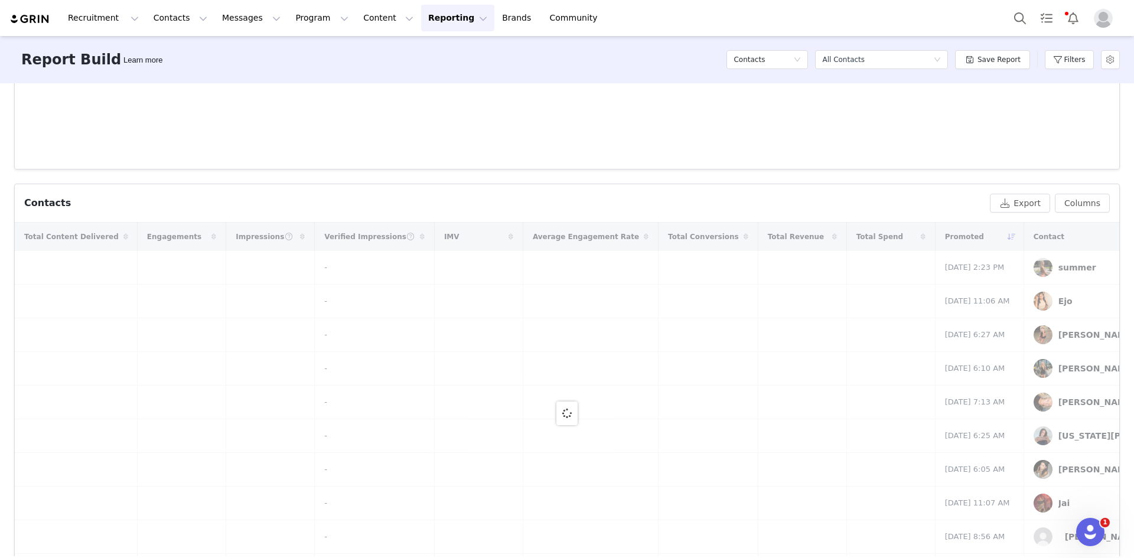
scroll to position [295, 0]
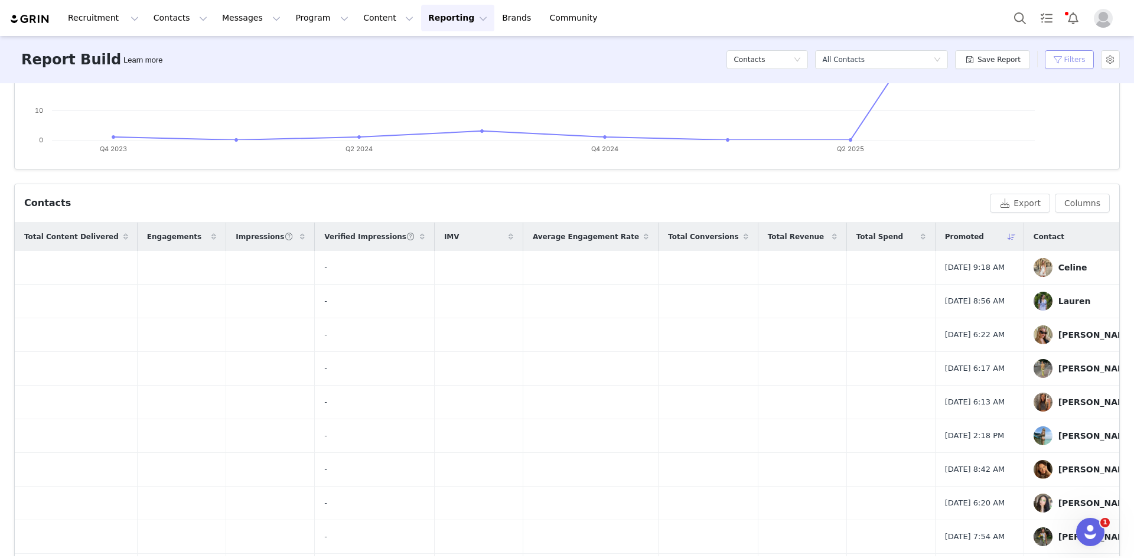
click at [1064, 61] on button "Filters" at bounding box center [1069, 59] width 49 height 19
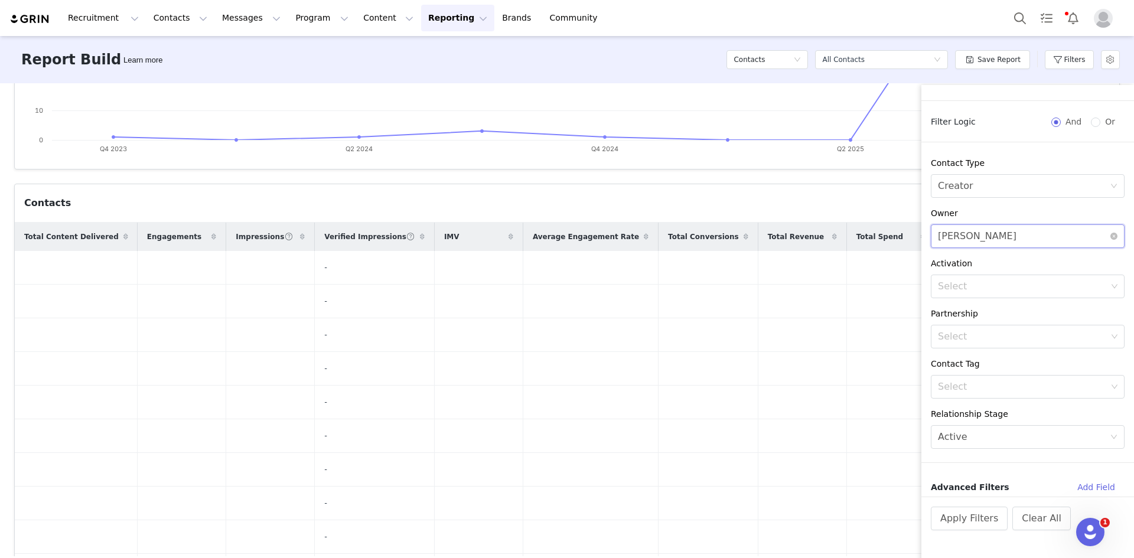
click at [996, 242] on div "[PERSON_NAME]" at bounding box center [977, 236] width 79 height 22
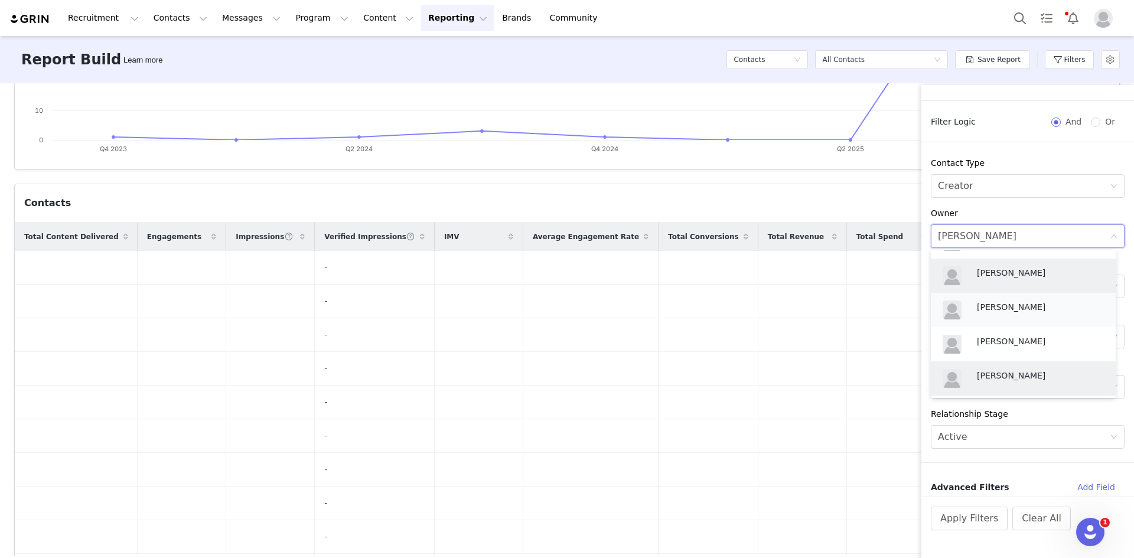
scroll to position [483, 0]
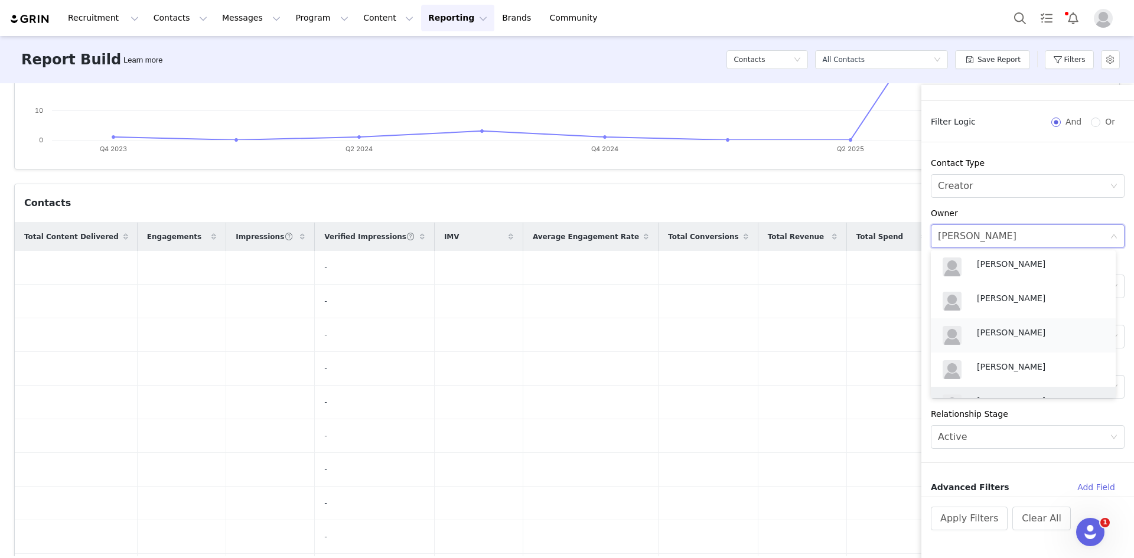
click at [992, 335] on p "[PERSON_NAME]" at bounding box center [1040, 332] width 127 height 13
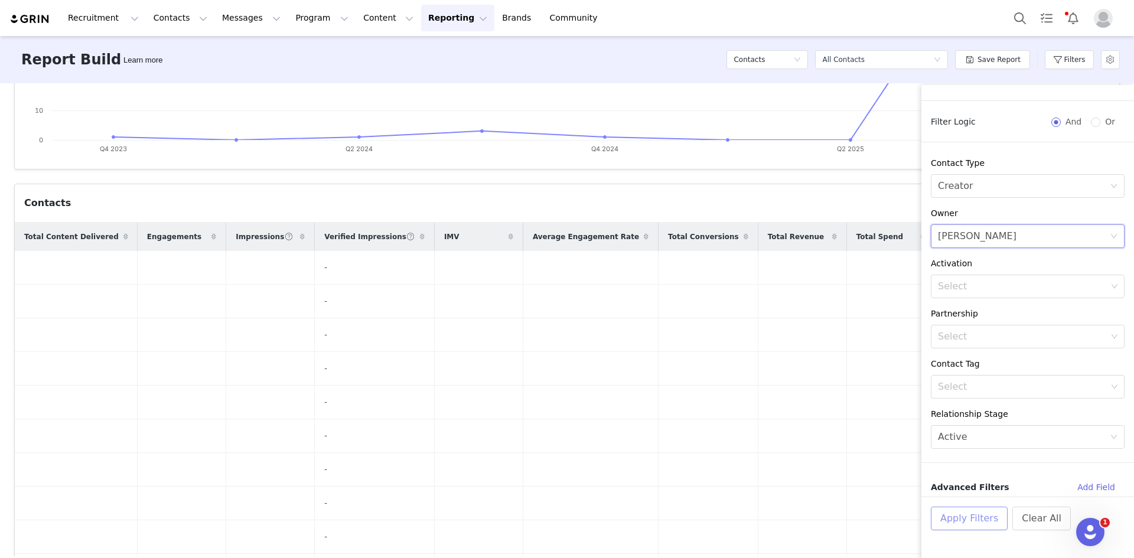
drag, startPoint x: 967, startPoint y: 523, endPoint x: 943, endPoint y: 491, distance: 39.6
click at [966, 523] on button "Apply Filters" at bounding box center [969, 519] width 77 height 24
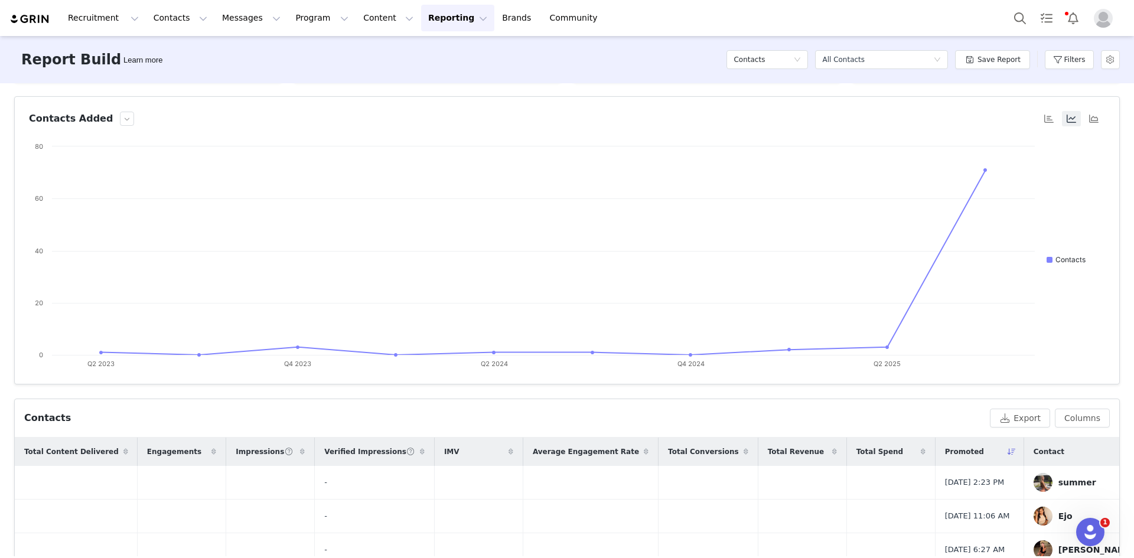
scroll to position [0, 0]
